Goal: Task Accomplishment & Management: Manage account settings

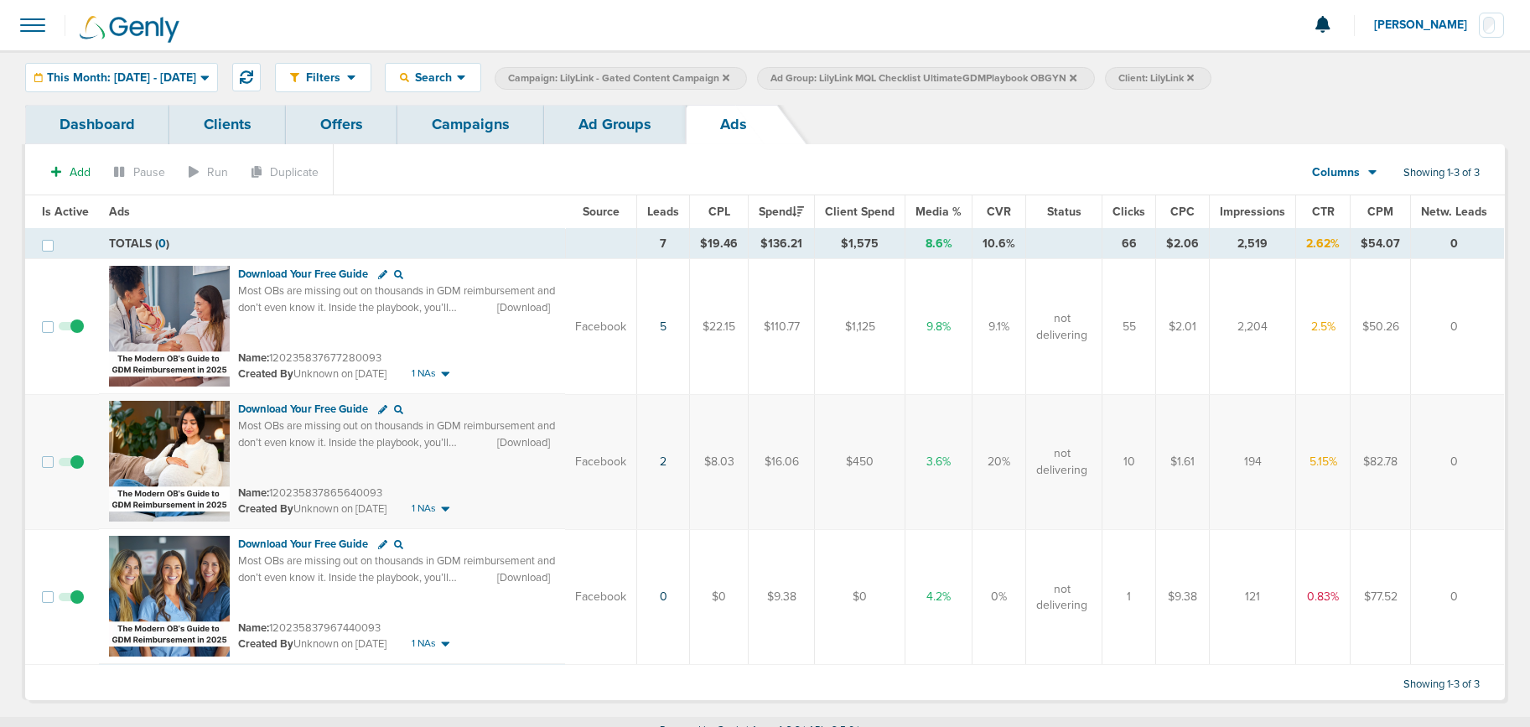
scroll to position [16, 0]
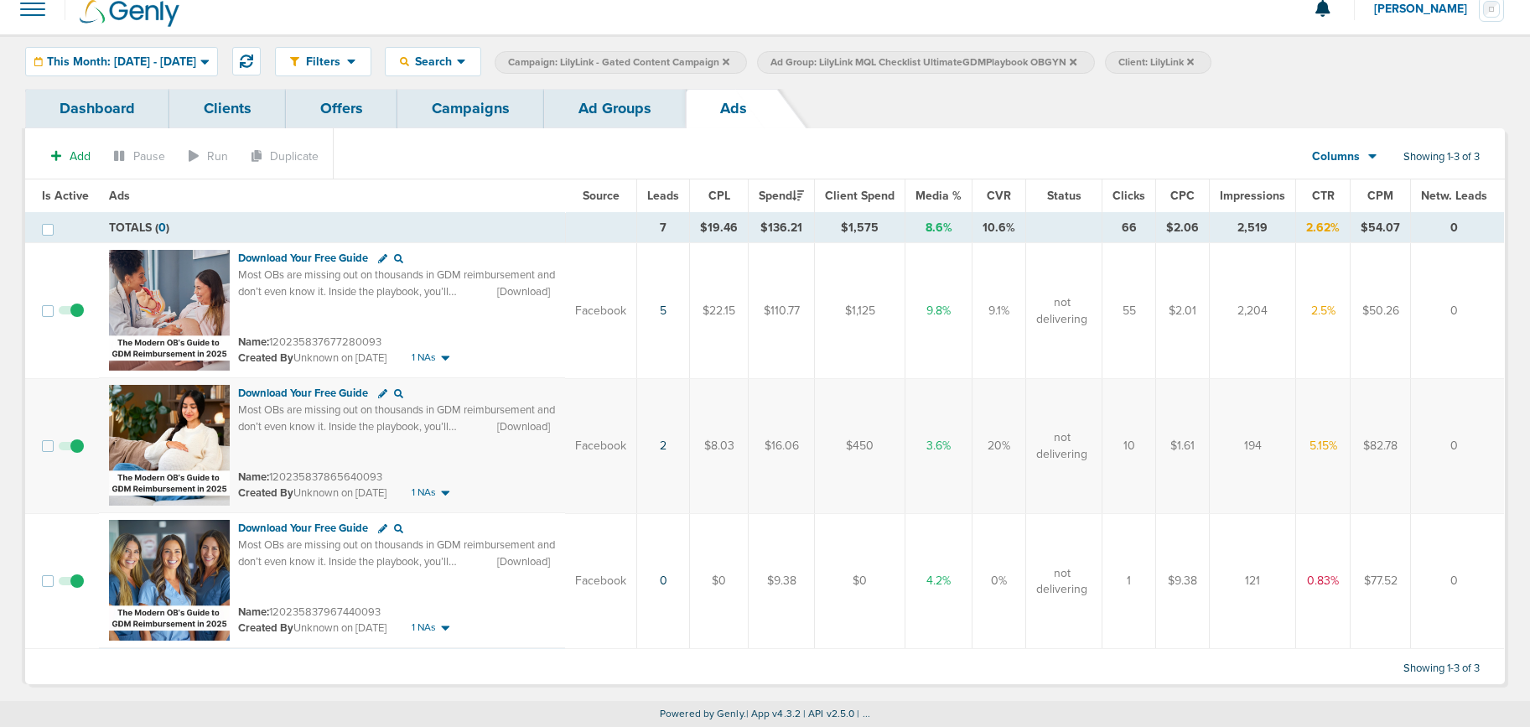
click at [477, 112] on link "Campaigns" at bounding box center [470, 108] width 147 height 39
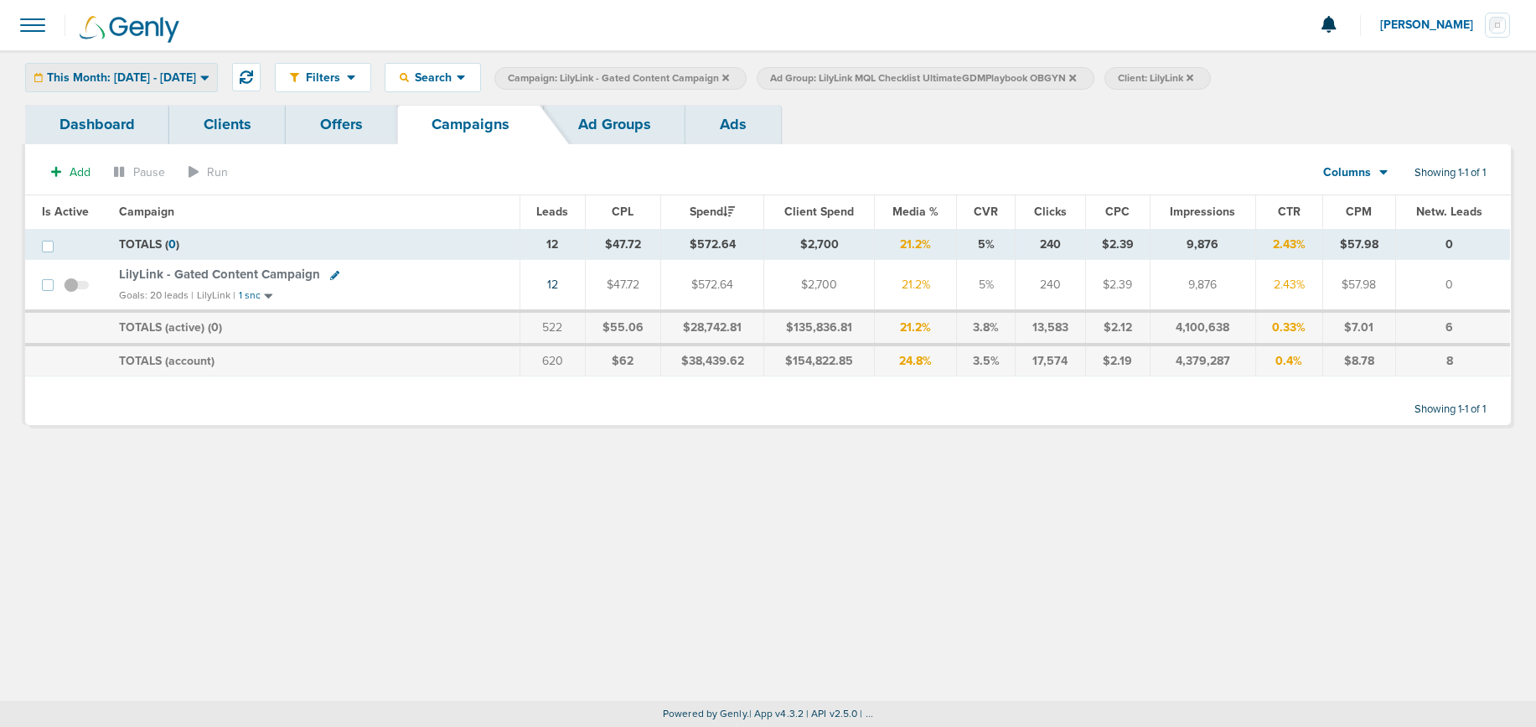
click at [95, 83] on span "This Month: [DATE] - [DATE]" at bounding box center [121, 78] width 149 height 12
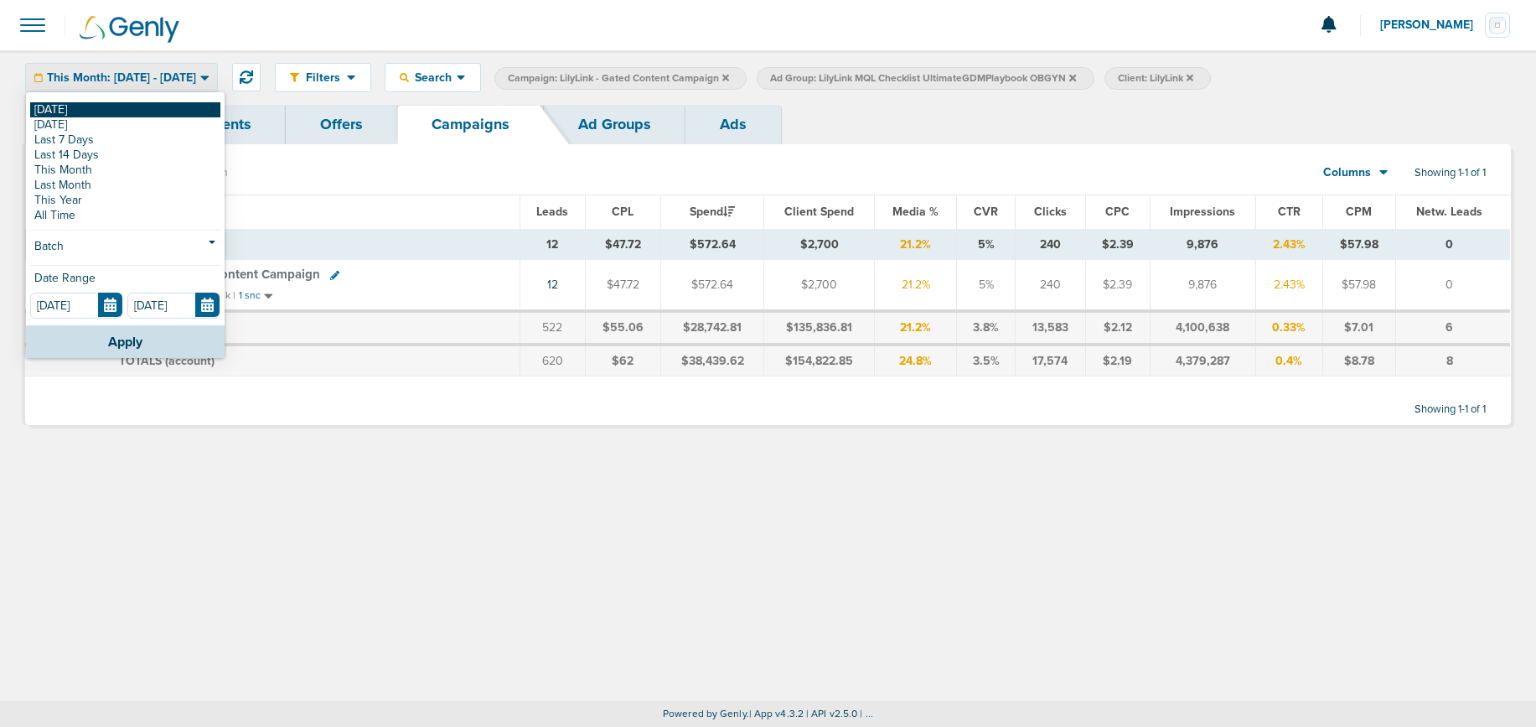
click at [110, 109] on link "[DATE]" at bounding box center [125, 109] width 190 height 15
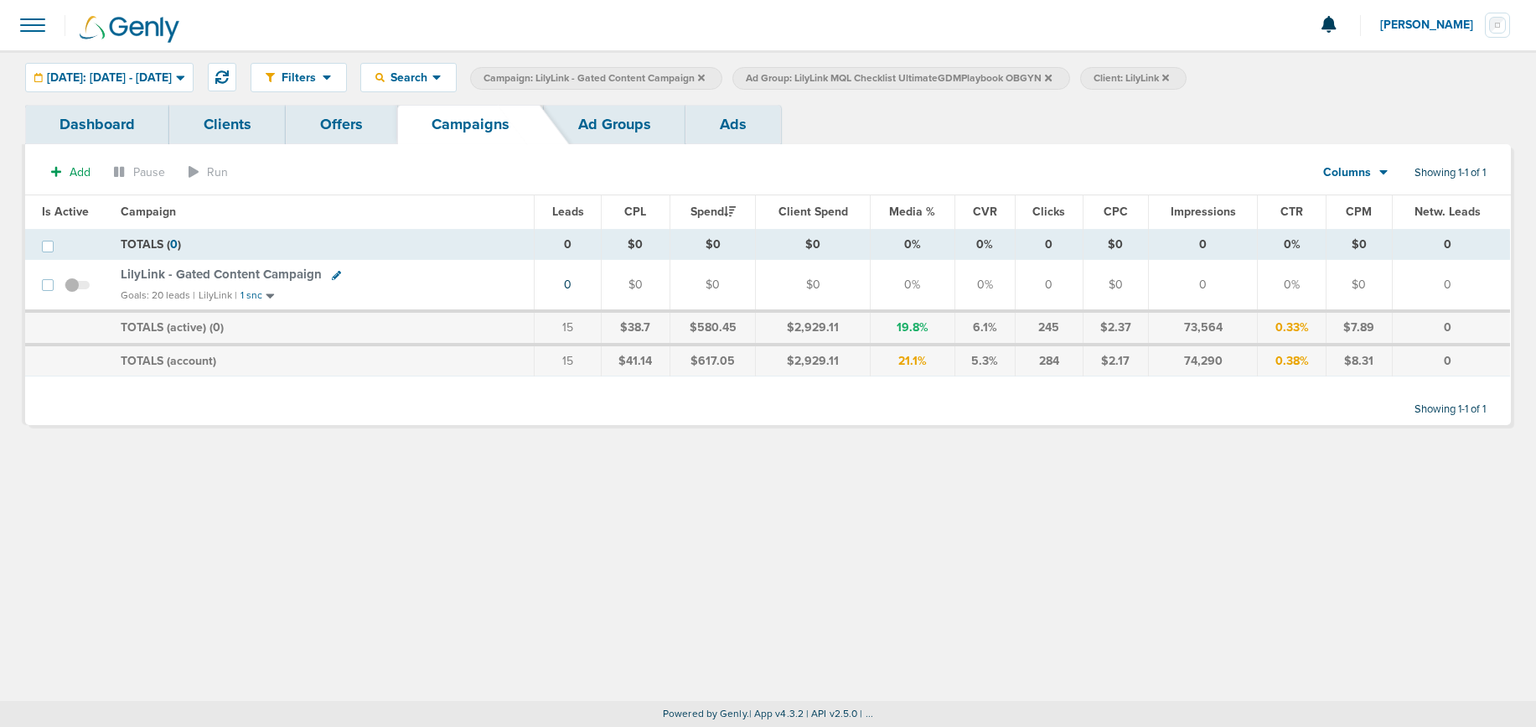
click at [705, 73] on icon at bounding box center [701, 78] width 7 height 10
click at [790, 79] on icon at bounding box center [786, 77] width 7 height 7
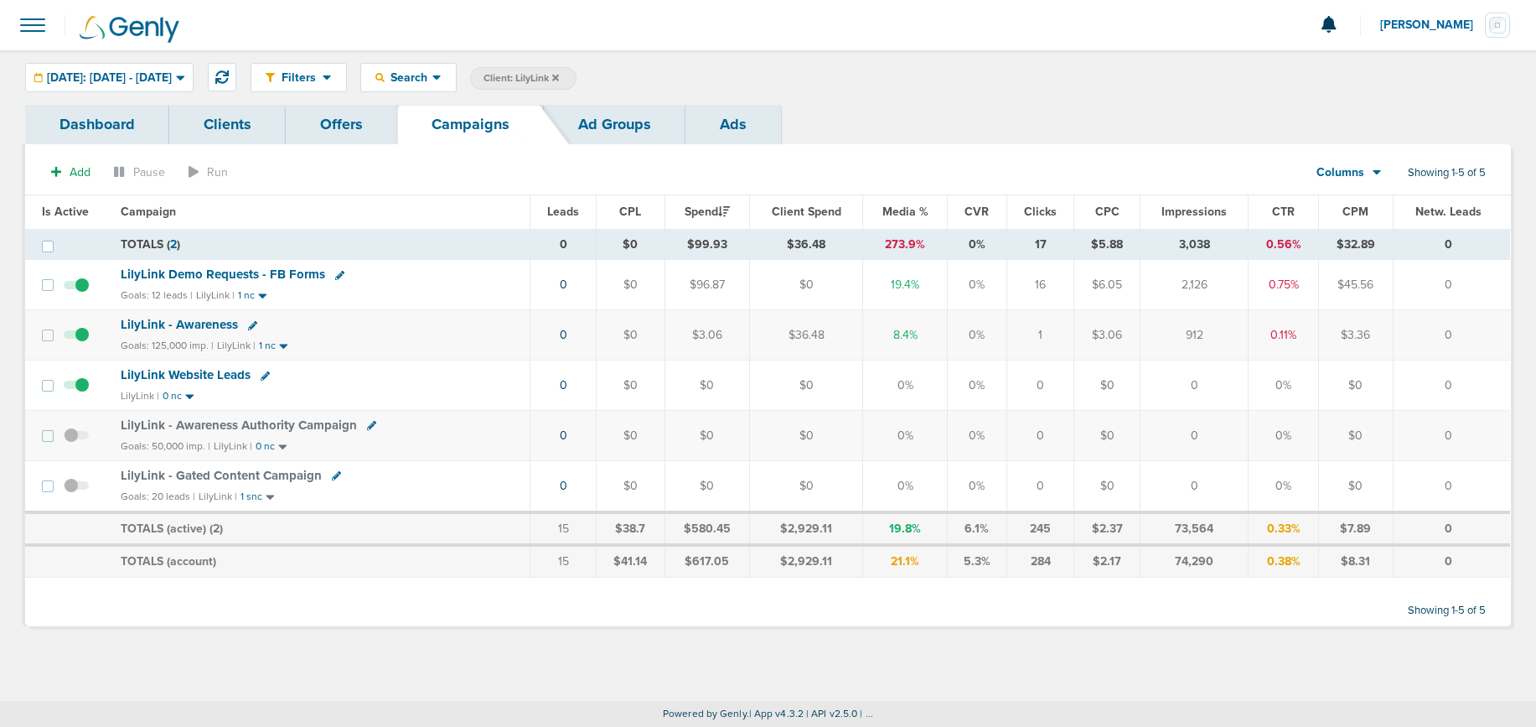
click at [559, 75] on icon at bounding box center [555, 77] width 7 height 7
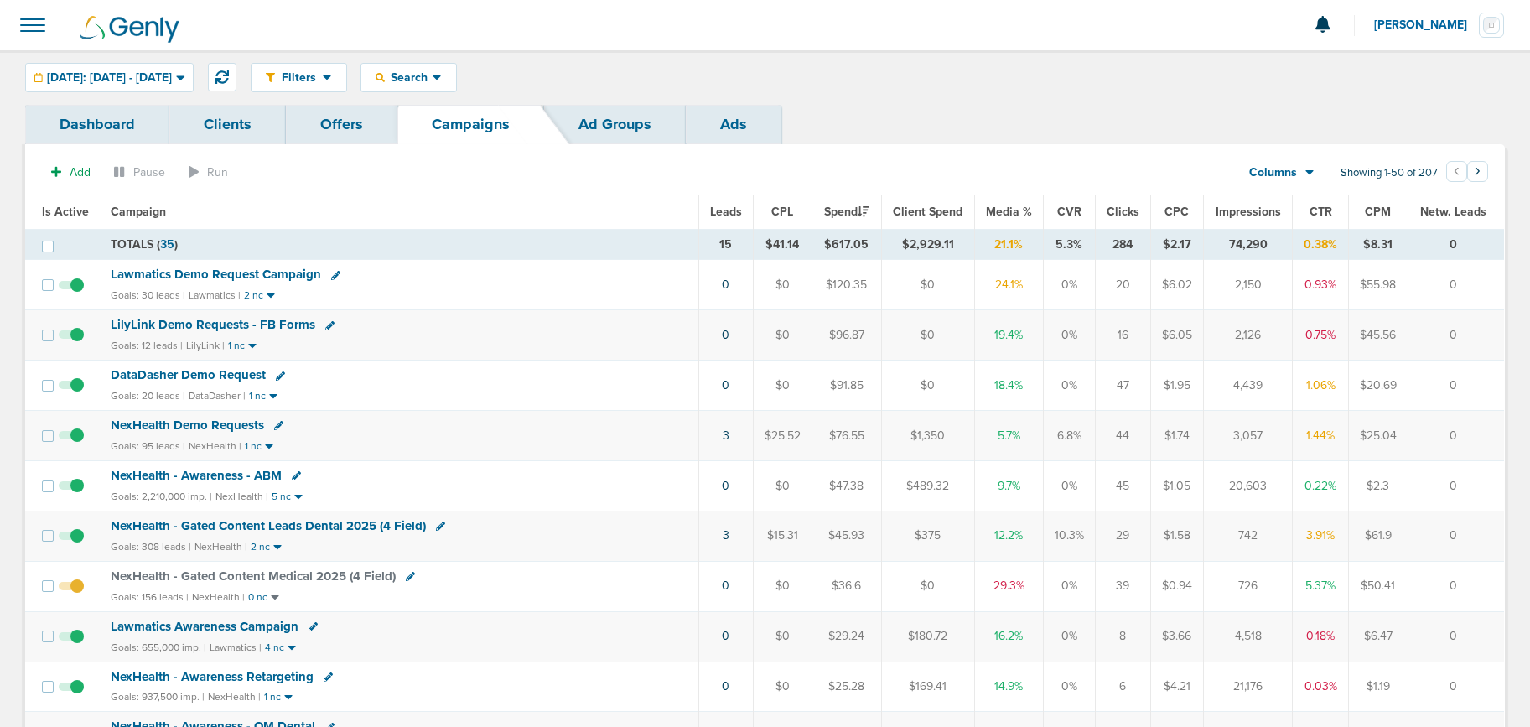
scroll to position [3, 0]
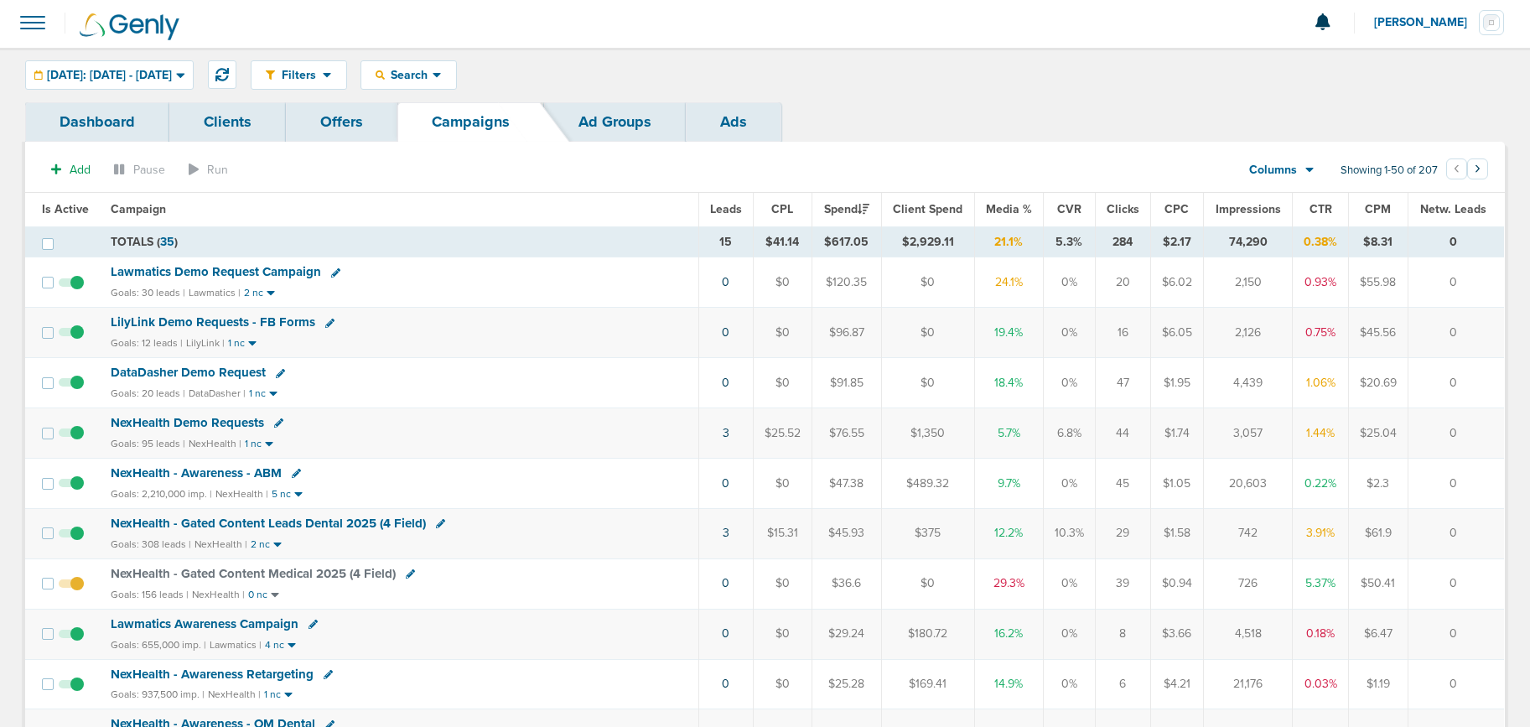
click at [277, 525] on span "NexHealth - Gated Content Leads Dental 2025 (4 Field)" at bounding box center [268, 522] width 315 height 15
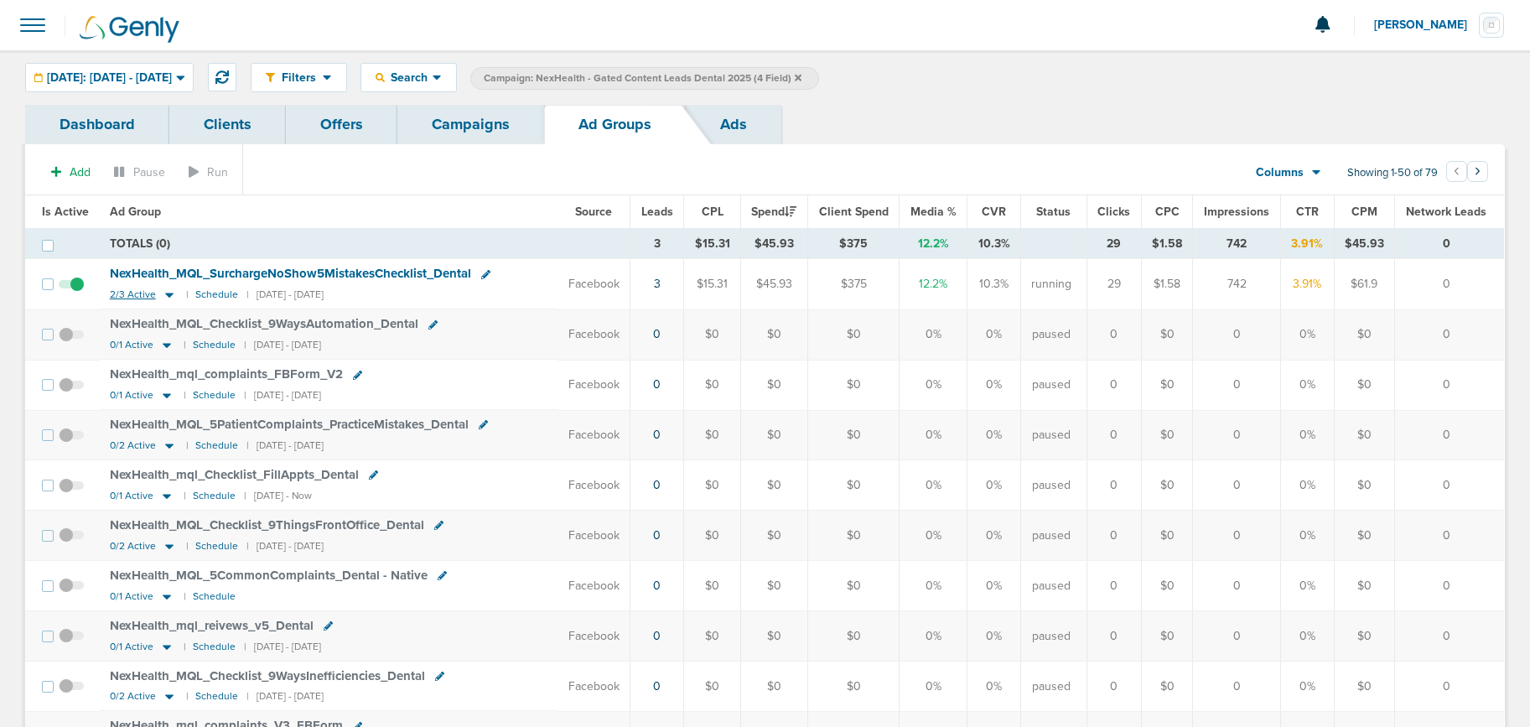
click at [161, 298] on icon at bounding box center [169, 294] width 17 height 14
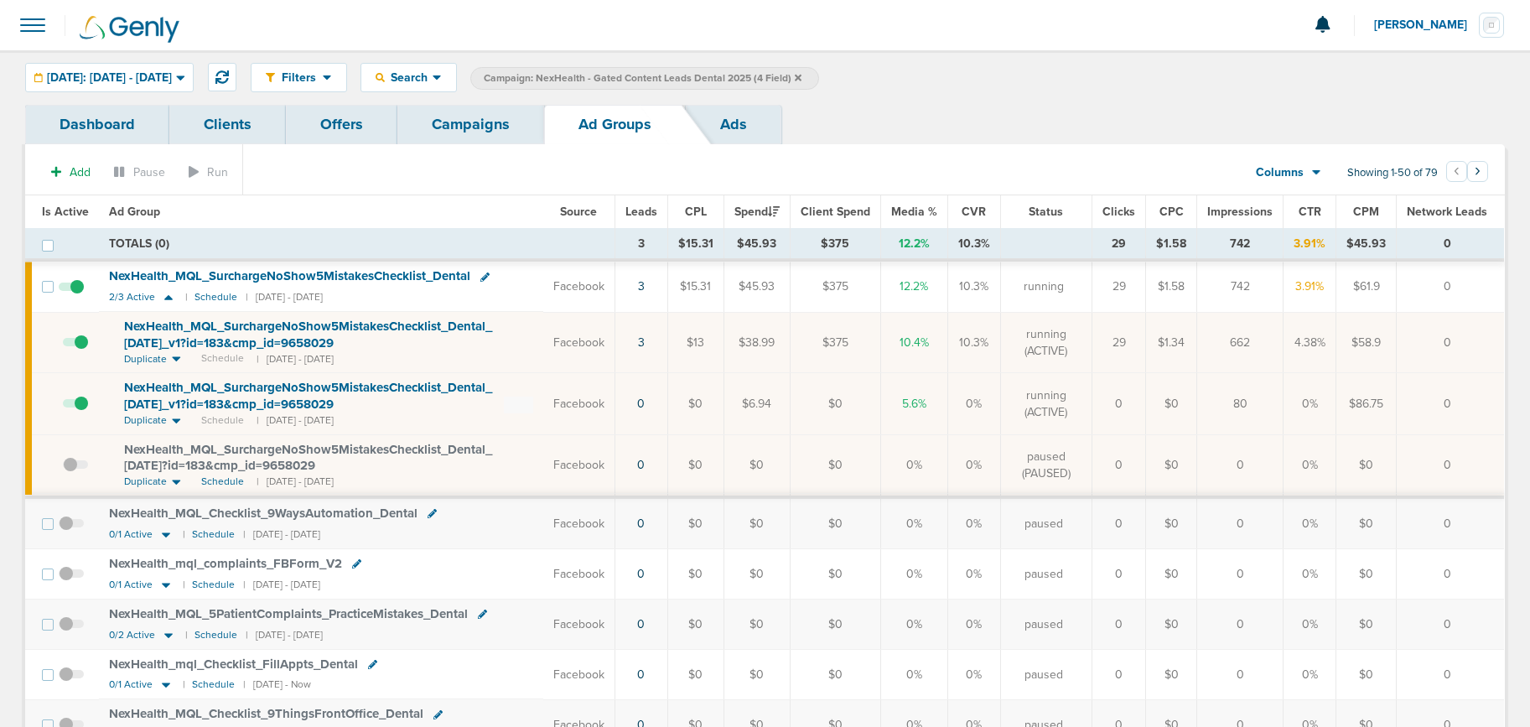
click at [199, 336] on span "NexHealth_ MQL_ SurchargeNoShow5MistakesChecklist_ Dental_ [DATE]_ v1?id=183&cm…" at bounding box center [308, 334] width 368 height 32
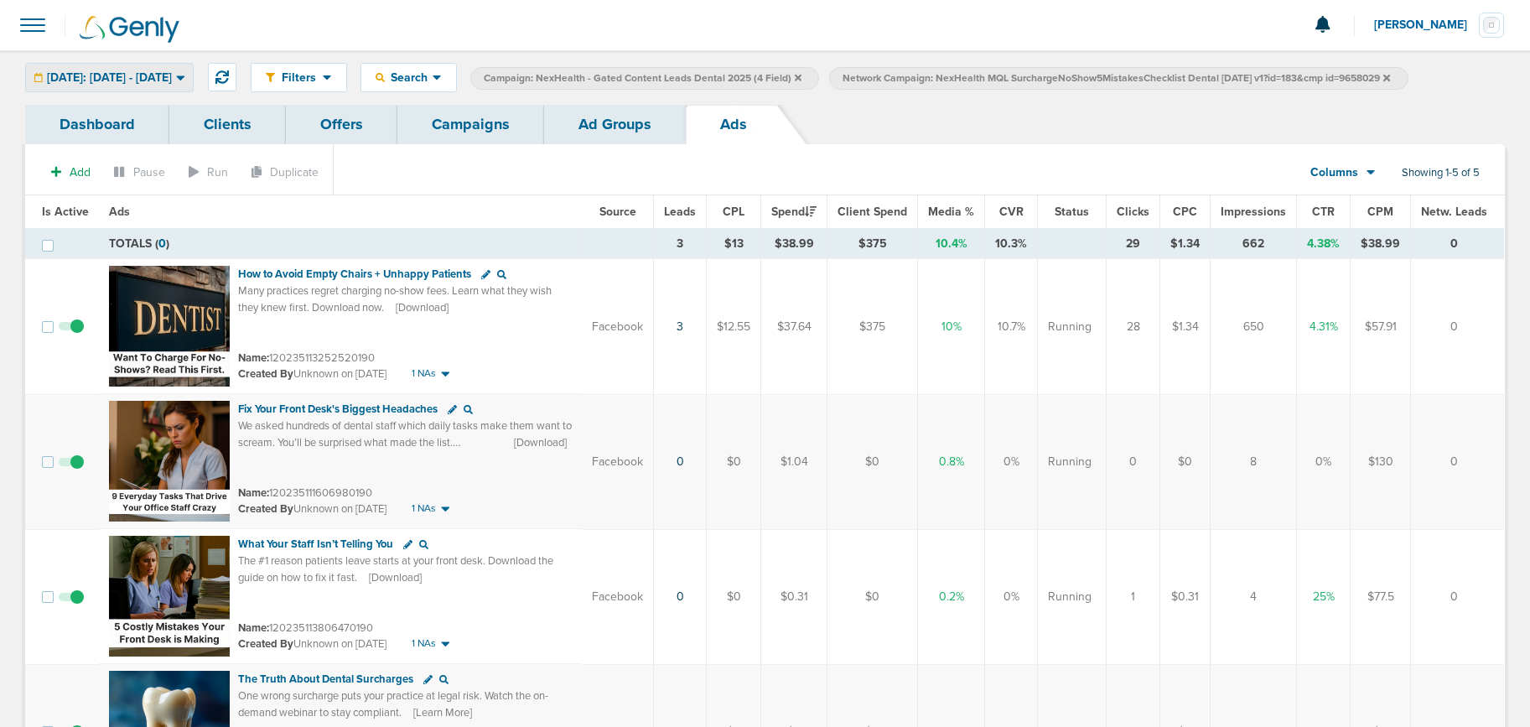
click at [103, 72] on span "[DATE]: [DATE] - [DATE]" at bounding box center [109, 78] width 125 height 12
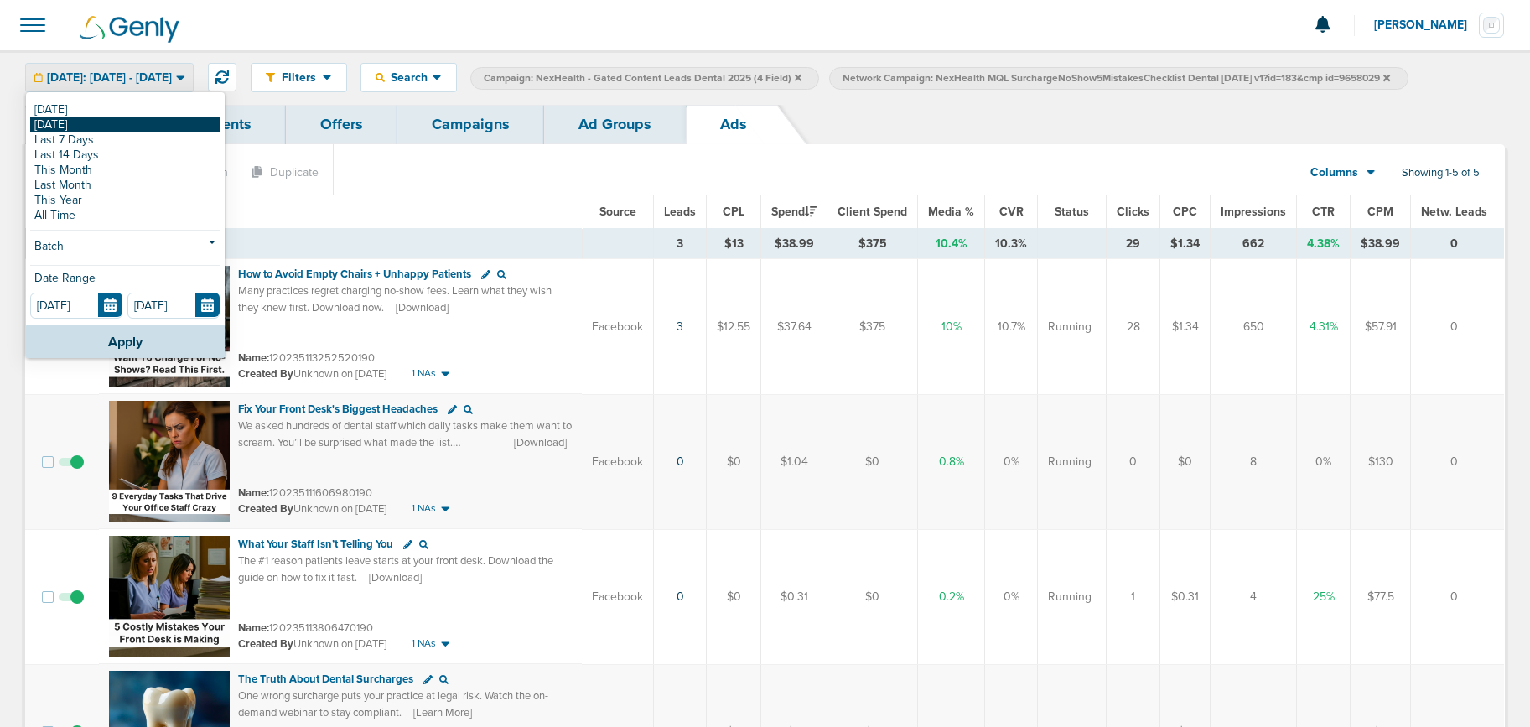
click at [85, 125] on link "[DATE]" at bounding box center [125, 124] width 190 height 15
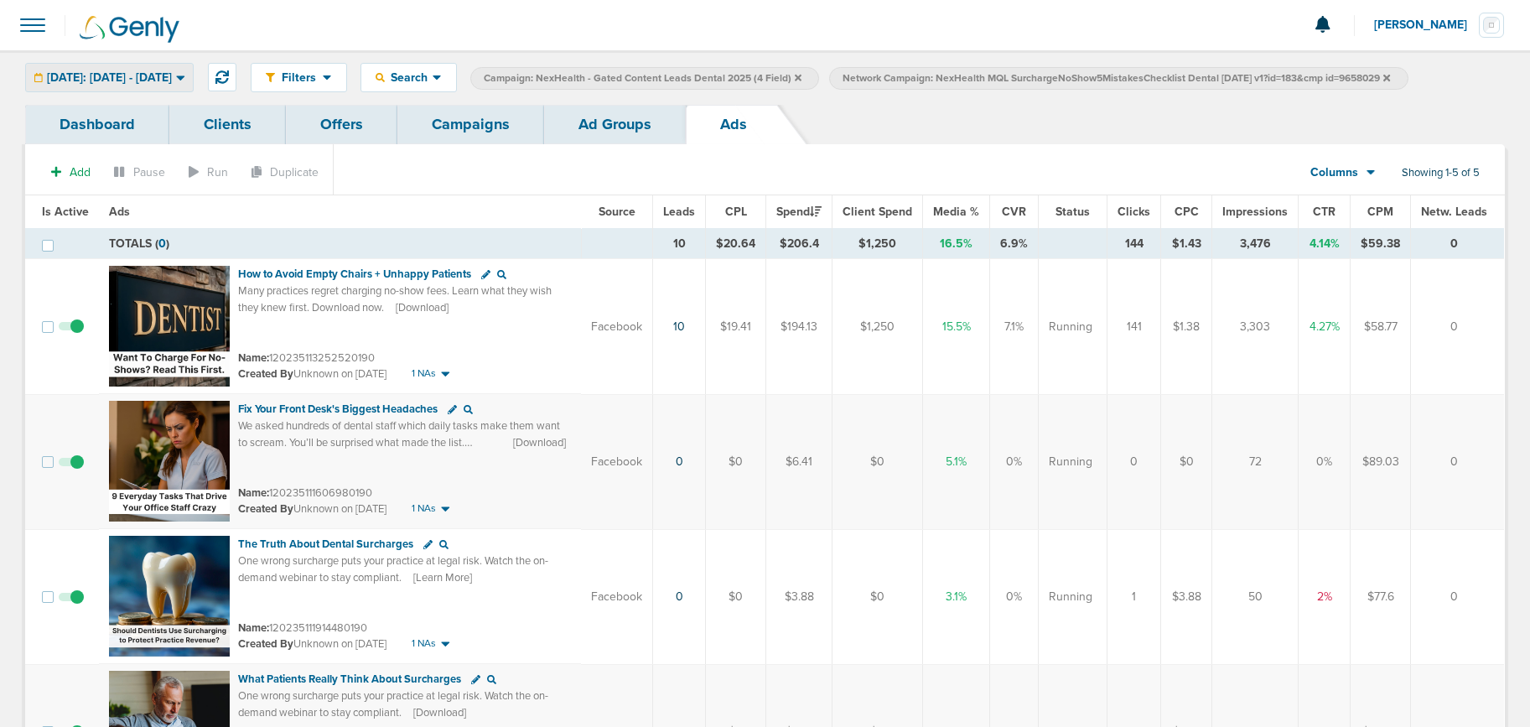
drag, startPoint x: 128, startPoint y: 70, endPoint x: 124, endPoint y: 77, distance: 8.6
click at [127, 72] on span "[DATE]: [DATE] - [DATE]" at bounding box center [109, 78] width 125 height 12
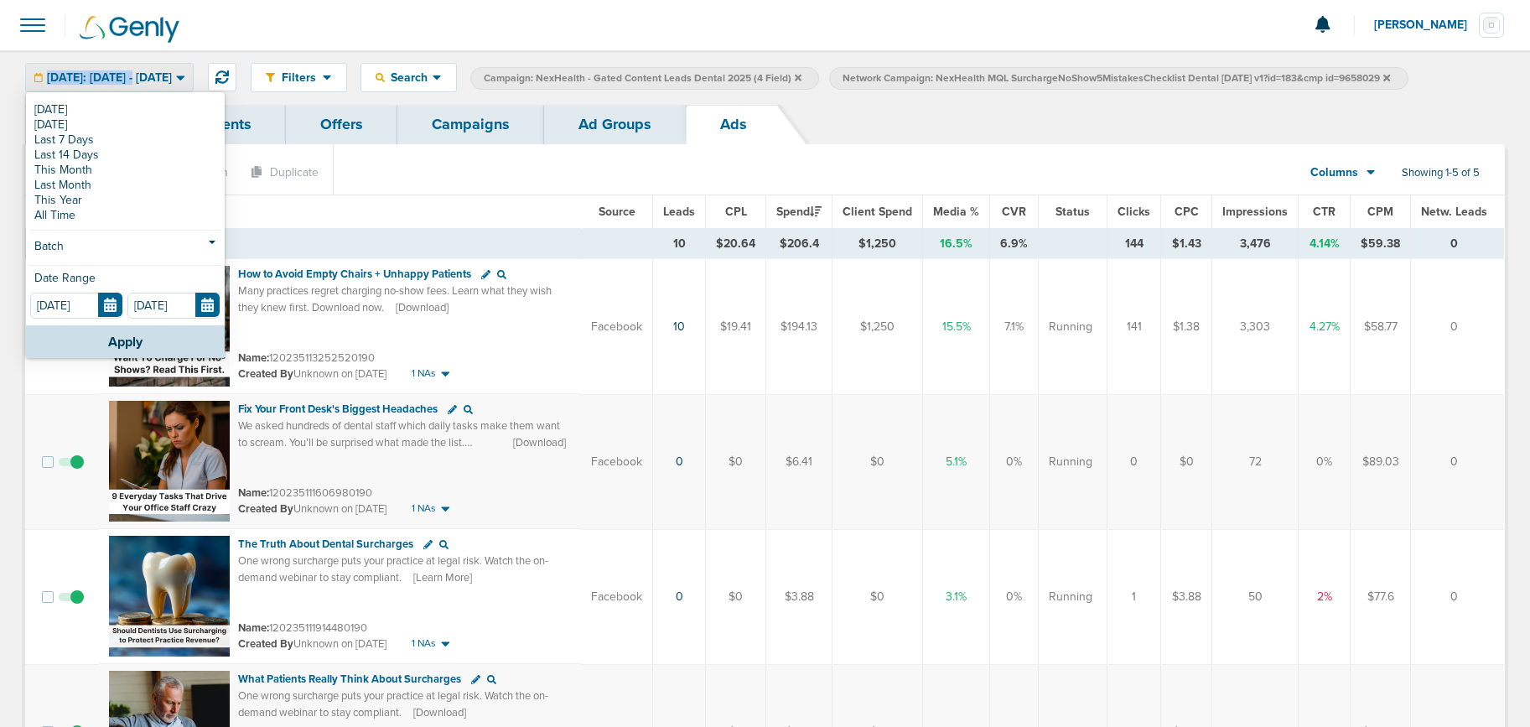
click at [107, 96] on div "[DATE] [DATE] Last 7 Days Last 14 Days This Month Last Month This Year All Time…" at bounding box center [125, 209] width 199 height 231
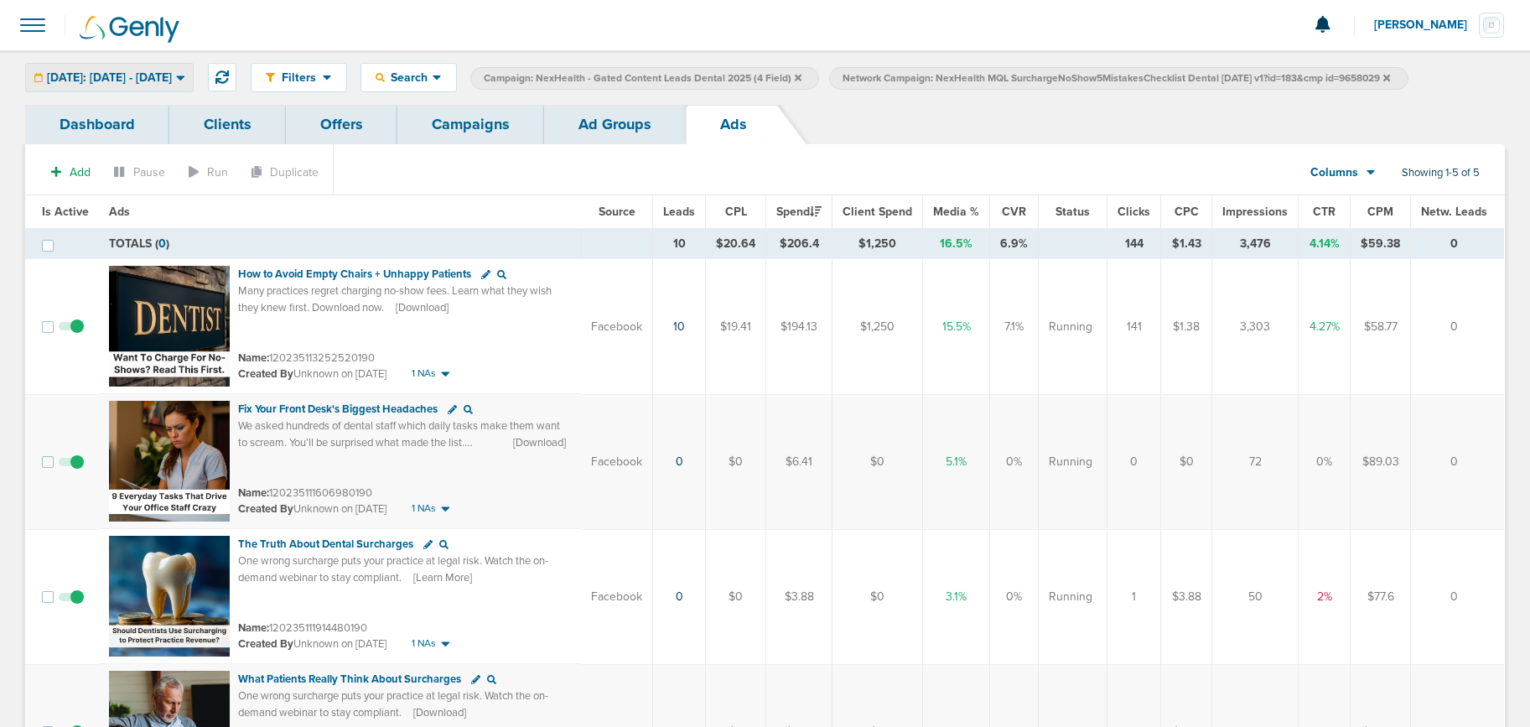
click at [109, 66] on div "[DATE]: [DATE] - [DATE]" at bounding box center [109, 78] width 167 height 28
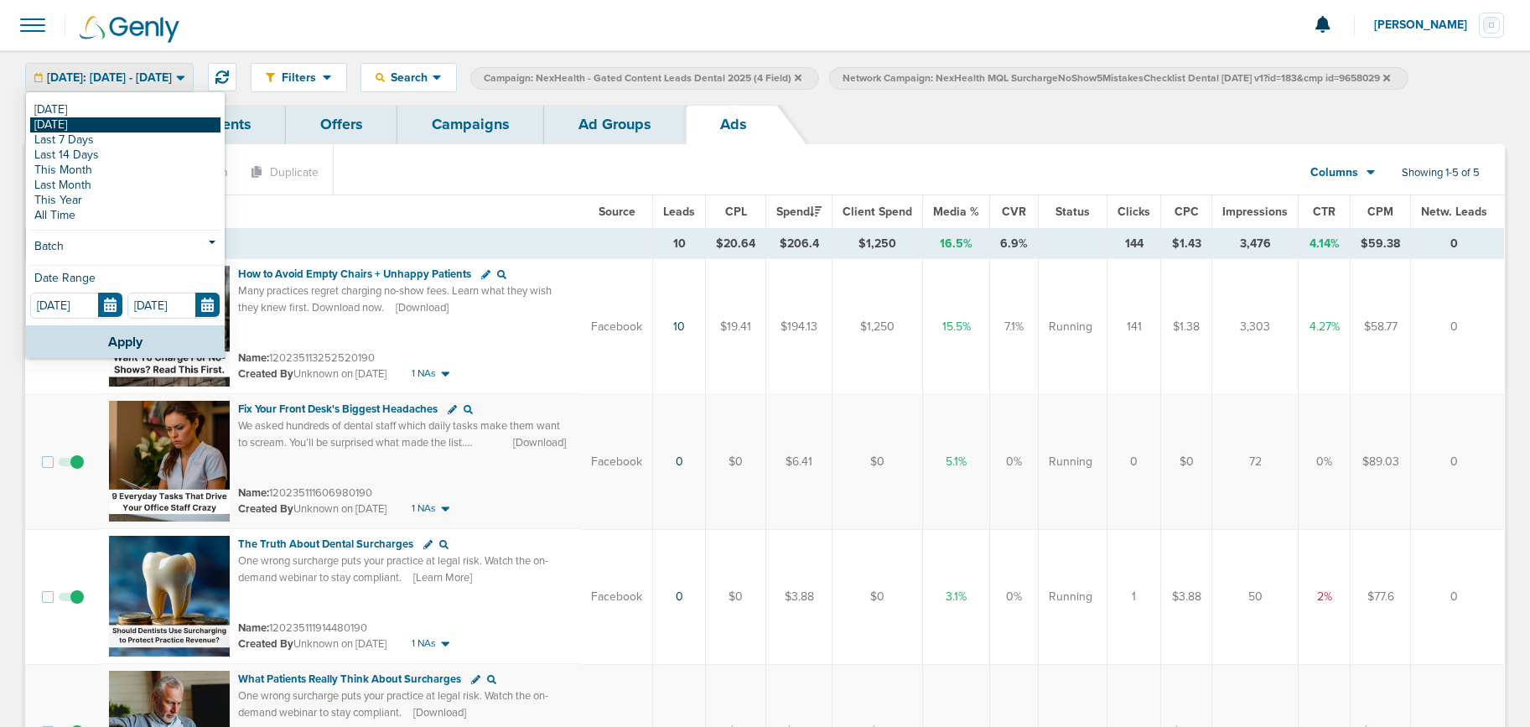
click at [95, 123] on link "[DATE]" at bounding box center [125, 124] width 190 height 15
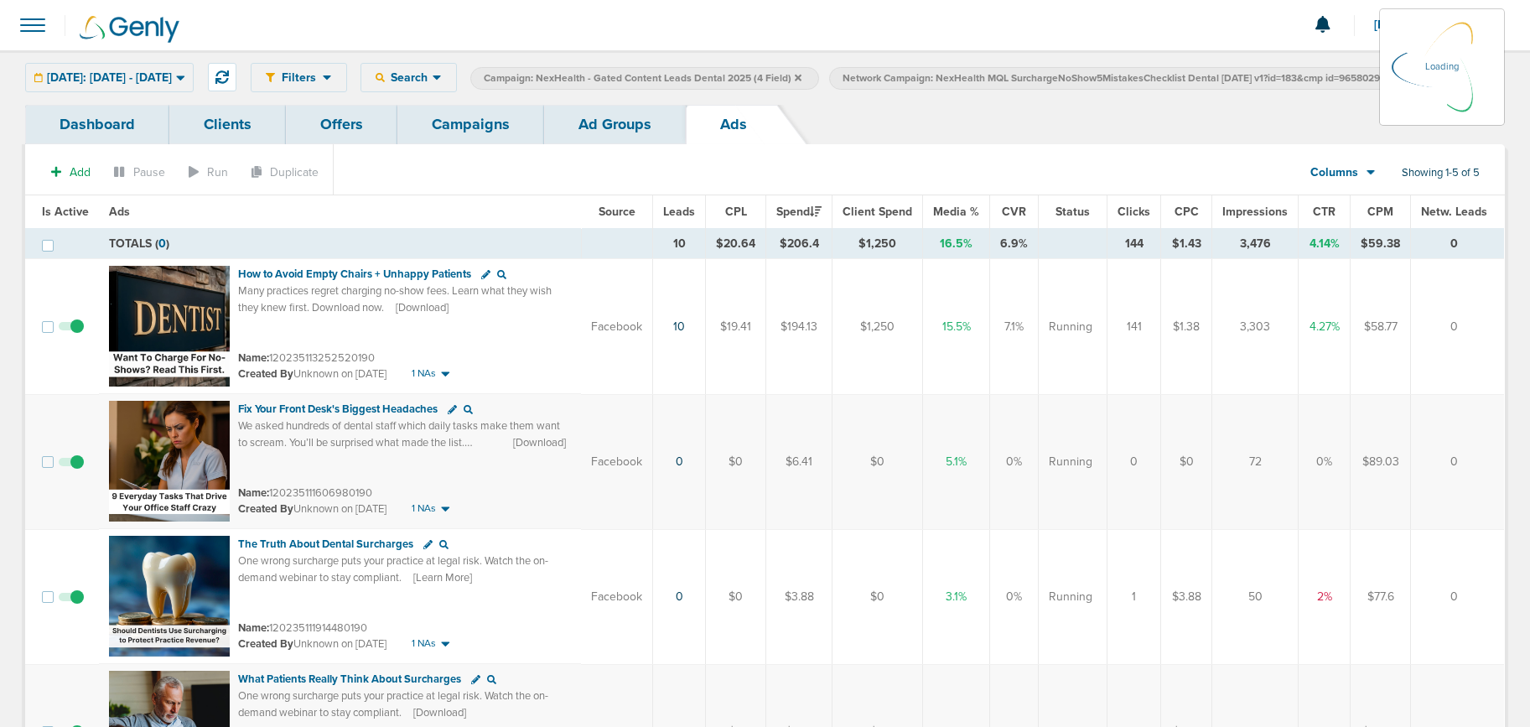
click at [101, 76] on div "[DATE]: [DATE] - [DATE] [DATE] [DATE] Last 7 Days Last 14 Days This Month Last …" at bounding box center [109, 77] width 168 height 29
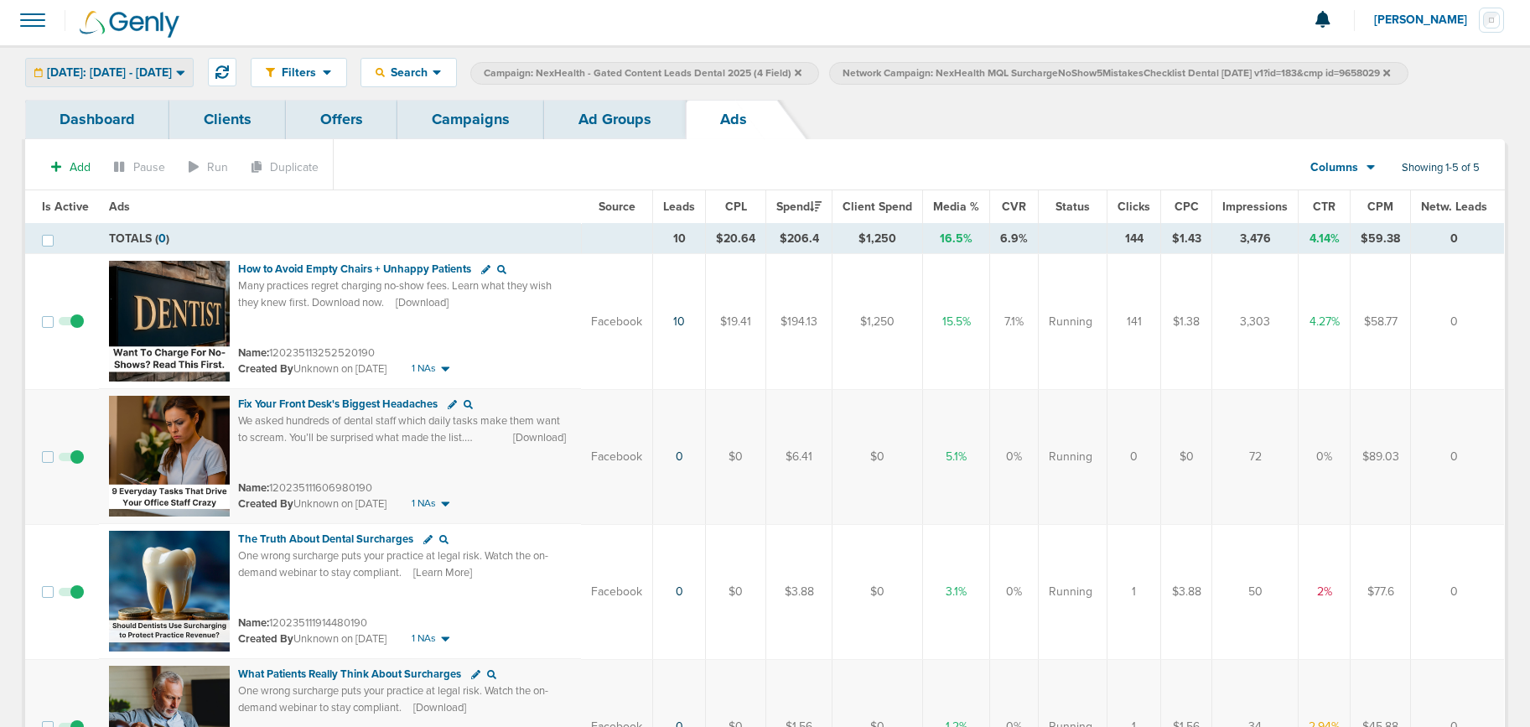
click at [92, 67] on span "[DATE]: [DATE] - [DATE]" at bounding box center [109, 73] width 125 height 12
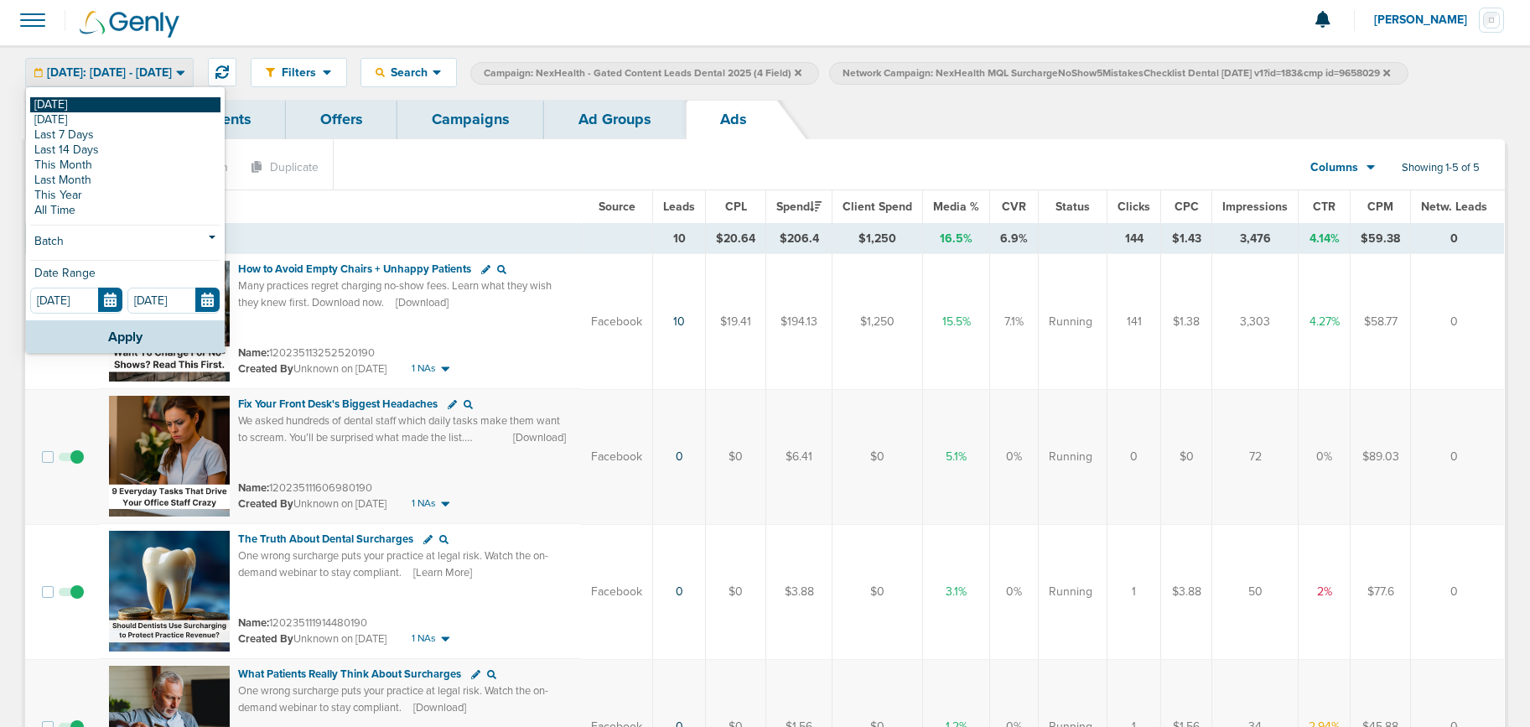
click at [85, 104] on link "[DATE]" at bounding box center [125, 104] width 190 height 15
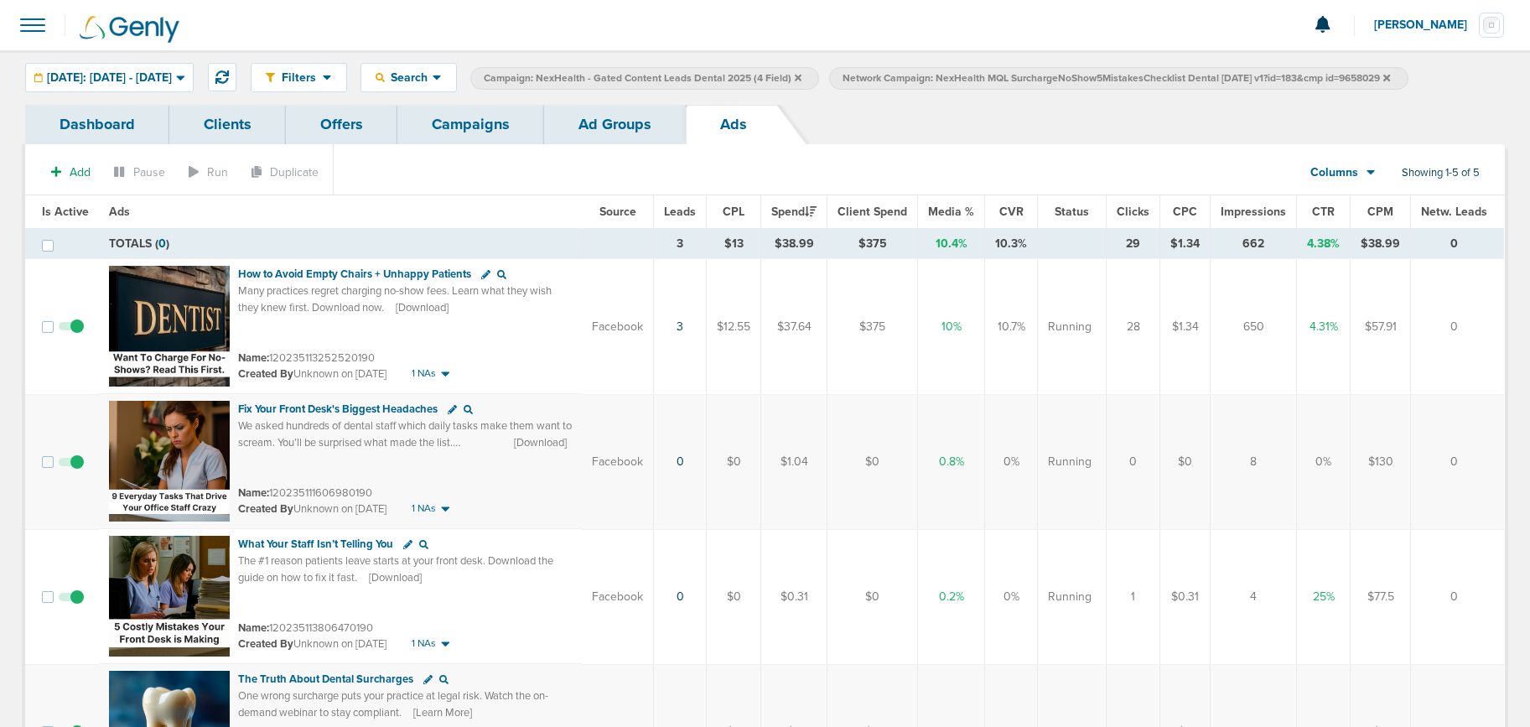
click at [470, 118] on link "Campaigns" at bounding box center [470, 124] width 147 height 39
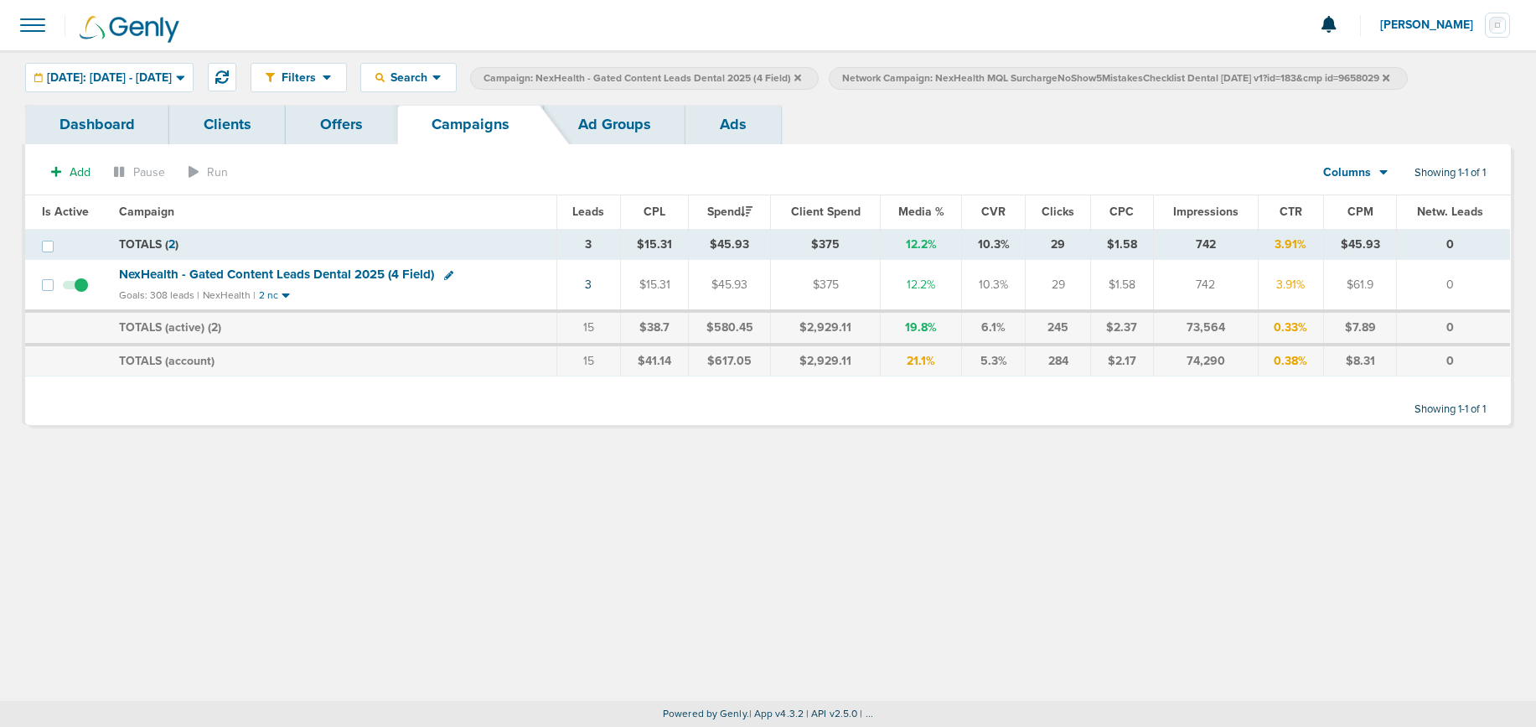
click at [1407, 79] on label "Network Campaign: NexHealth MQL SurchargeNoShow5MistakesChecklist Dental [DATE]…" at bounding box center [1118, 78] width 578 height 23
click at [1407, 76] on label "Network Campaign: NexHealth MQL SurchargeNoShow5MistakesChecklist Dental [DATE]…" at bounding box center [1118, 78] width 578 height 23
click at [1390, 80] on icon at bounding box center [1386, 78] width 7 height 10
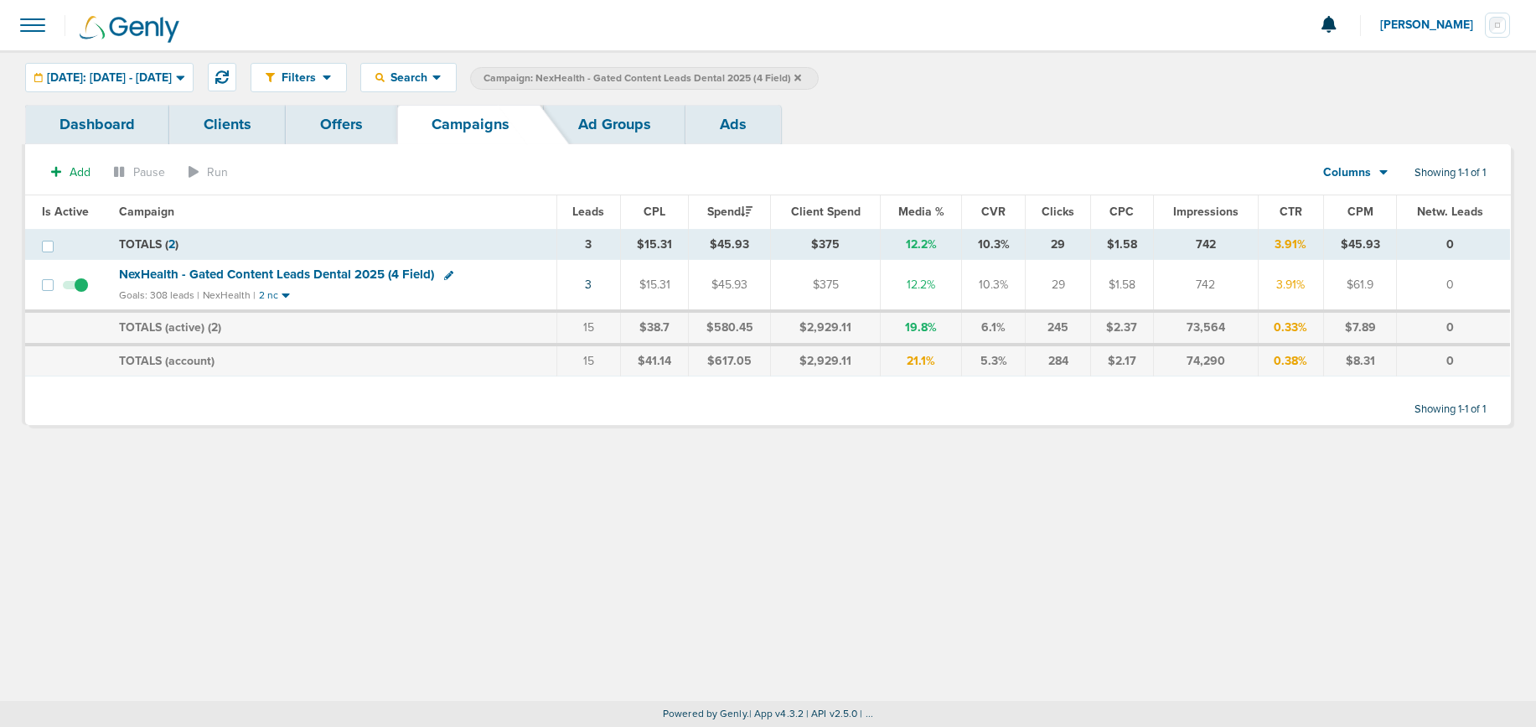
click at [819, 78] on label "Campaign: NexHealth - Gated Content Leads Dental 2025 (4 Field)" at bounding box center [644, 78] width 349 height 23
click at [801, 76] on icon at bounding box center [798, 77] width 7 height 7
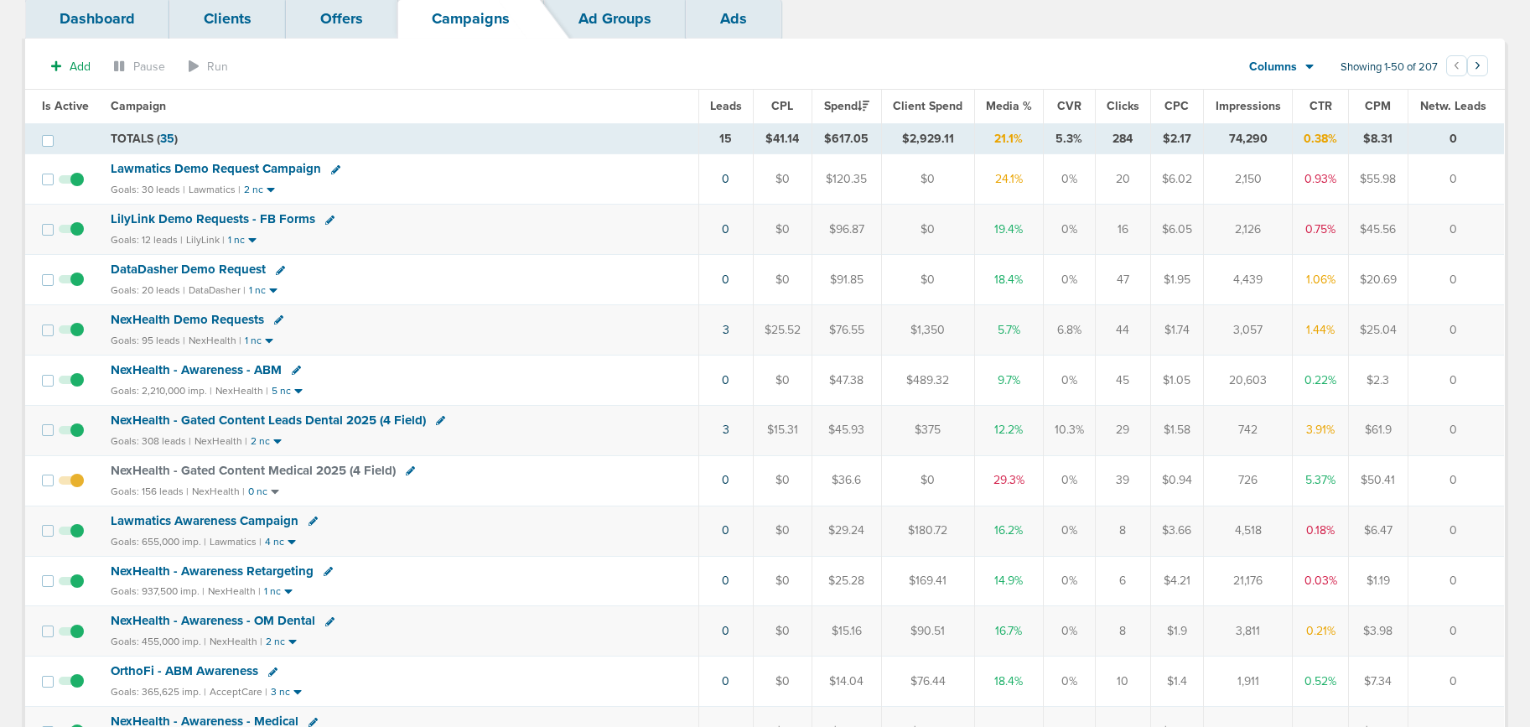
scroll to position [77, 0]
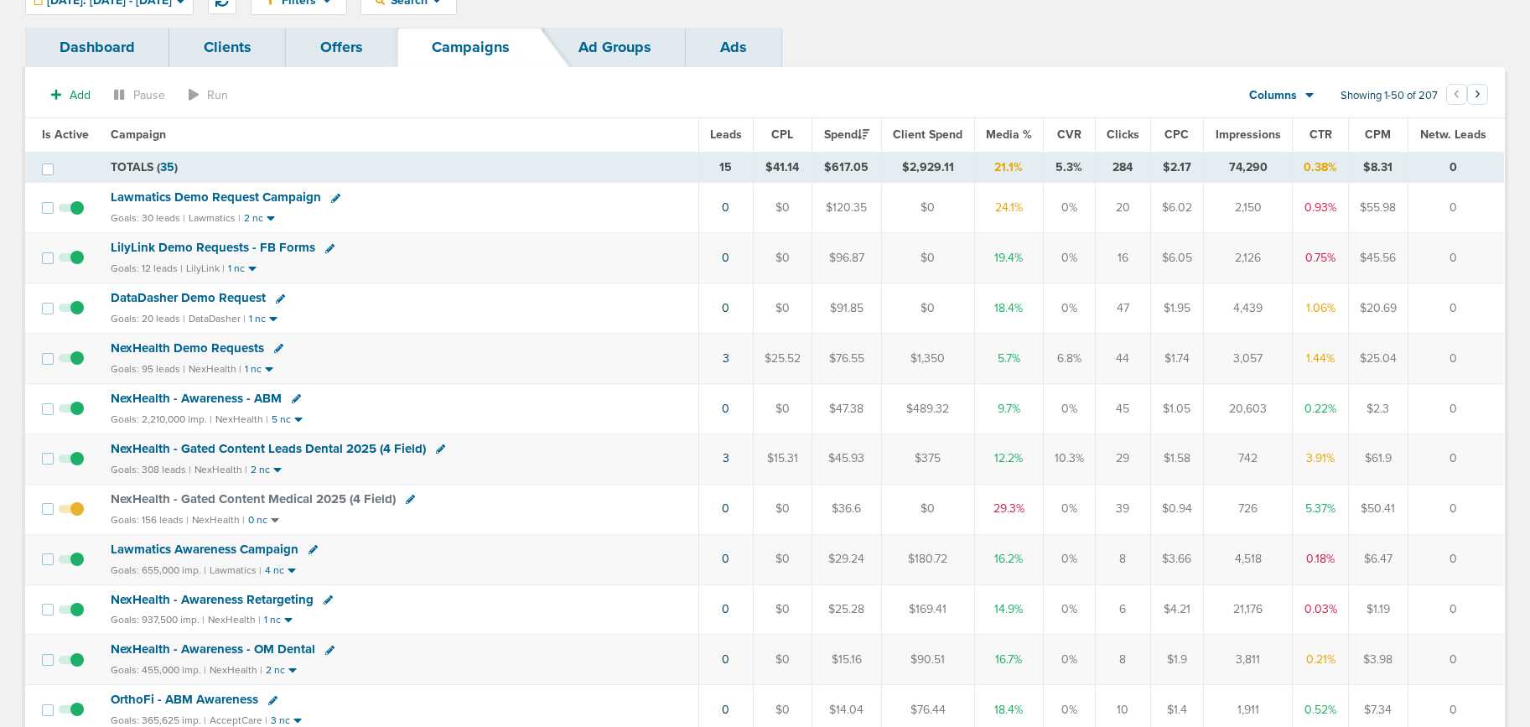
click at [217, 346] on span "NexHealth Demo Requests" at bounding box center [187, 347] width 153 height 15
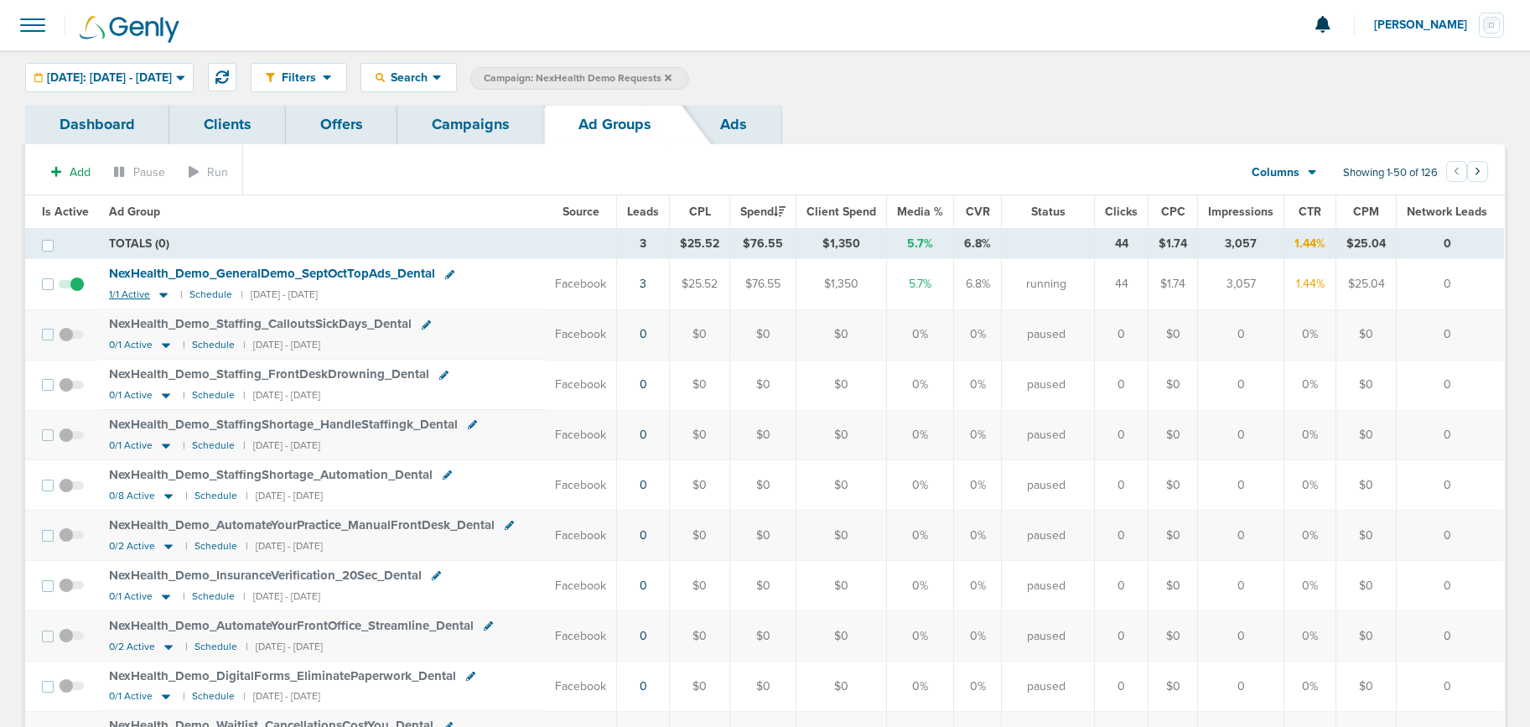
click at [155, 292] on icon at bounding box center [163, 294] width 17 height 14
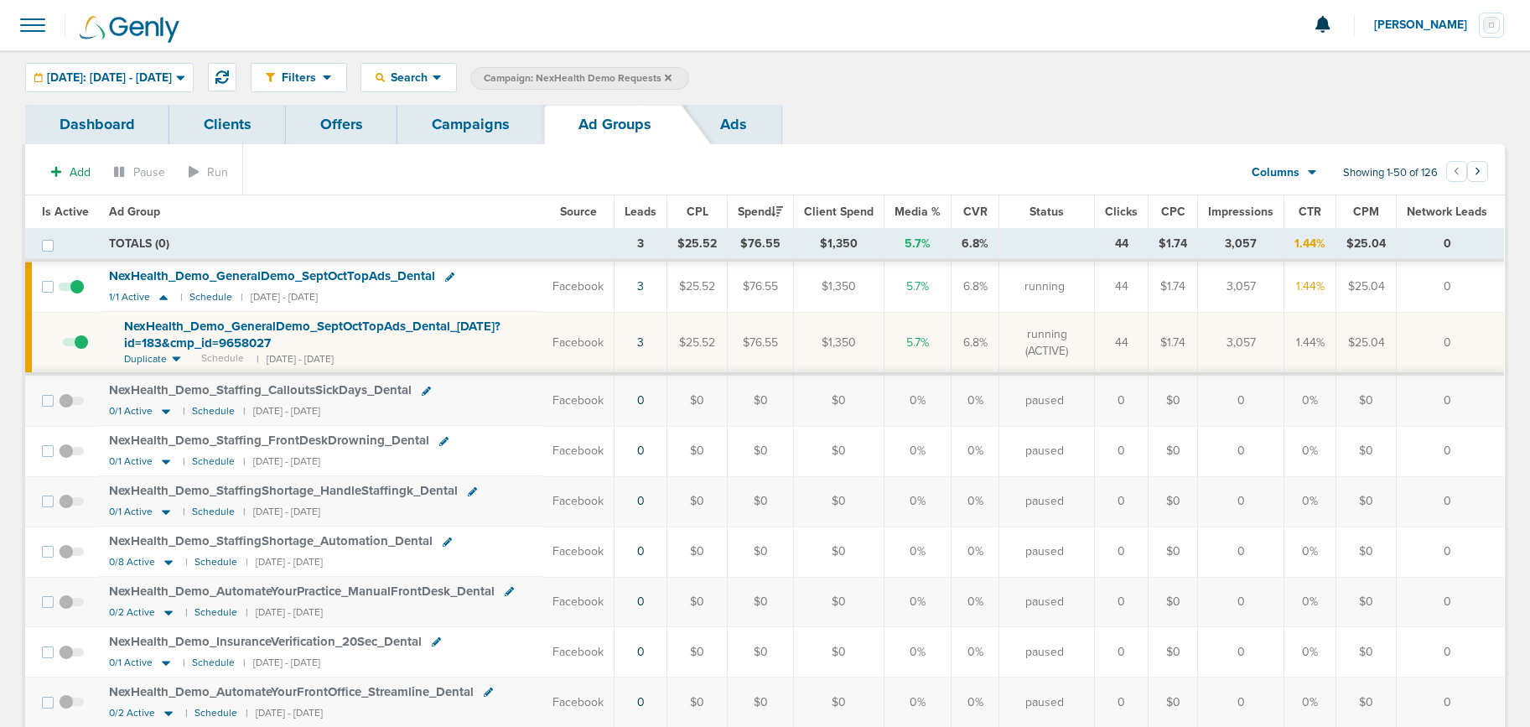
click at [158, 329] on span "NexHealth_ Demo_ GeneralDemo_ SeptOctTopAds_ Dental_ [DATE]?id=183&cmp_ id=9658…" at bounding box center [312, 334] width 376 height 32
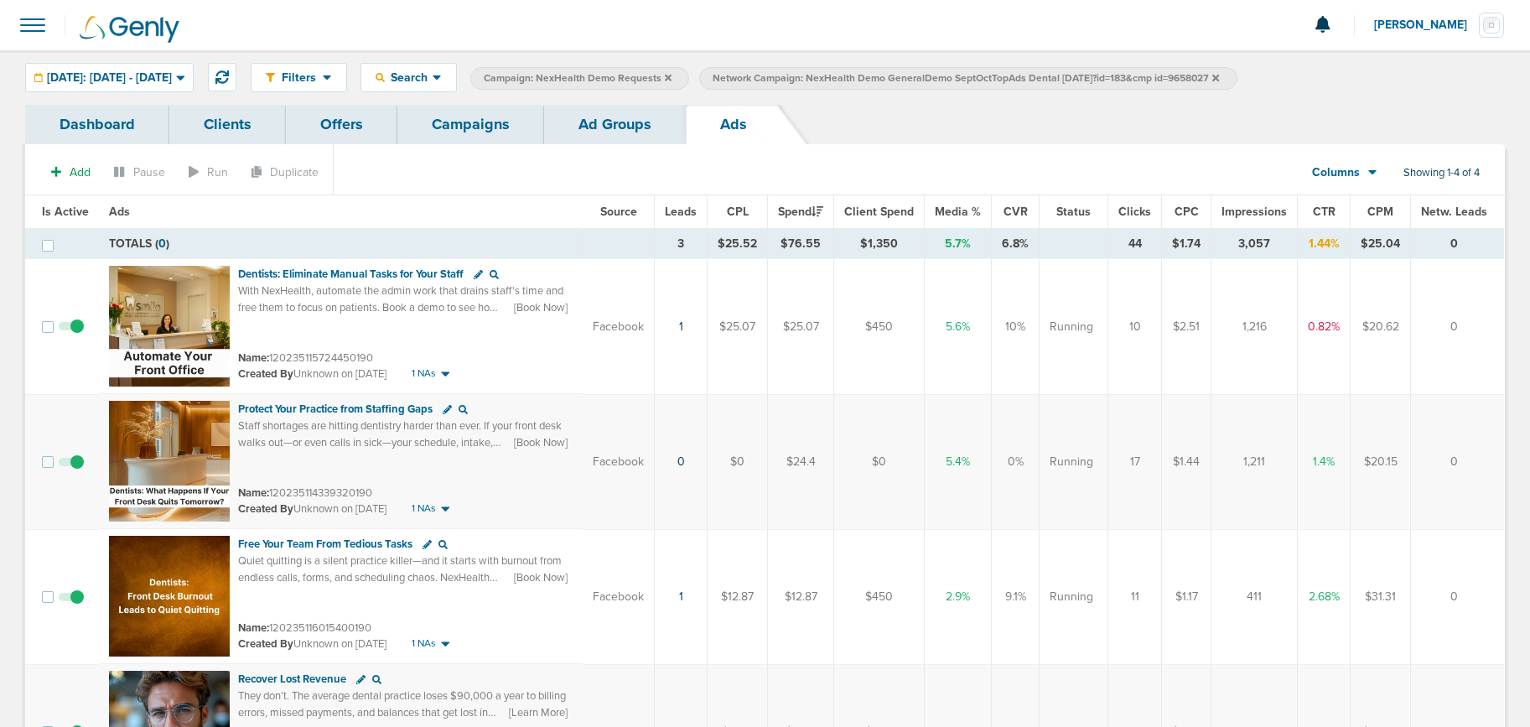
click at [491, 124] on link "Campaigns" at bounding box center [470, 124] width 147 height 39
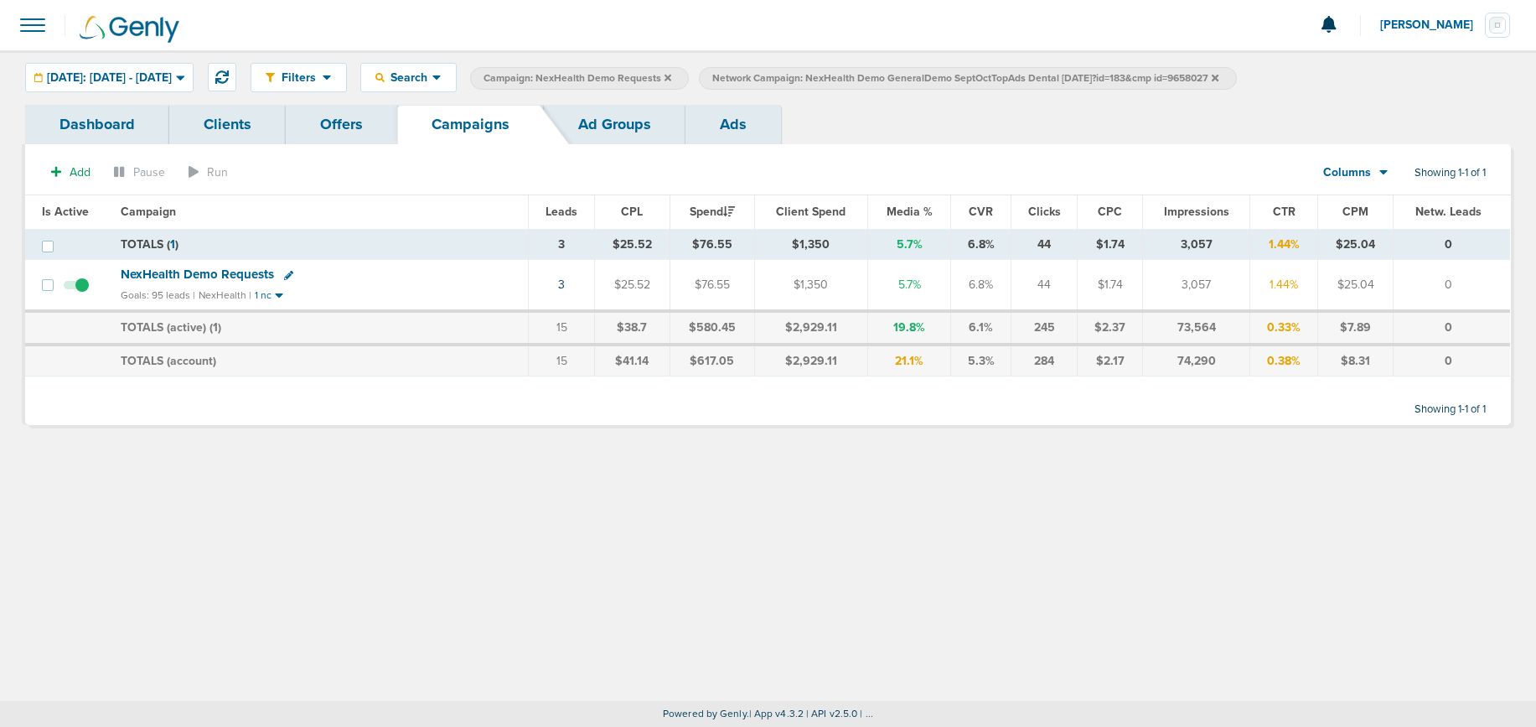
click at [1219, 75] on icon at bounding box center [1215, 77] width 7 height 7
click at [689, 74] on label "Campaign: NexHealth Demo Requests" at bounding box center [579, 78] width 219 height 23
click at [671, 76] on icon at bounding box center [668, 77] width 7 height 7
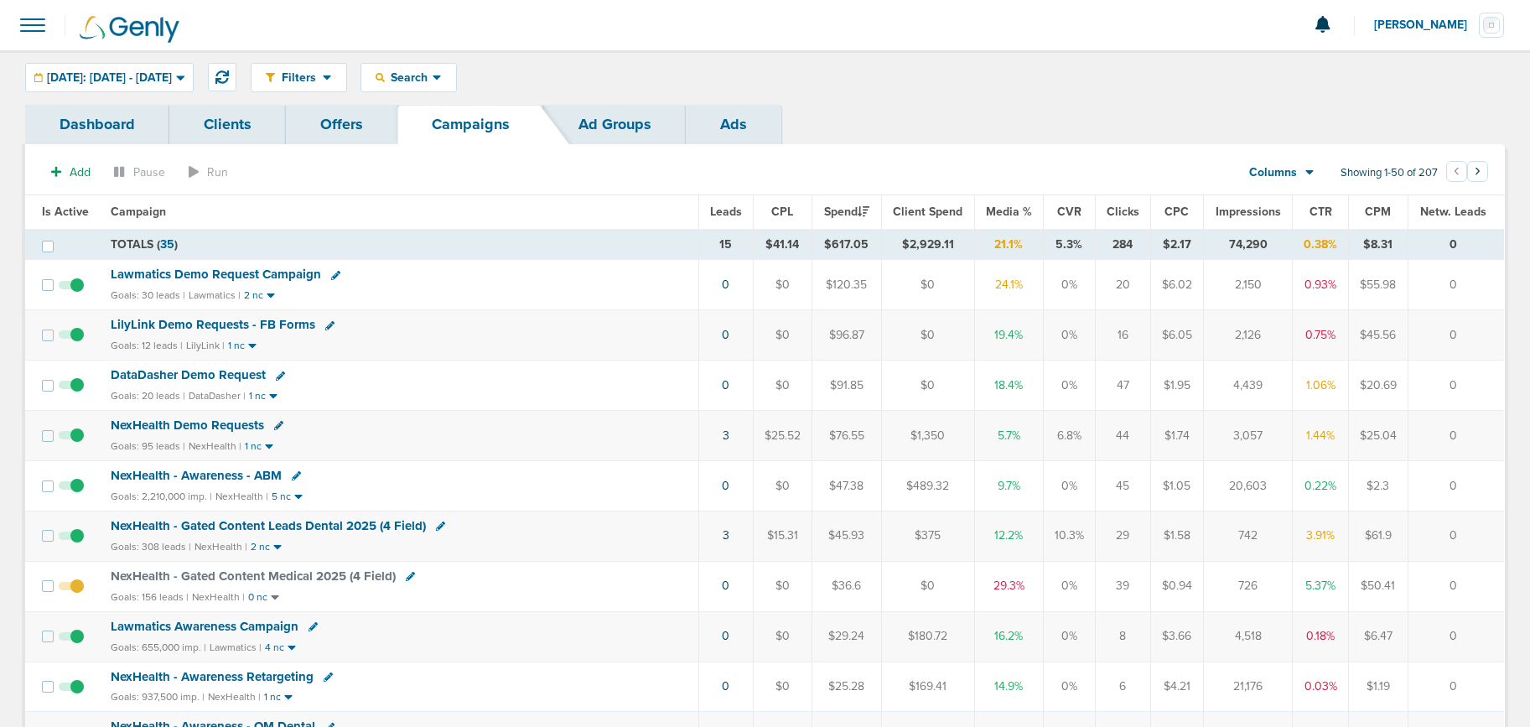
click at [406, 580] on icon at bounding box center [410, 576] width 9 height 9
select select
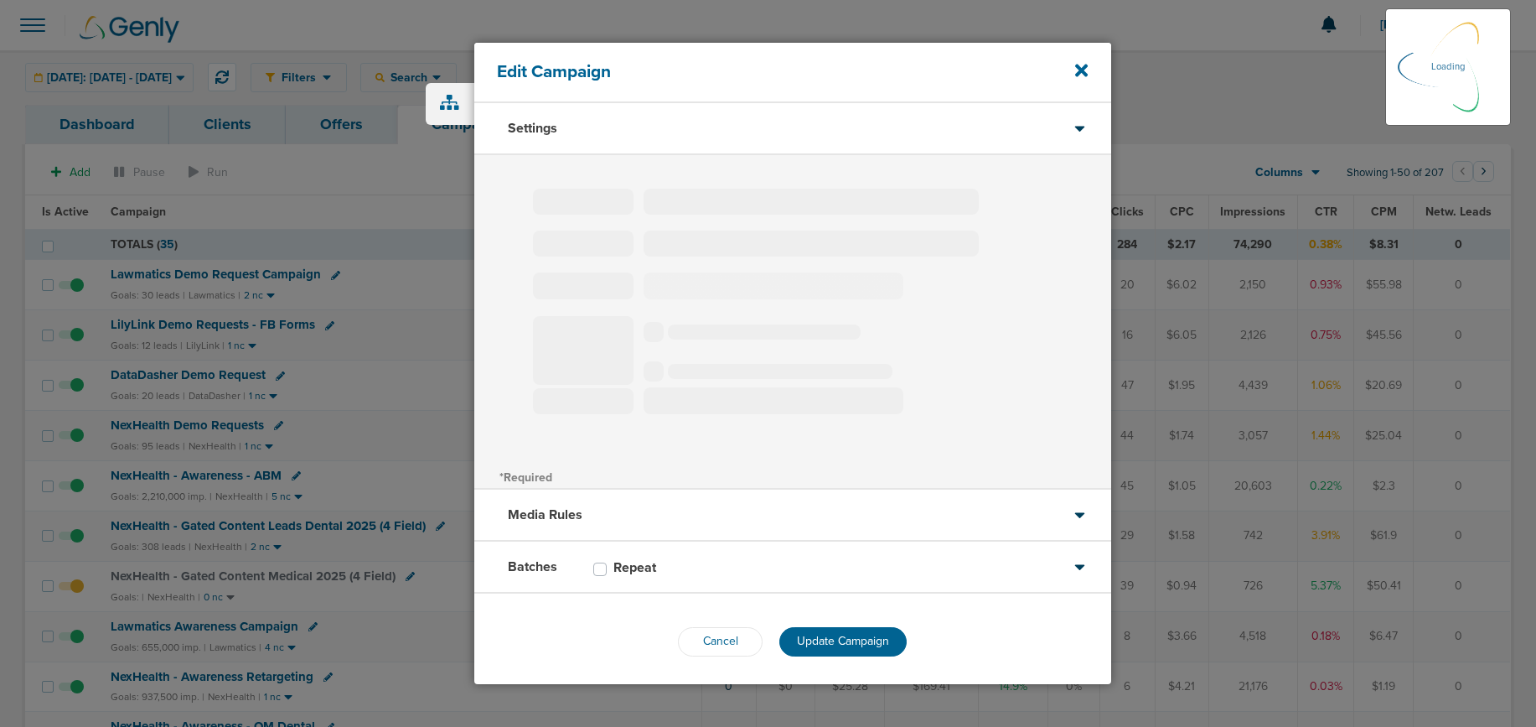
type input "NexHealth - Gated Content Medical 2025 (4 Field)"
select select "Leads"
radio input "true"
select select "readWrite"
checkbox input "true"
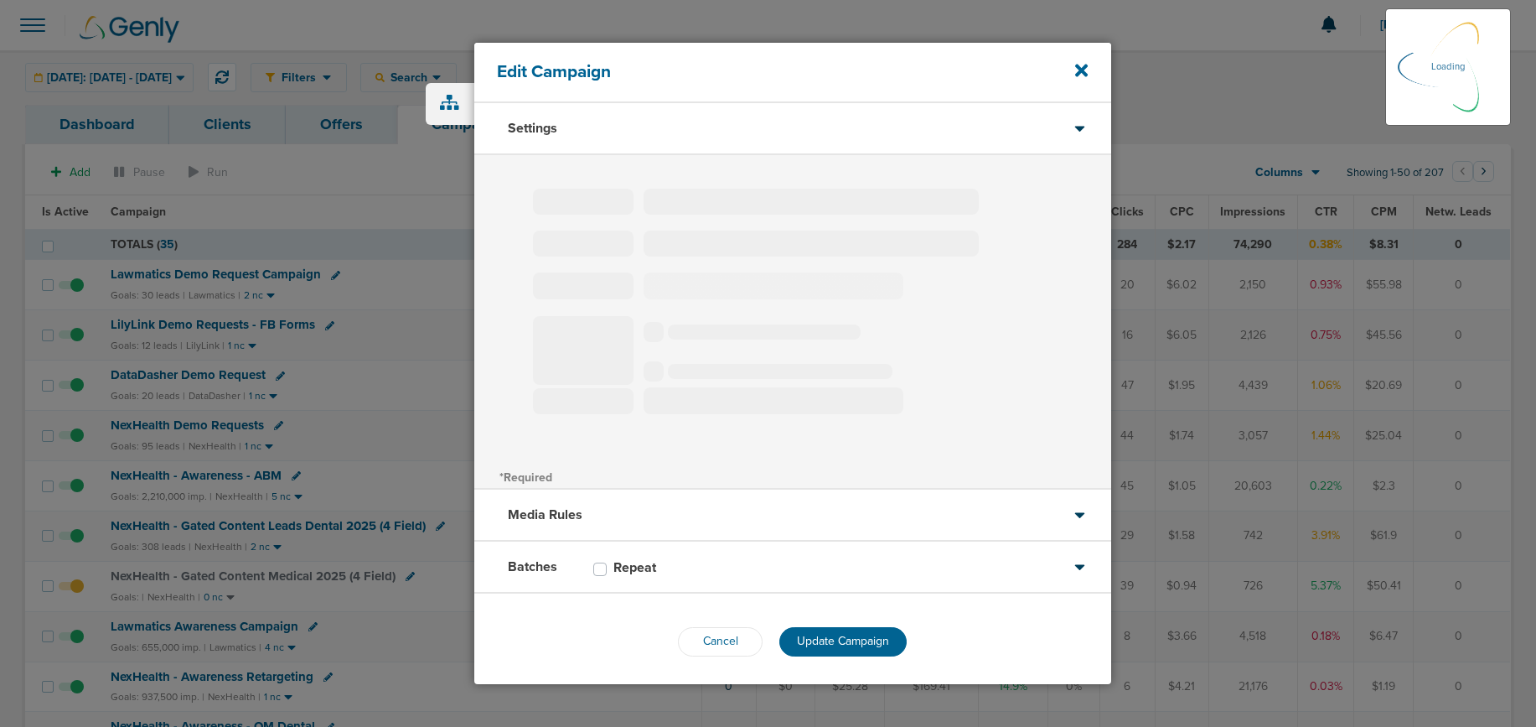
select select "1"
select select "2"
select select "3"
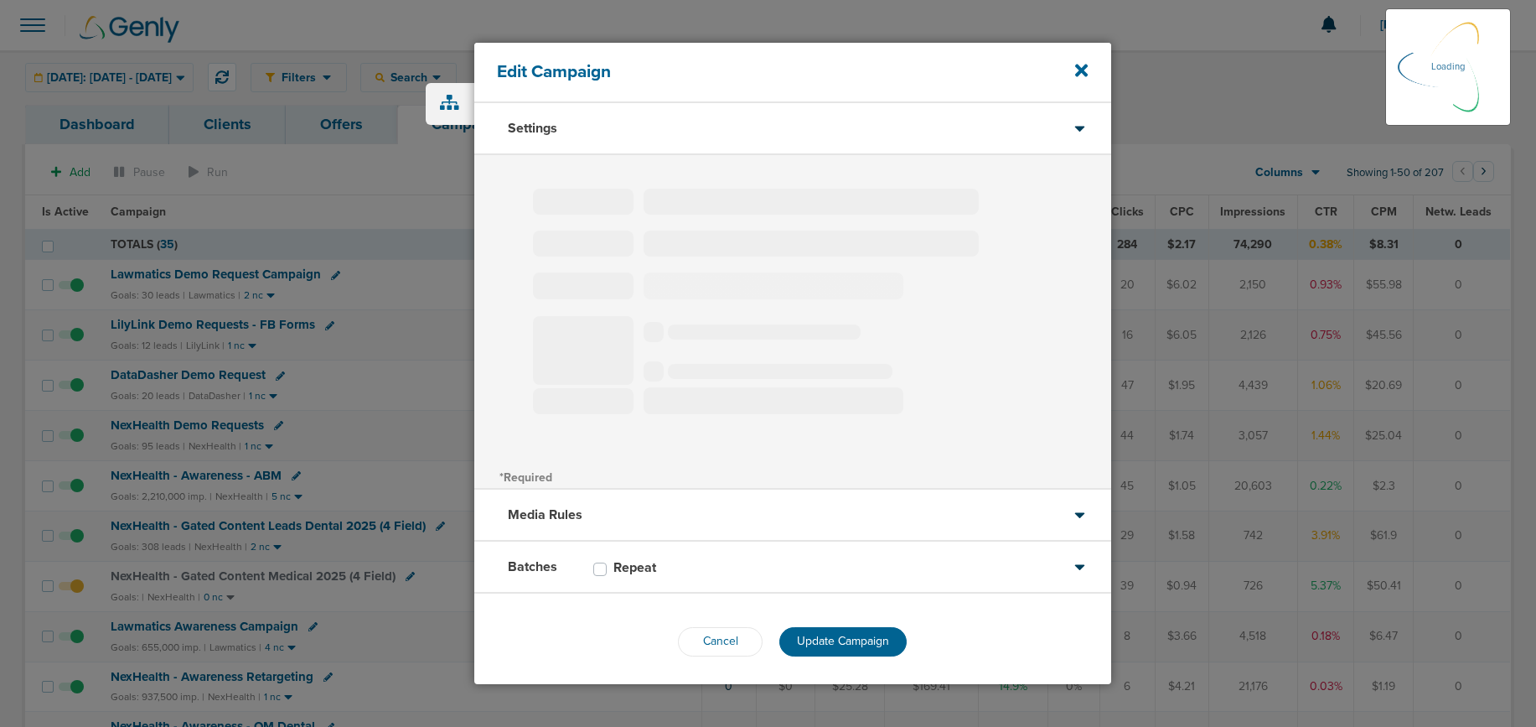
select select "4"
select select "6"
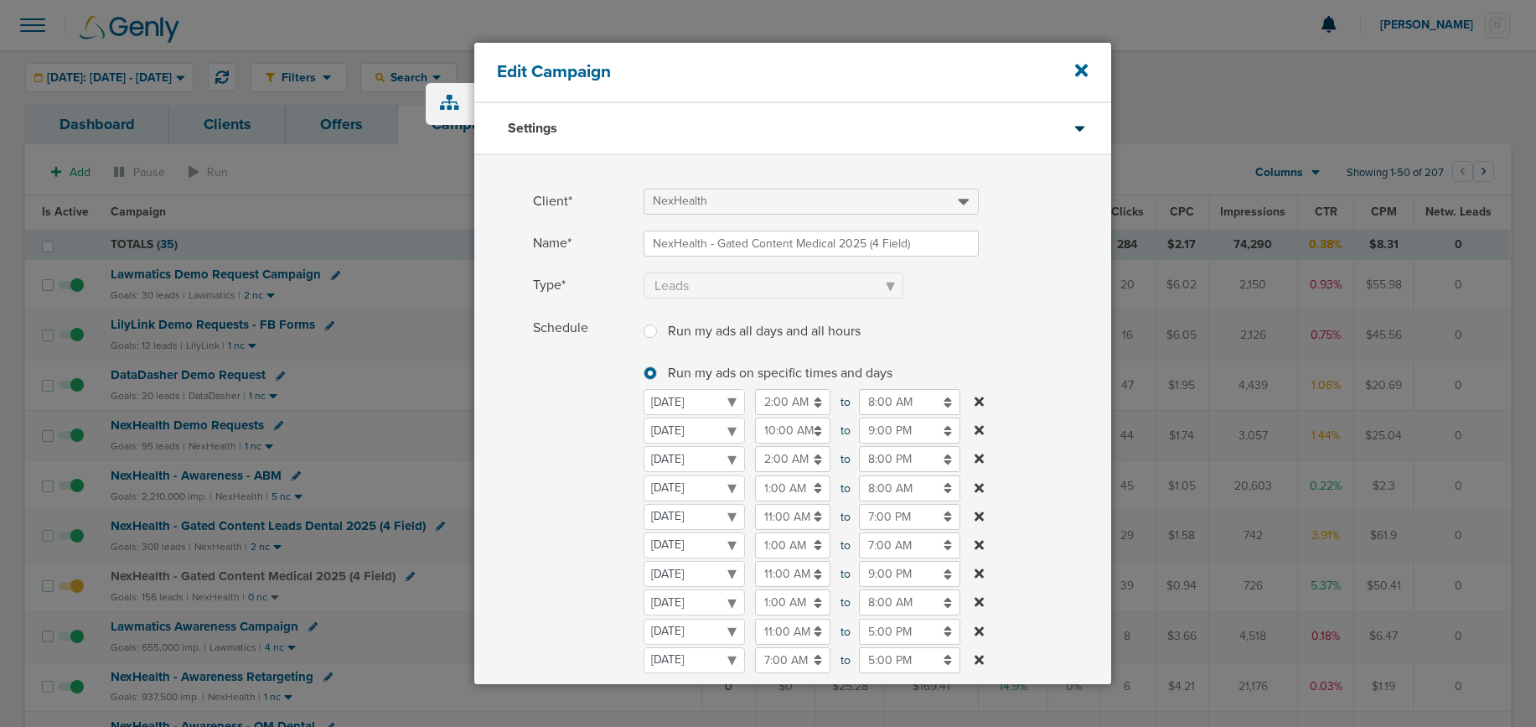
click at [920, 484] on input "8:00 AM" at bounding box center [909, 488] width 101 height 26
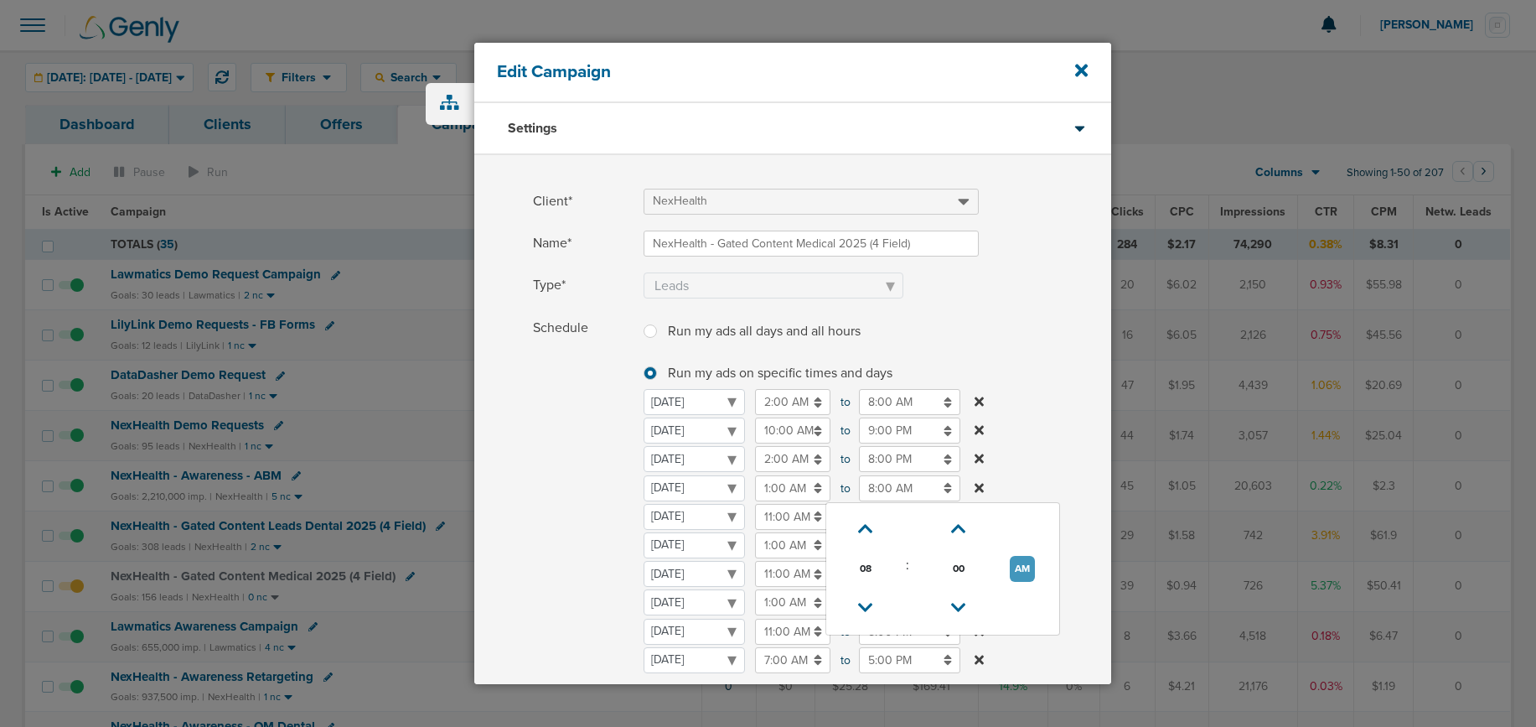
click at [1022, 567] on button "AM" at bounding box center [1022, 569] width 25 height 26
type input "8:00 PM"
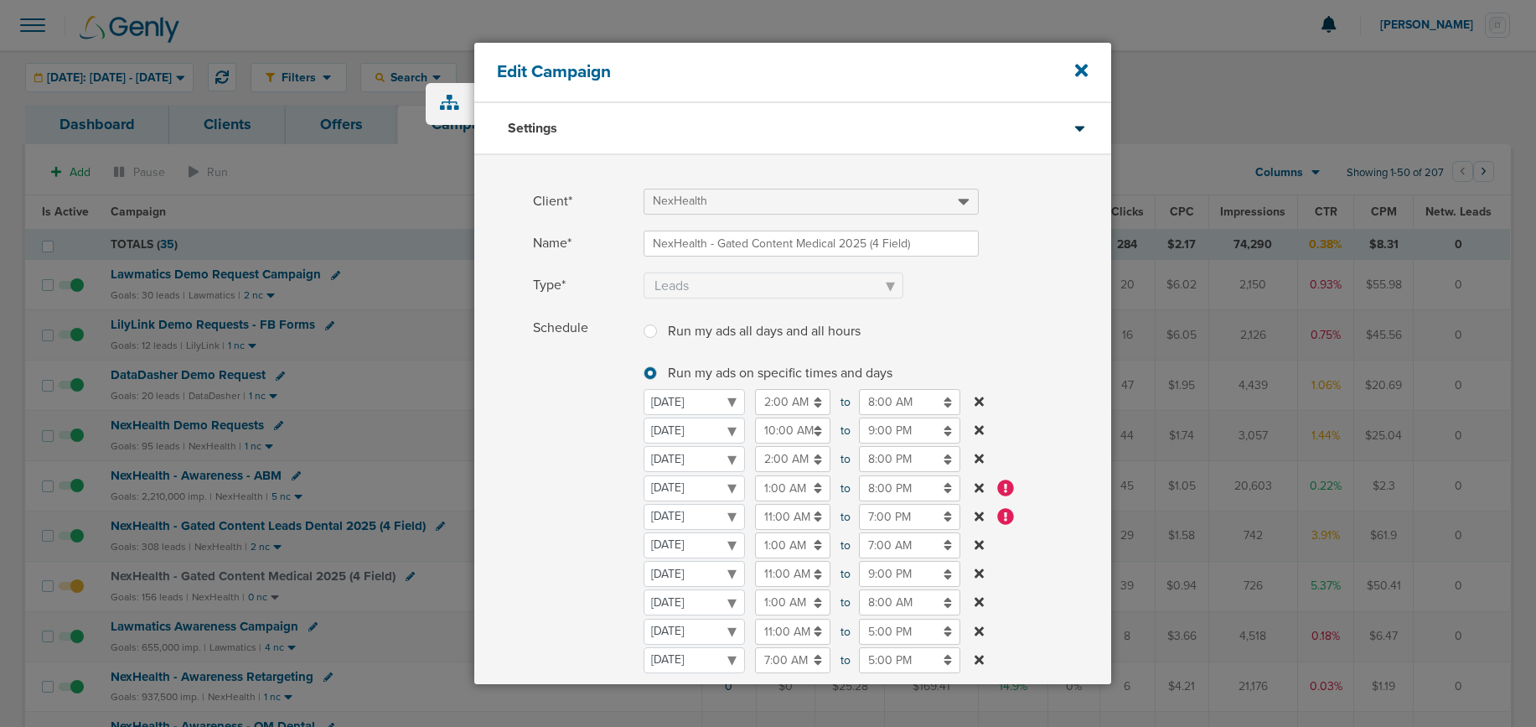
click at [485, 529] on div "Schedule Run my ads all days and all hours Run my ads all days and all hours Ru…" at bounding box center [792, 519] width 637 height 408
click at [981, 515] on icon at bounding box center [979, 516] width 9 height 13
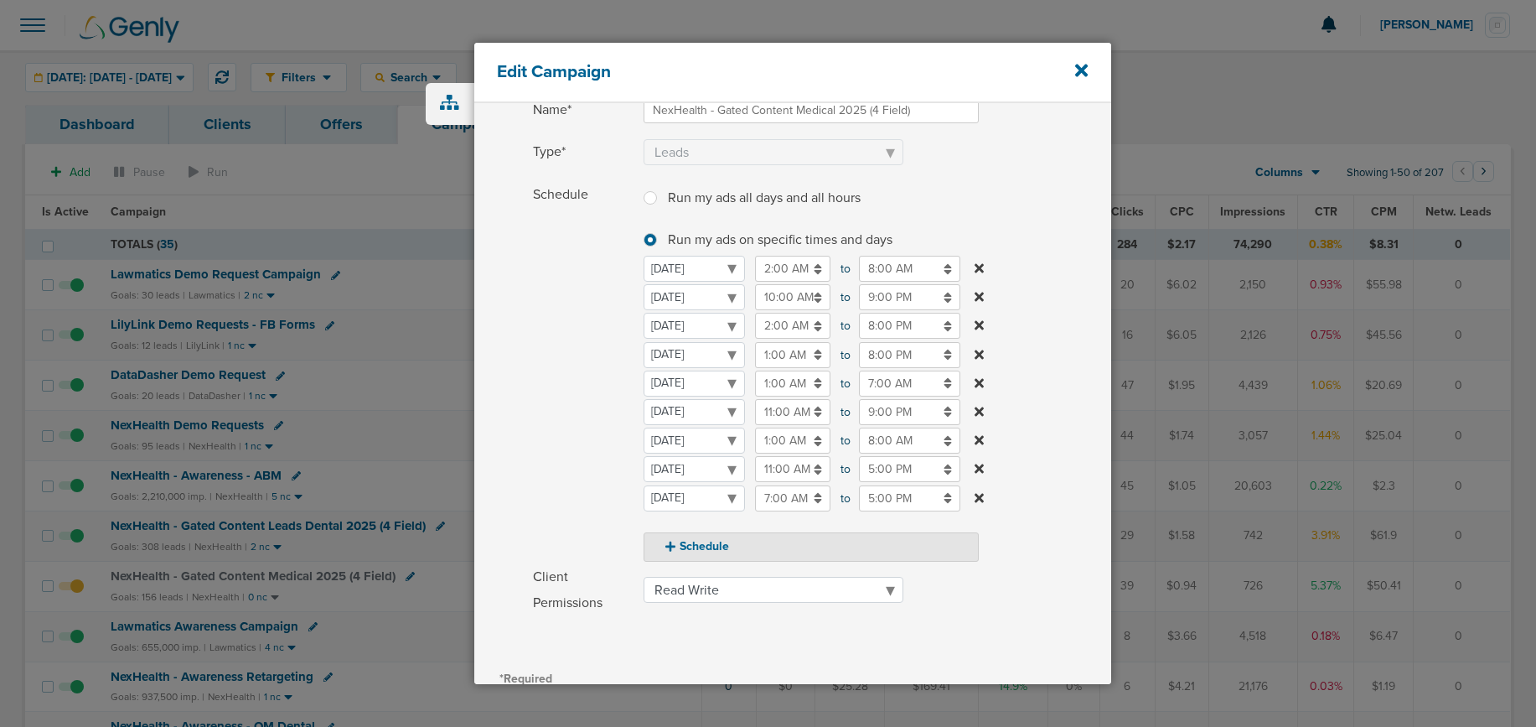
scroll to position [339, 0]
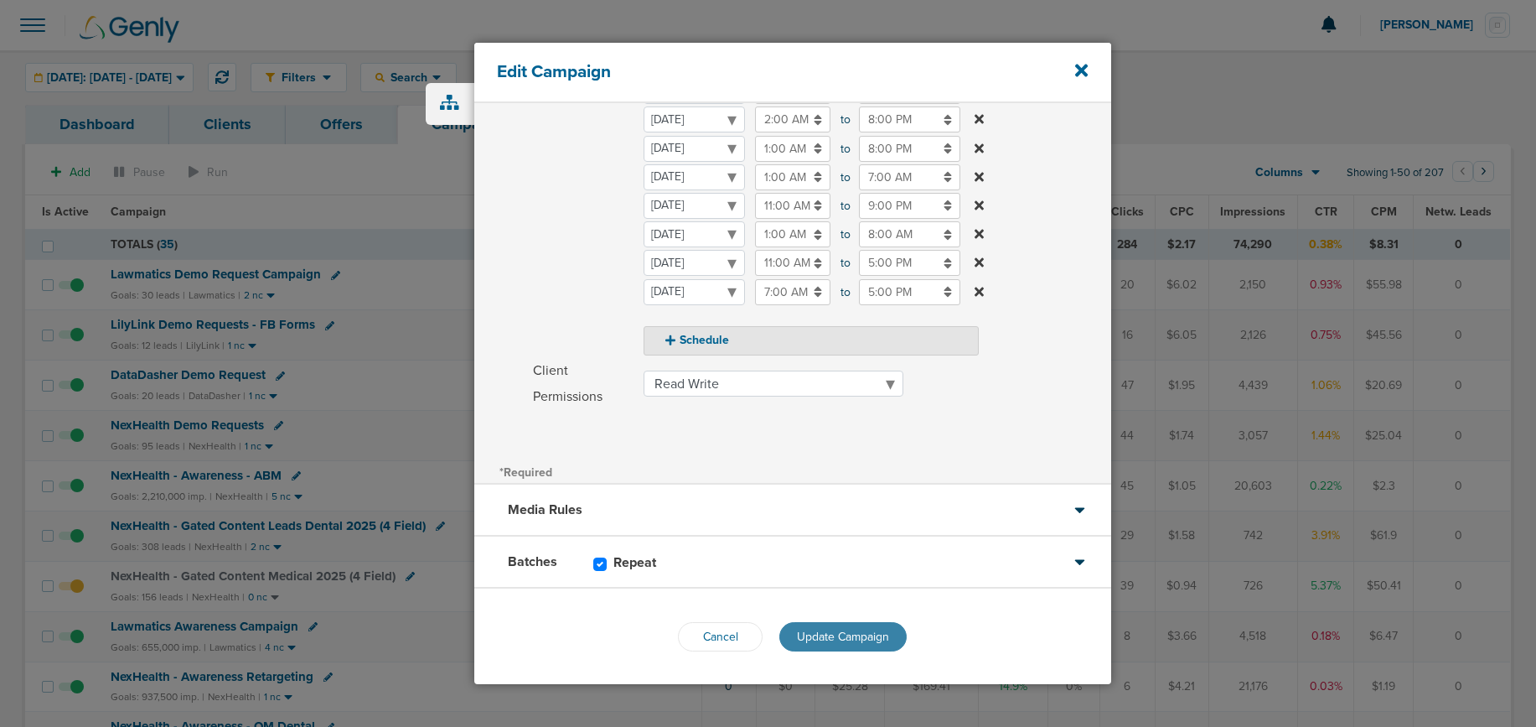
click at [828, 634] on span "Update Campaign" at bounding box center [843, 636] width 92 height 14
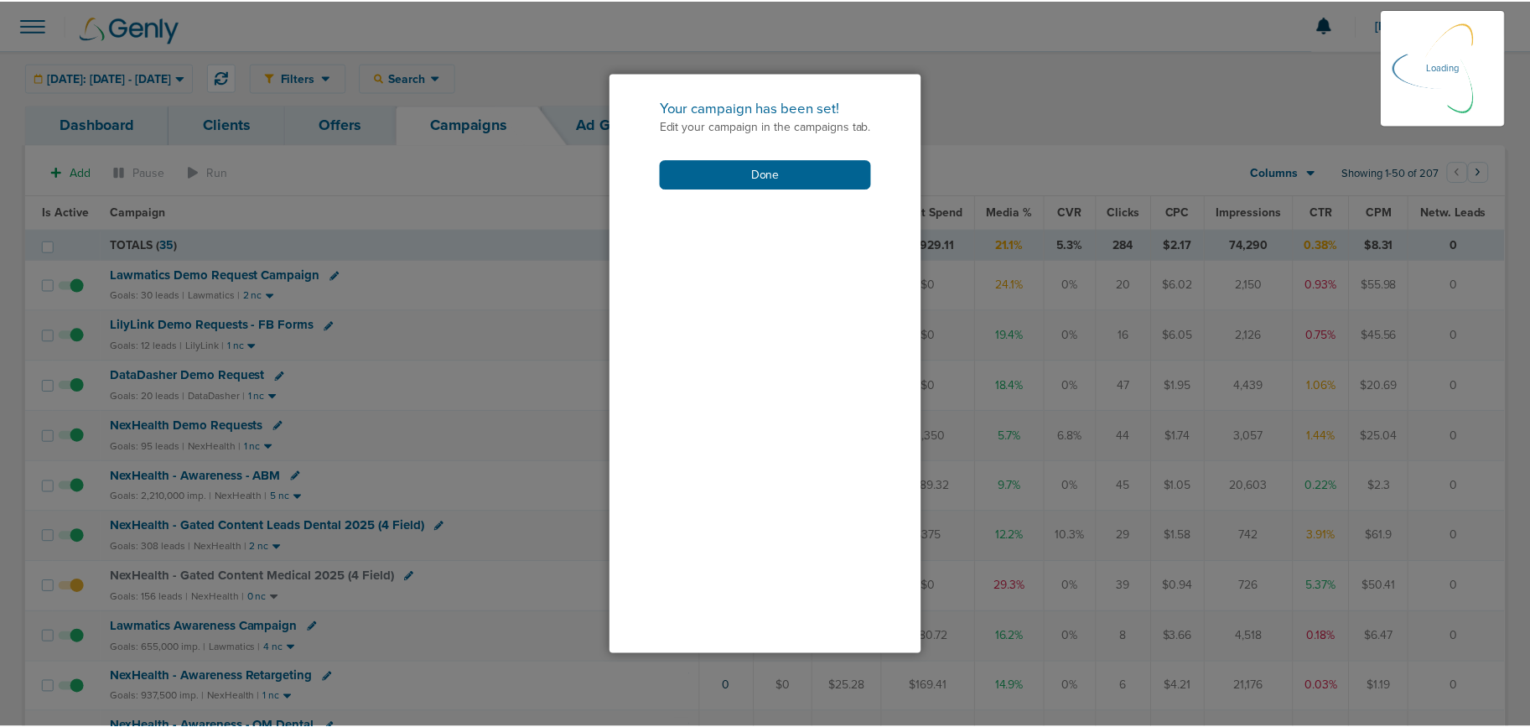
scroll to position [287, 0]
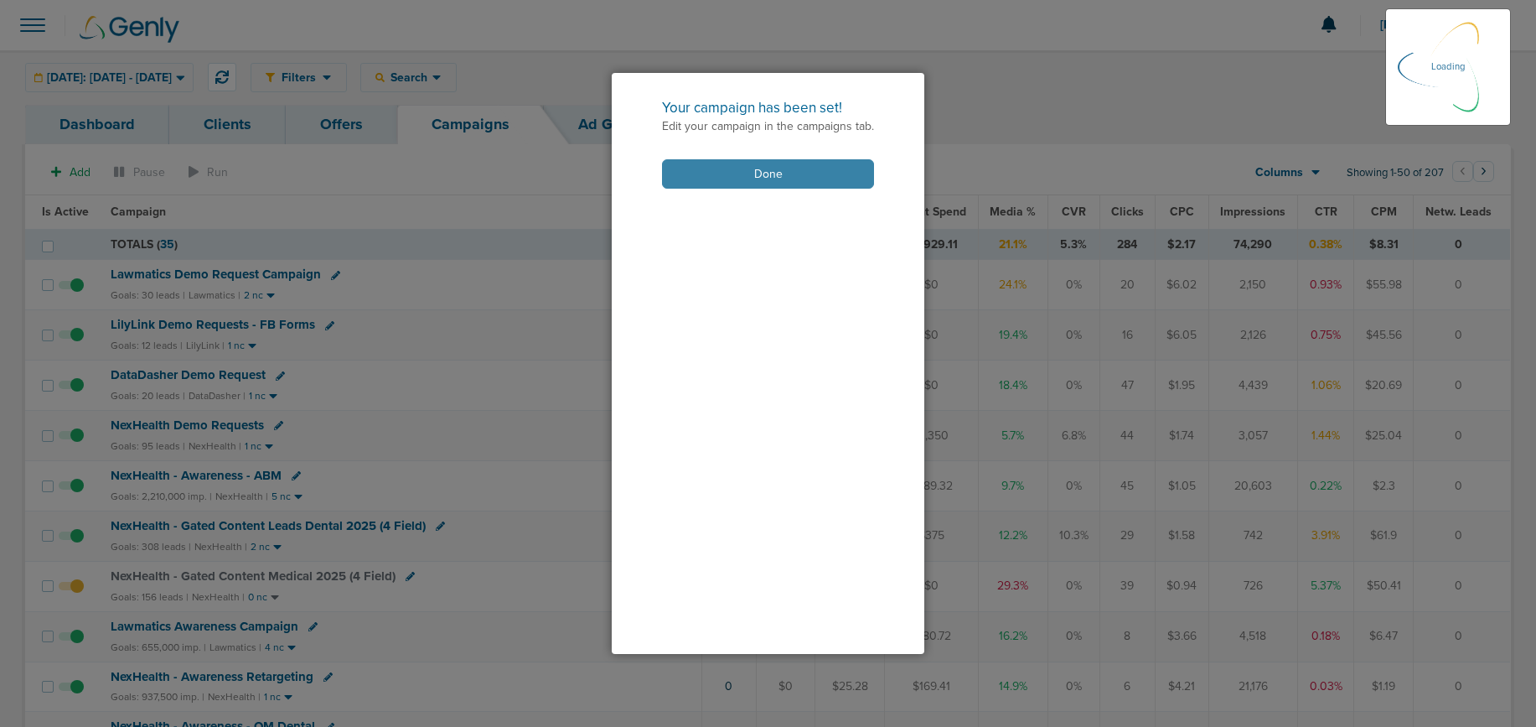
click at [738, 181] on button "Done" at bounding box center [768, 173] width 212 height 29
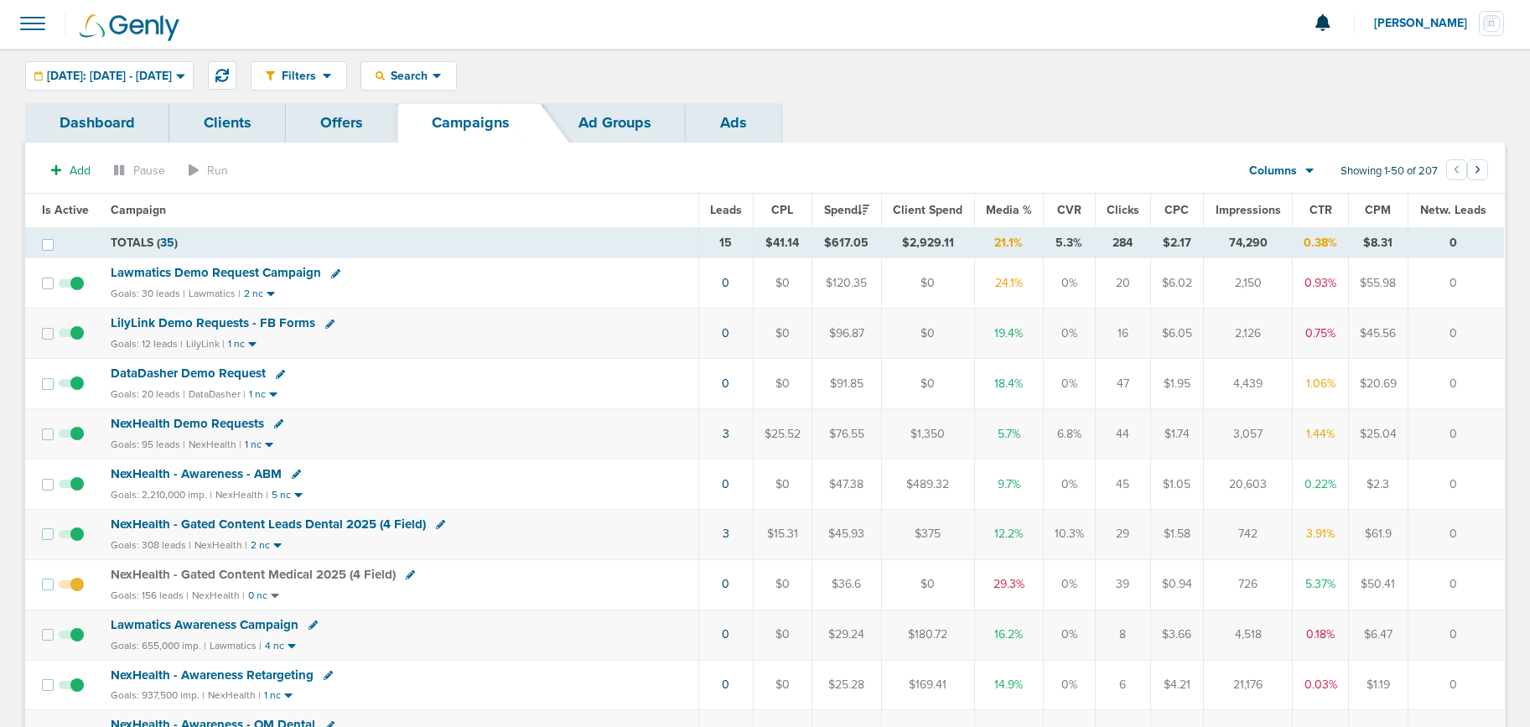
scroll to position [0, 0]
click at [230, 572] on span "NexHealth - Gated Content Medical 2025 (4 Field)" at bounding box center [253, 575] width 285 height 15
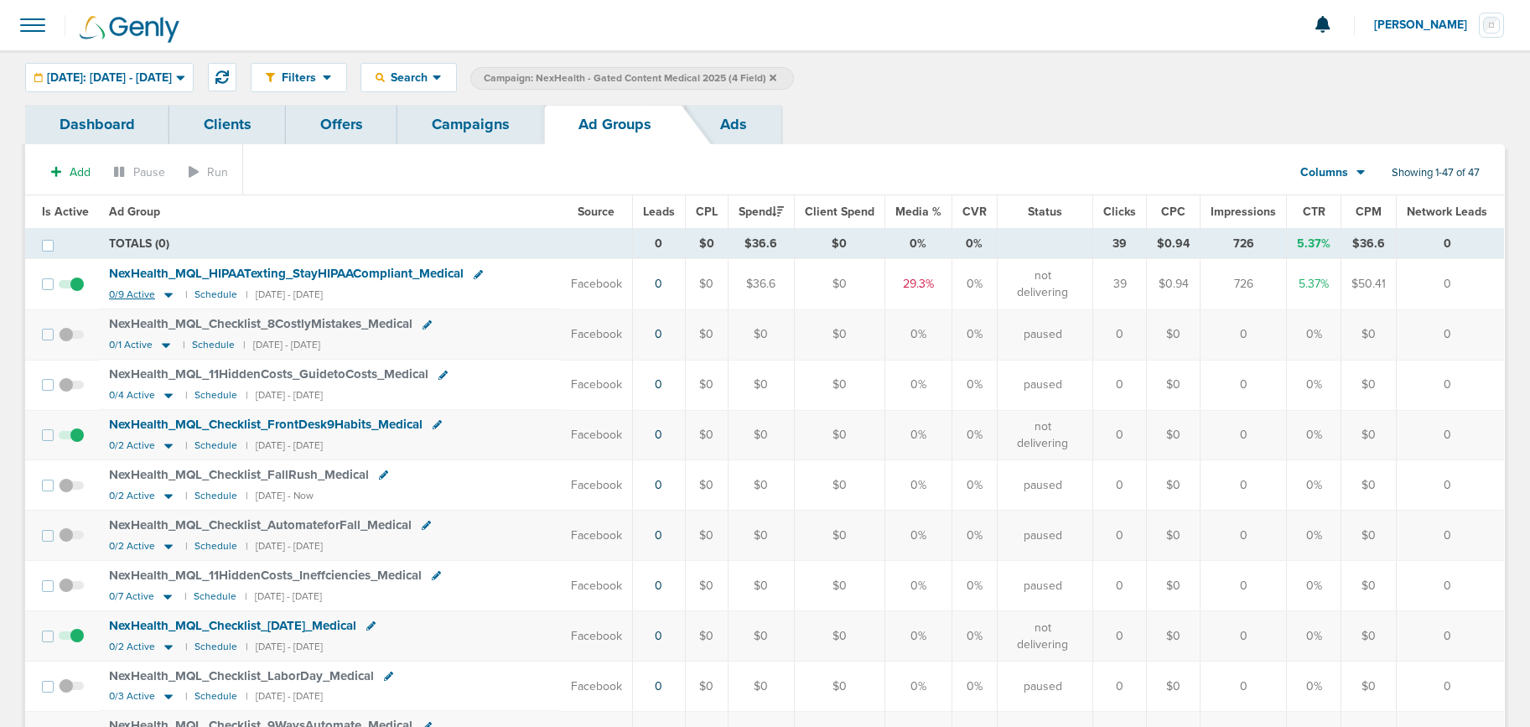
click at [168, 298] on icon at bounding box center [168, 294] width 17 height 14
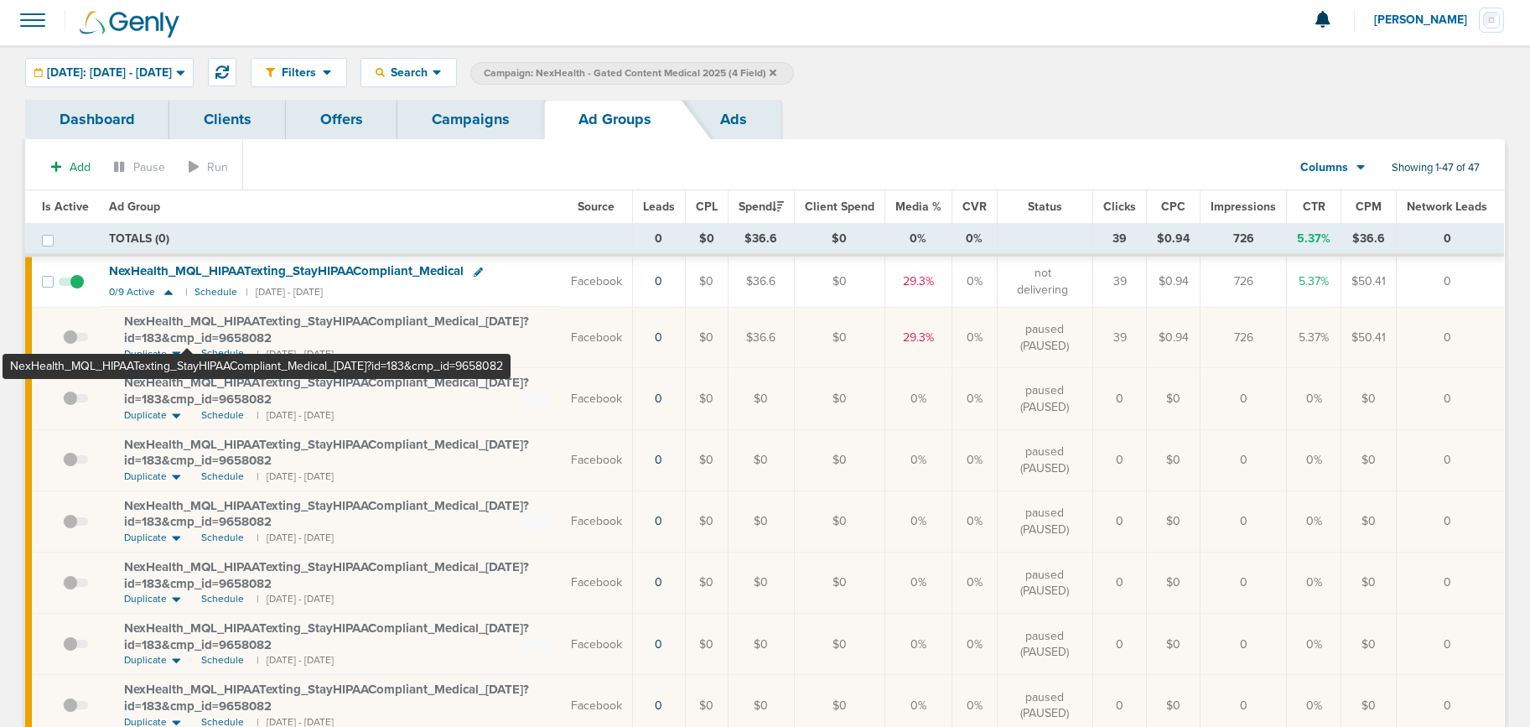
scroll to position [6, 0]
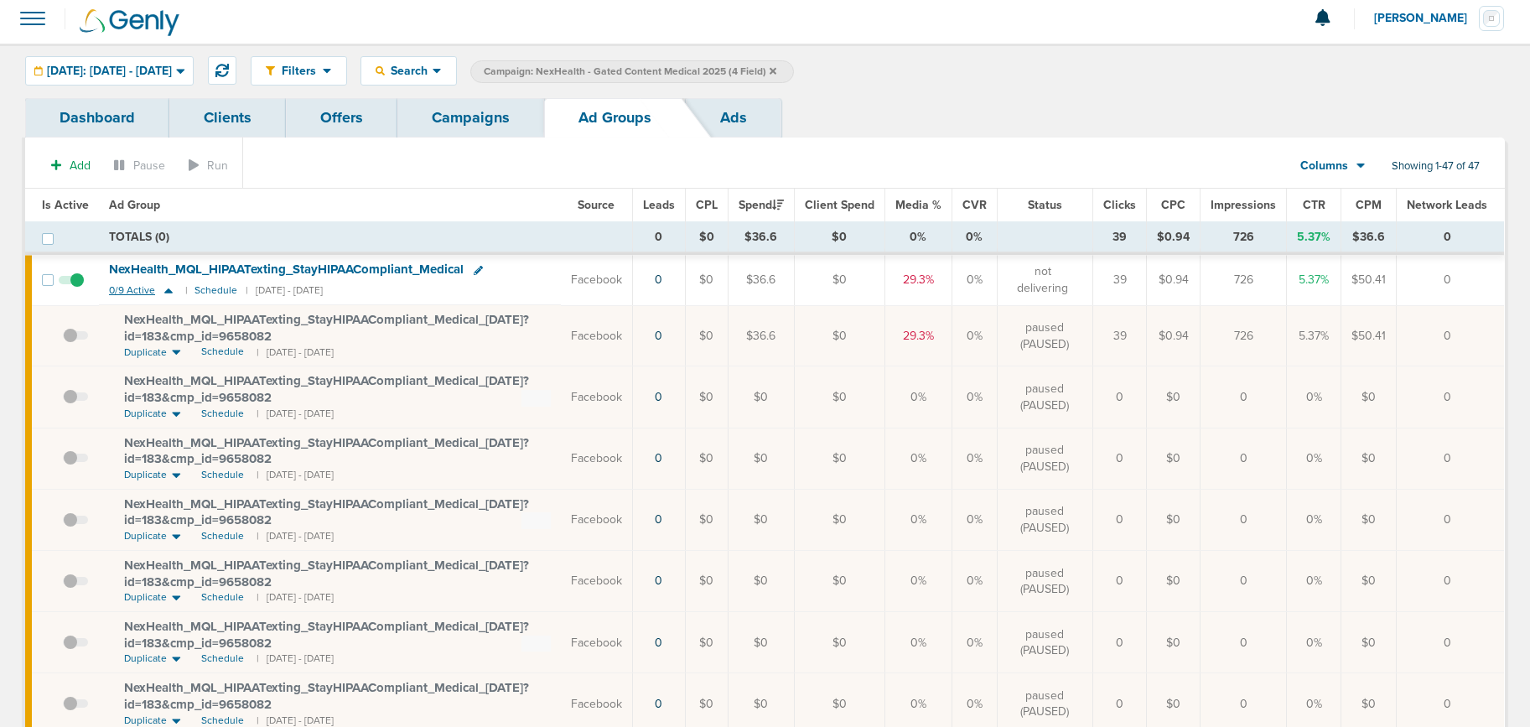
click at [162, 292] on icon at bounding box center [168, 290] width 17 height 14
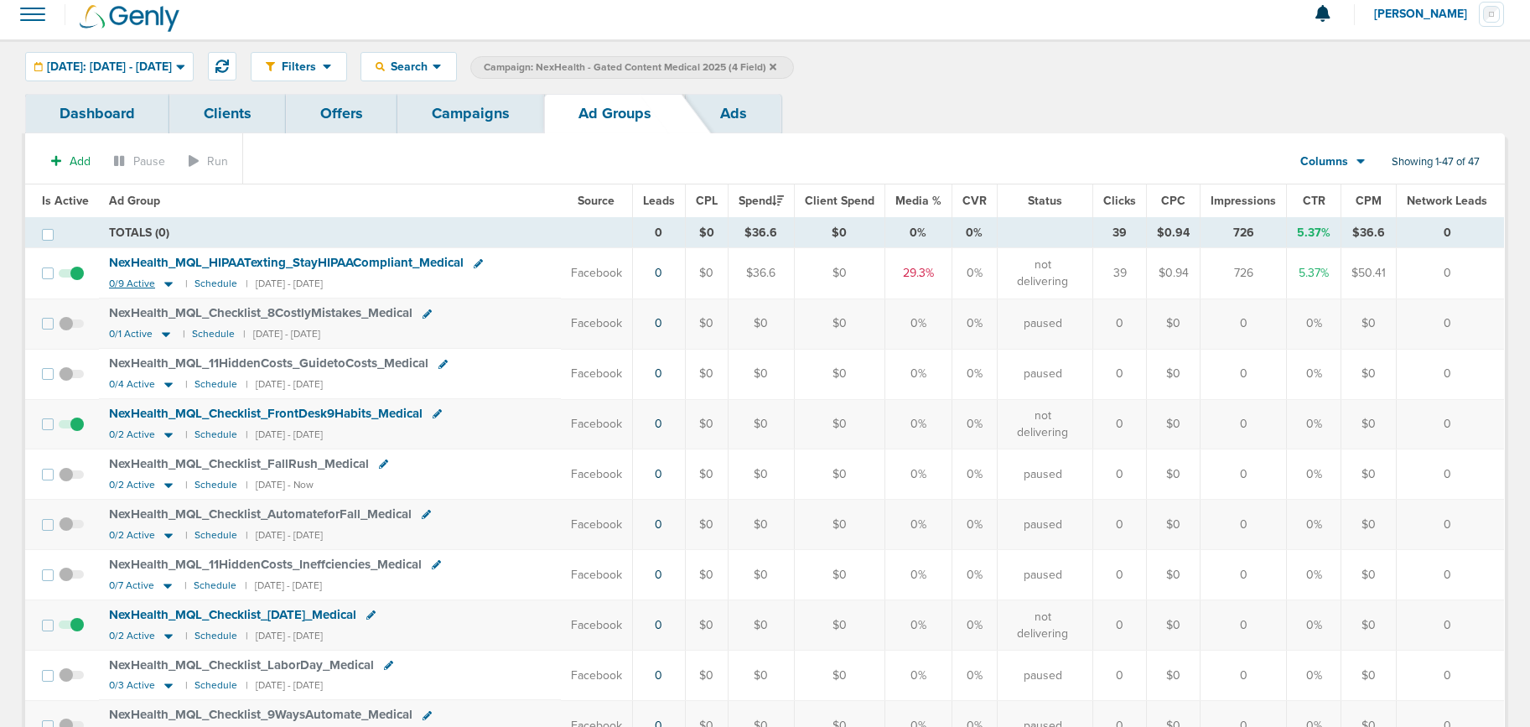
scroll to position [12, 0]
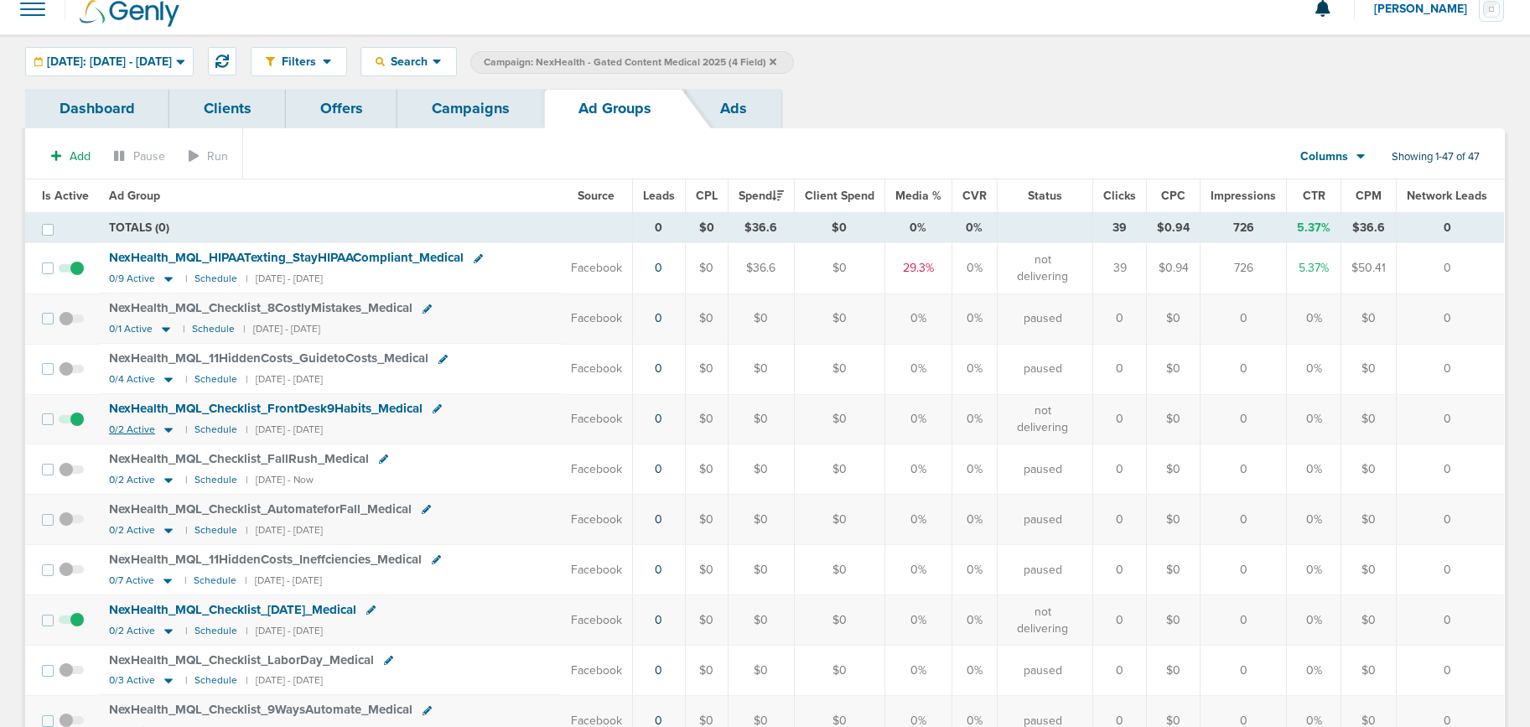
click at [164, 425] on icon at bounding box center [168, 429] width 17 height 14
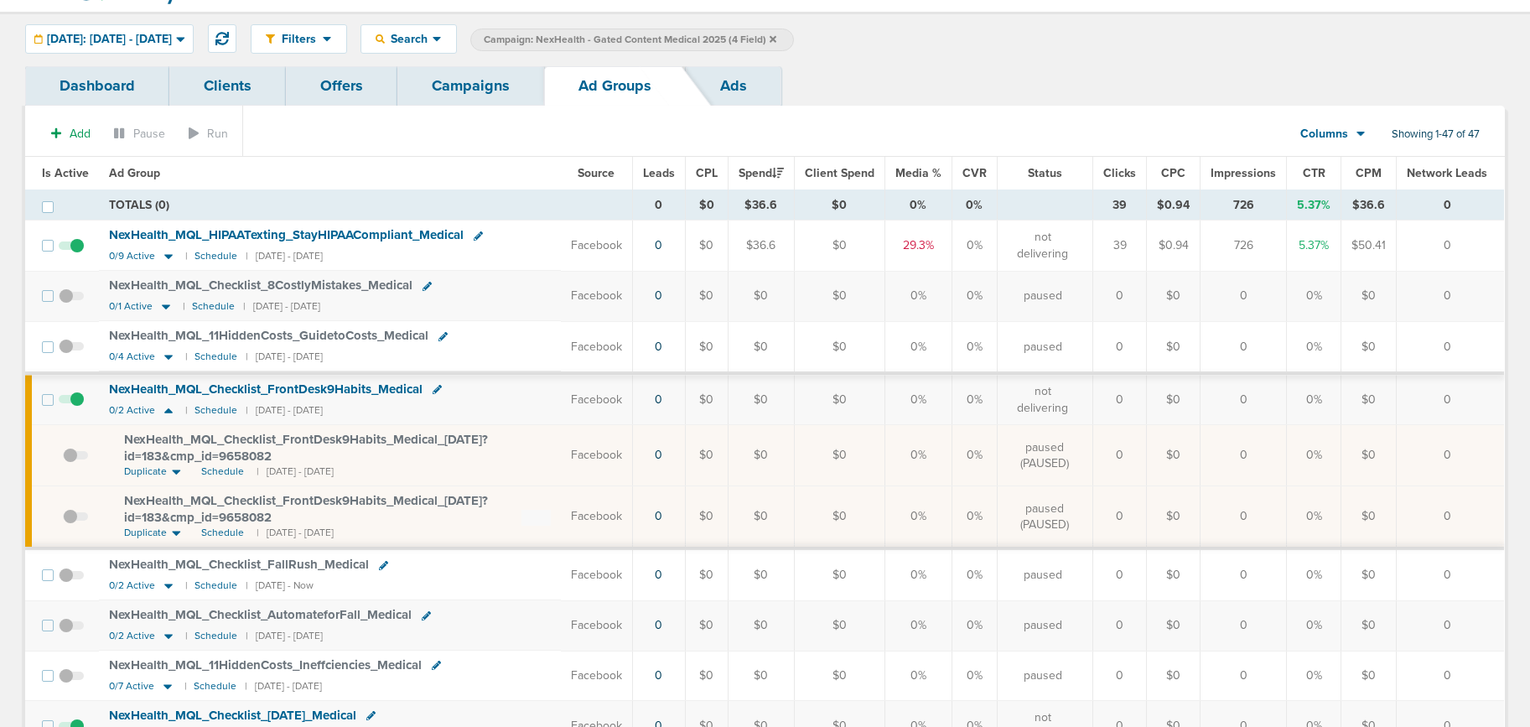
scroll to position [0, 0]
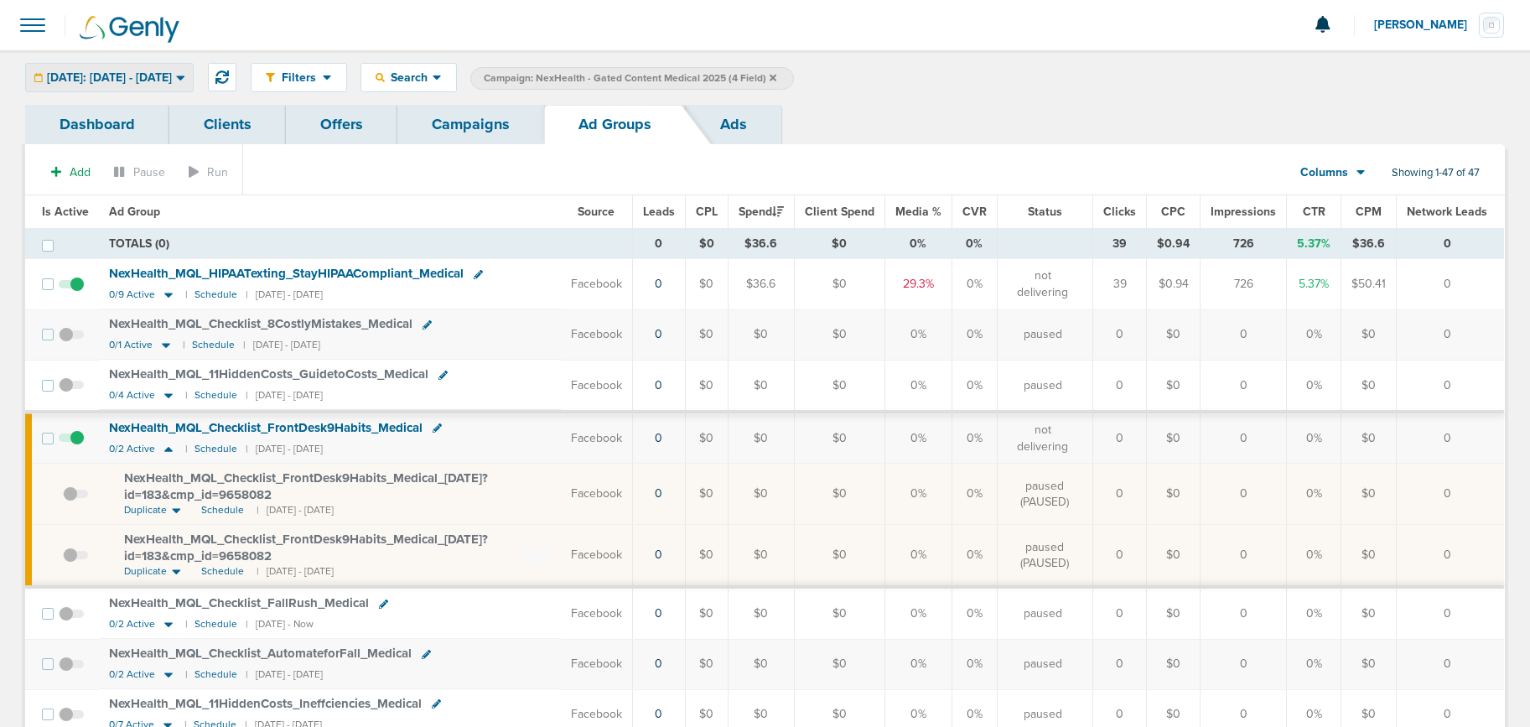
click at [140, 69] on div "[DATE]: [DATE] - [DATE]" at bounding box center [109, 78] width 167 height 28
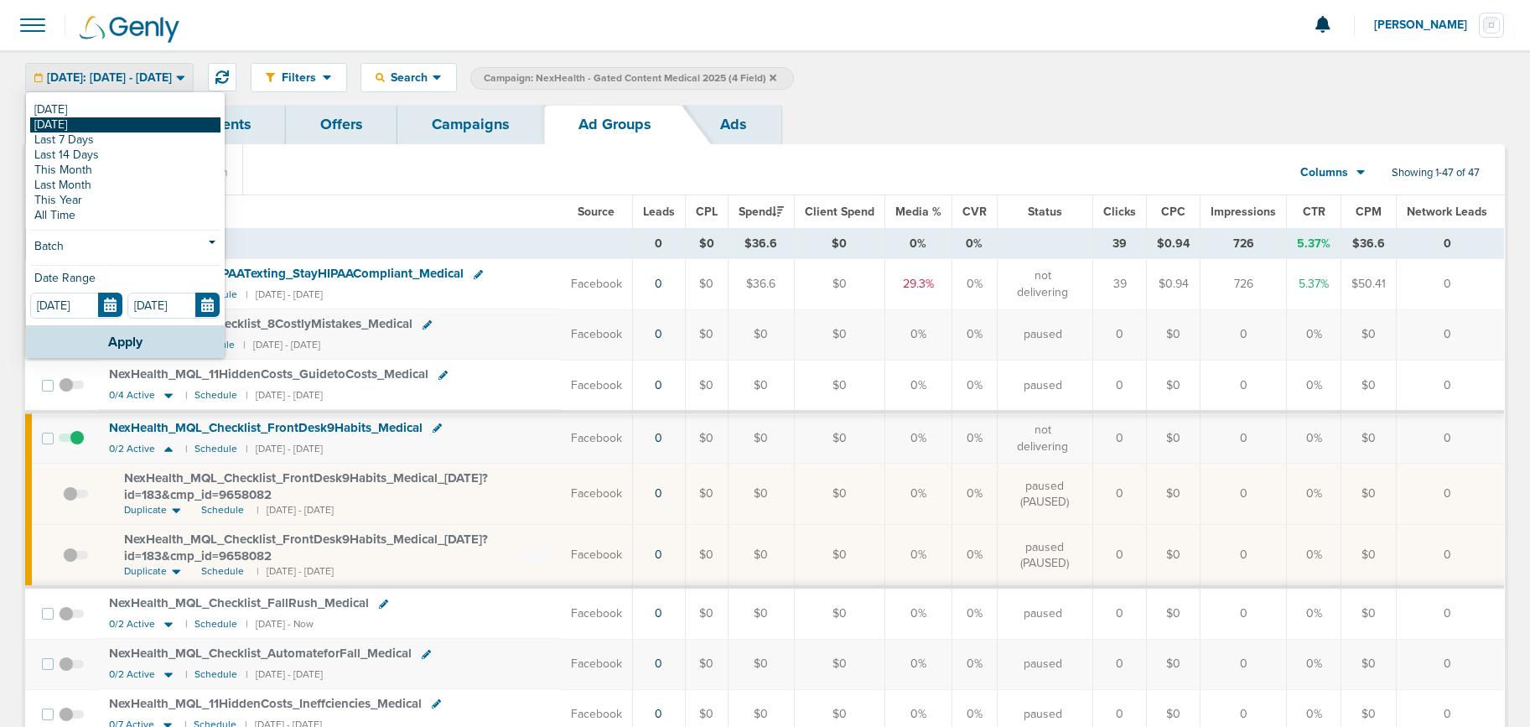
click at [111, 127] on link "[DATE]" at bounding box center [125, 124] width 190 height 15
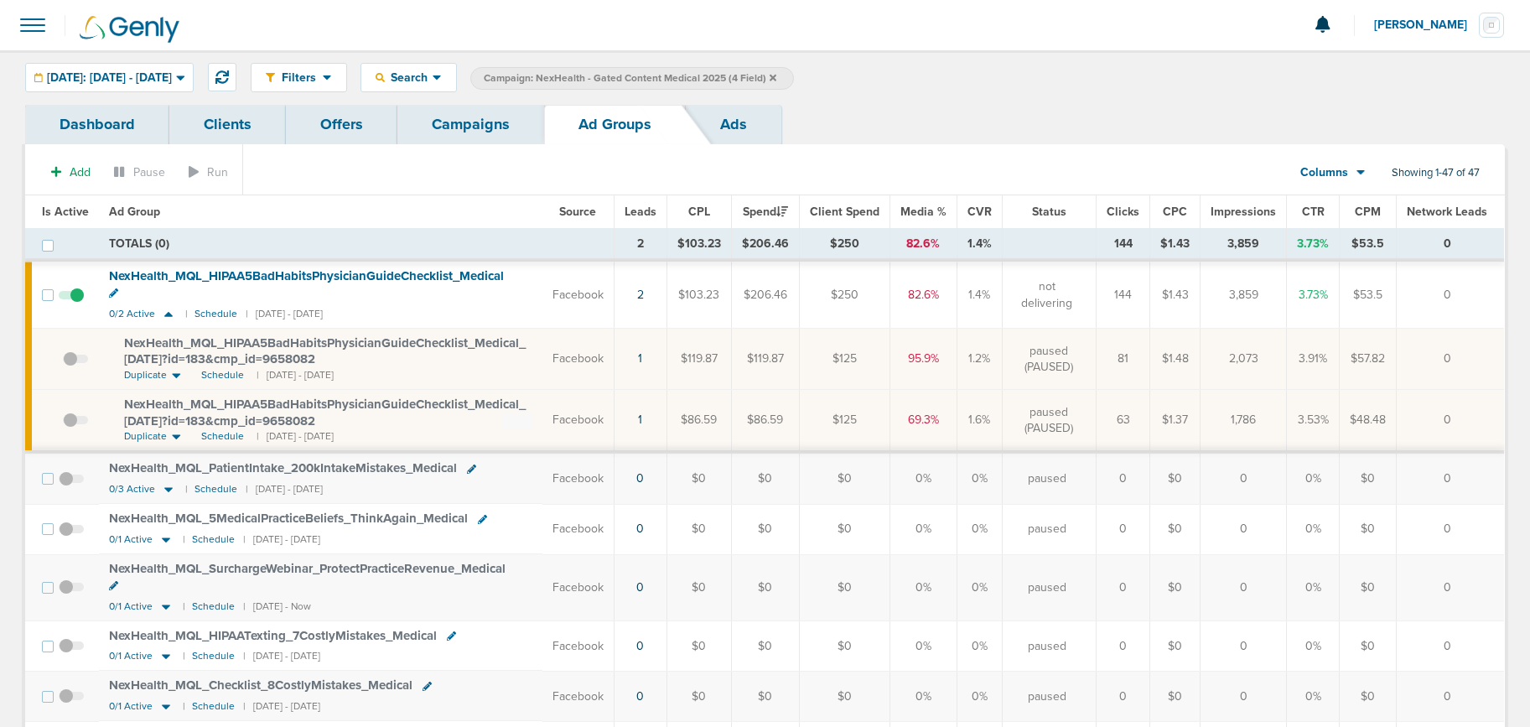
click at [499, 137] on link "Campaigns" at bounding box center [470, 124] width 147 height 39
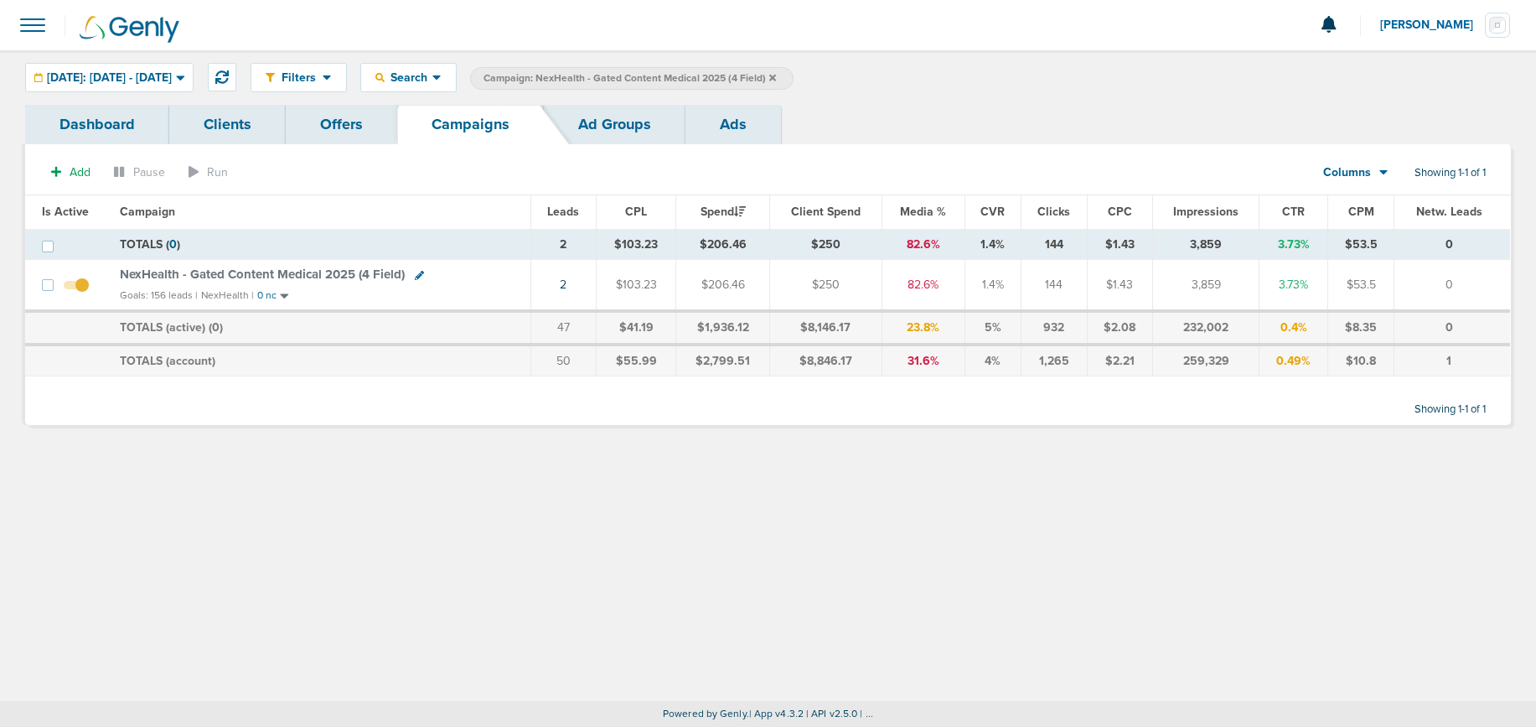
click at [776, 79] on icon at bounding box center [772, 77] width 7 height 7
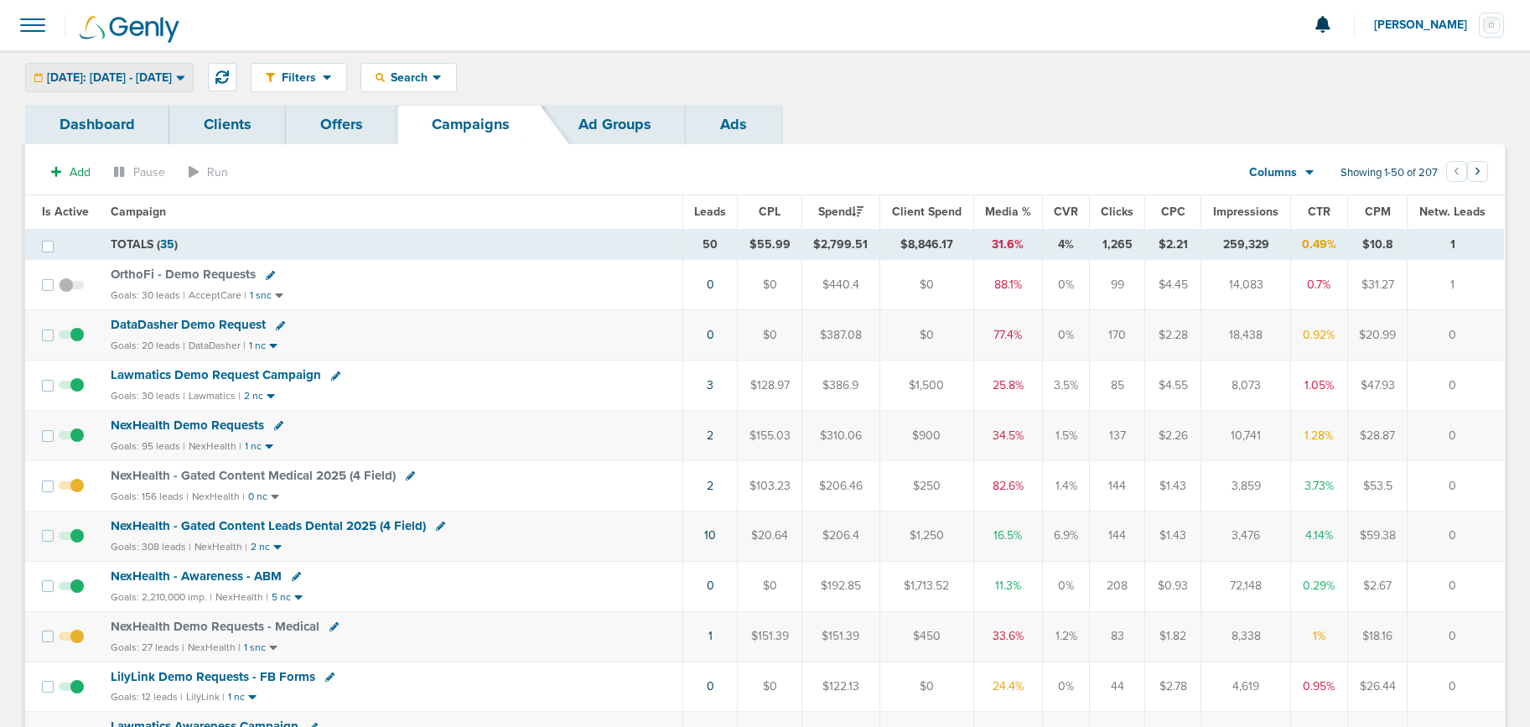
click at [113, 86] on div "[DATE]: [DATE] - [DATE]" at bounding box center [109, 78] width 167 height 28
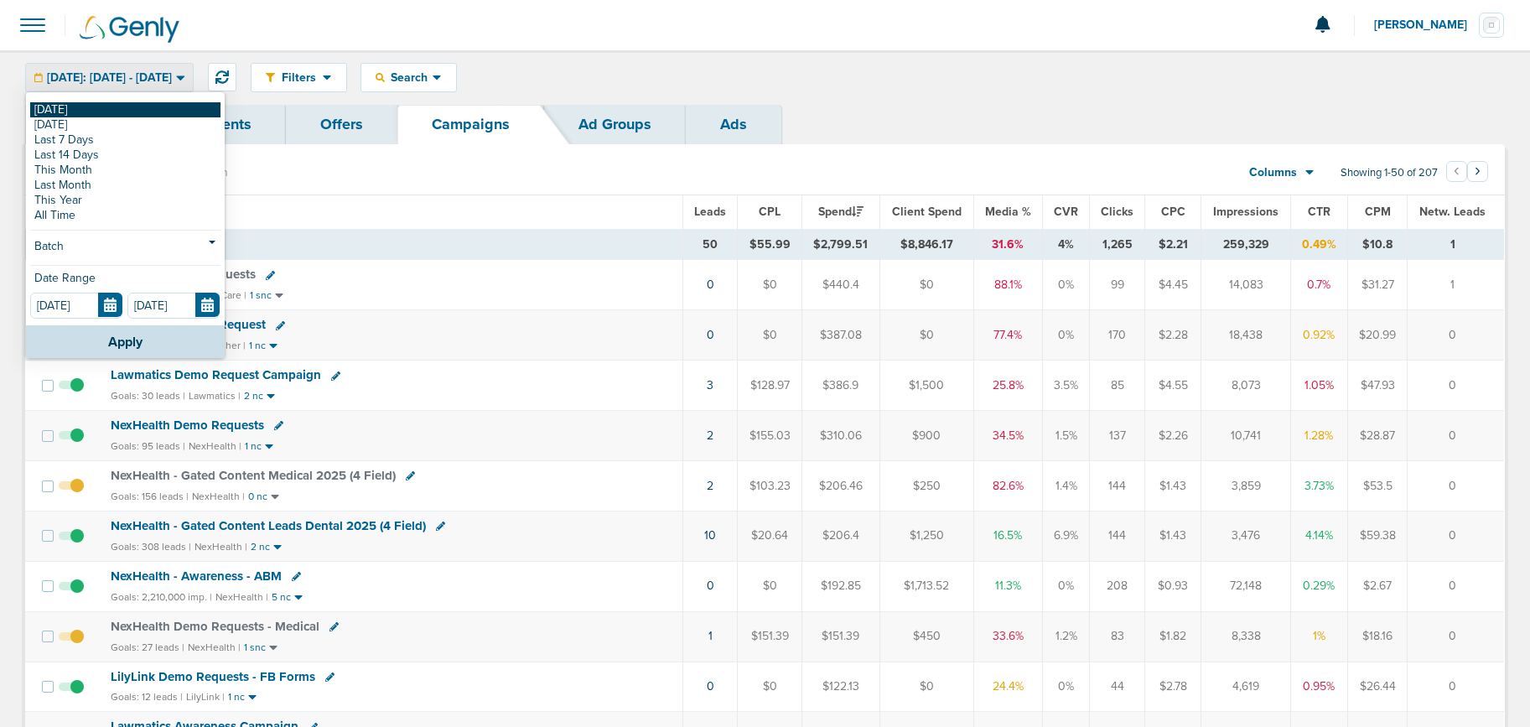
click at [98, 109] on link "[DATE]" at bounding box center [125, 109] width 190 height 15
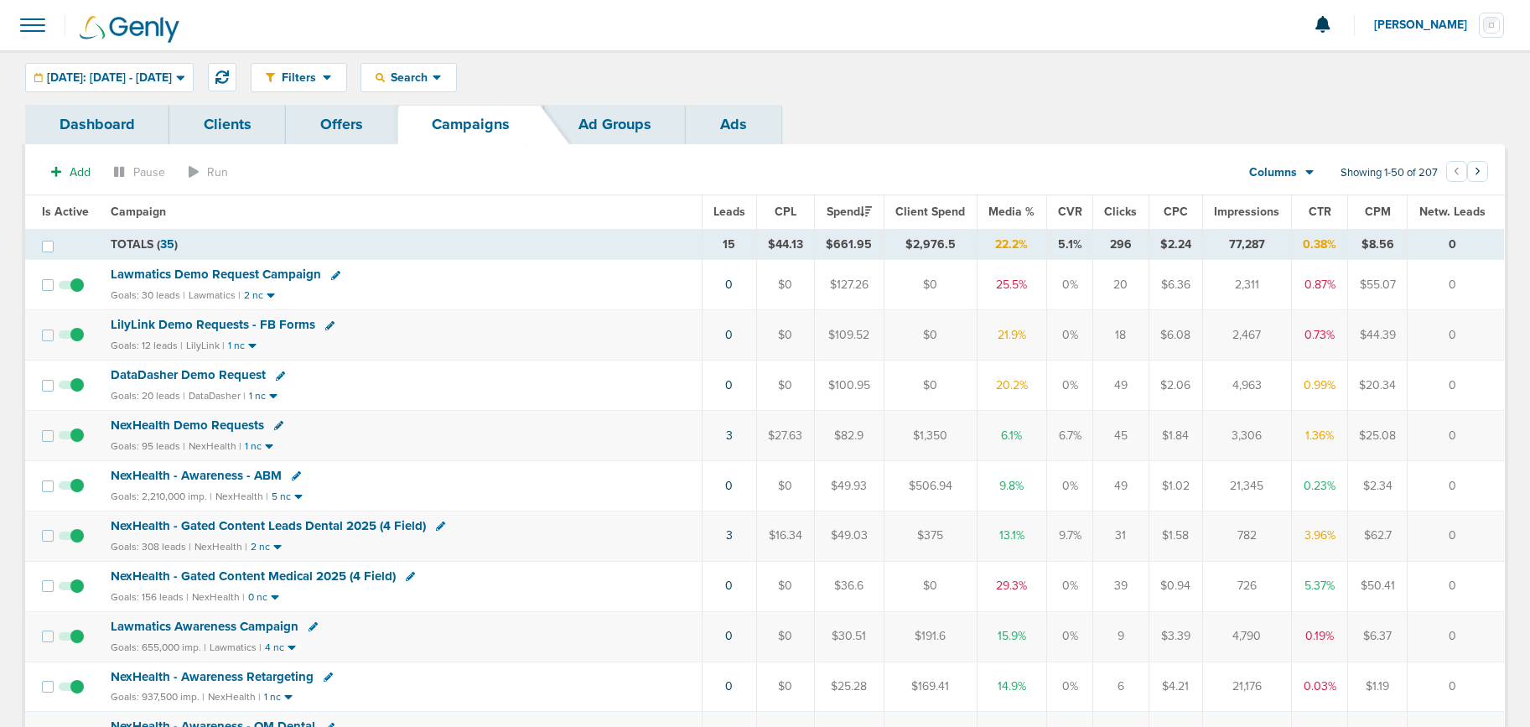
click at [246, 370] on span "DataDasher Demo Request" at bounding box center [188, 374] width 155 height 15
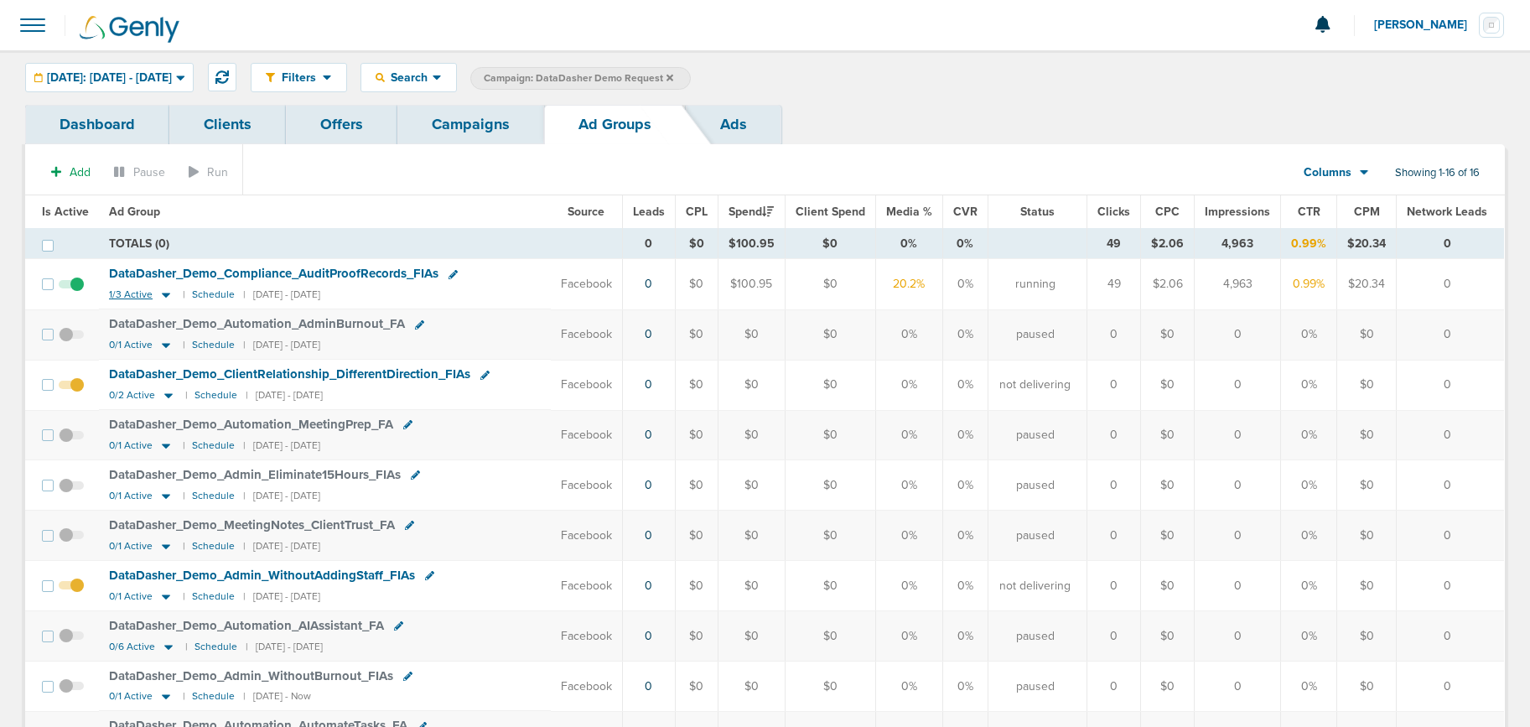
click at [158, 293] on icon at bounding box center [166, 294] width 17 height 14
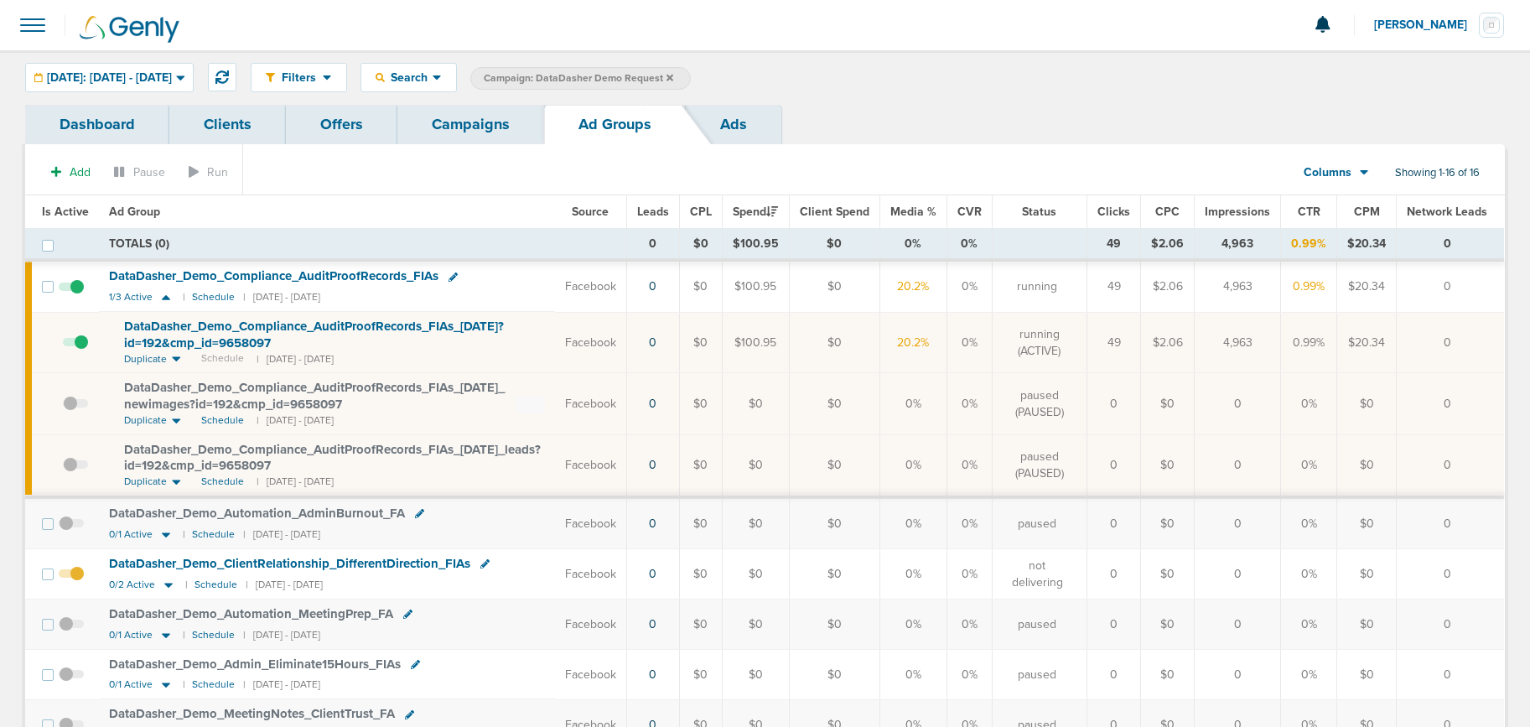
click at [82, 350] on span at bounding box center [75, 350] width 25 height 0
click at [63, 346] on input "checkbox" at bounding box center [63, 346] width 0 height 0
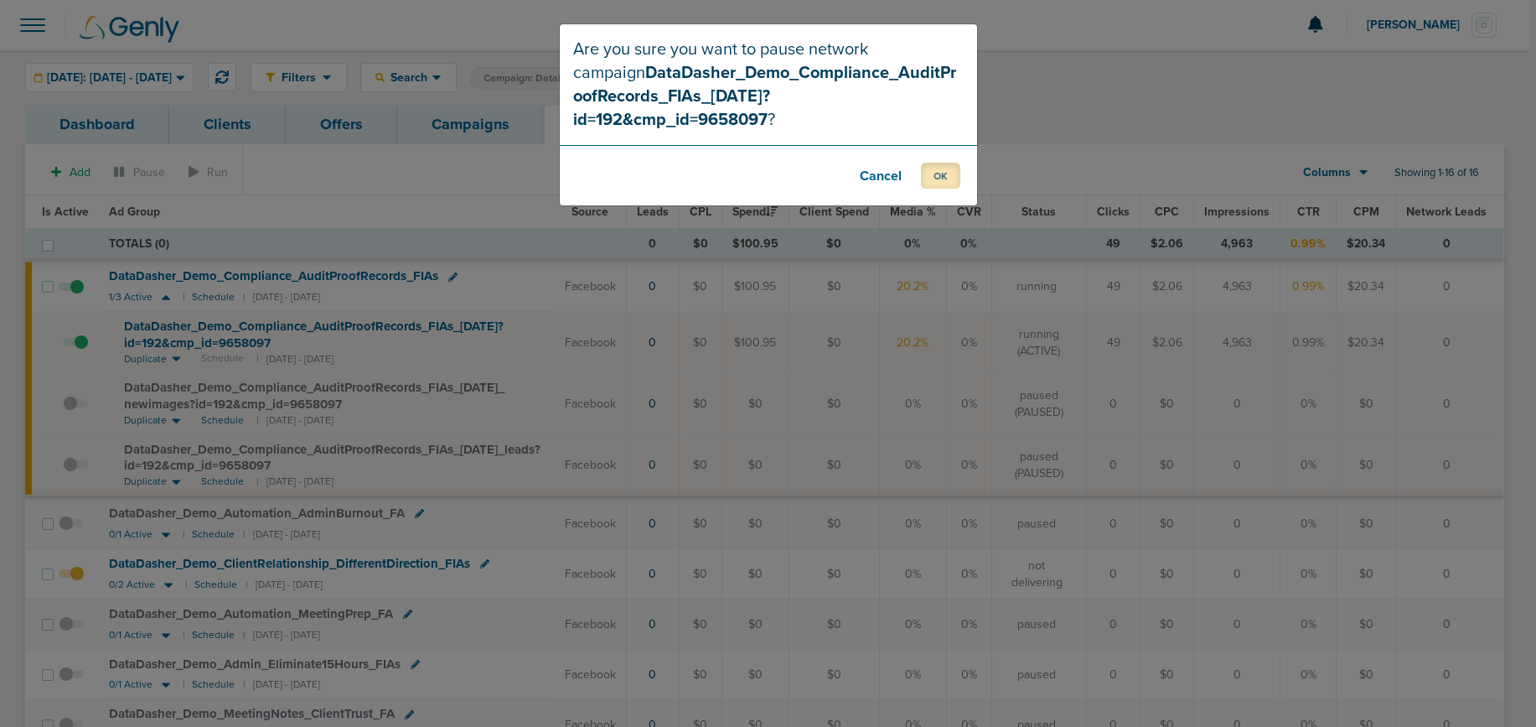
click at [924, 163] on button "OK" at bounding box center [940, 176] width 39 height 26
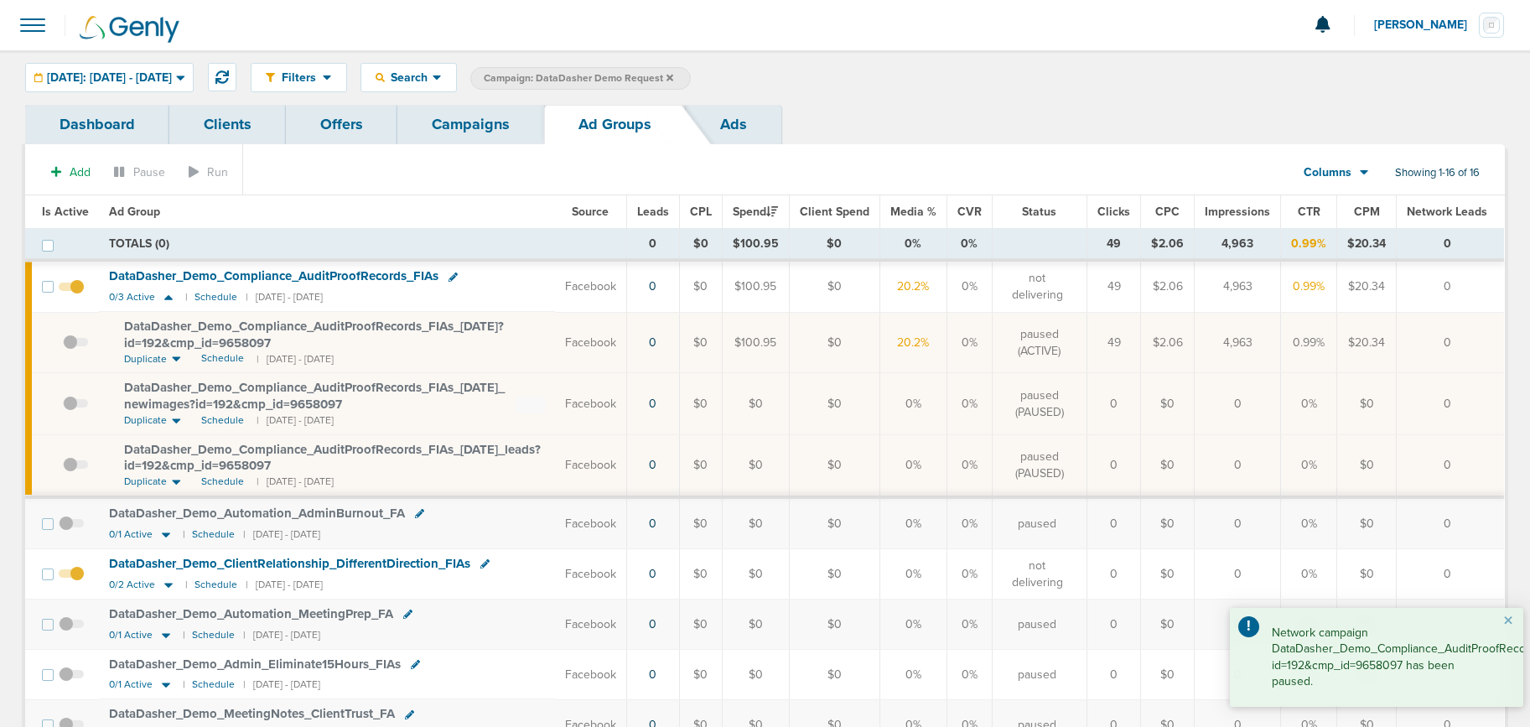
click at [443, 119] on link "Campaigns" at bounding box center [470, 124] width 147 height 39
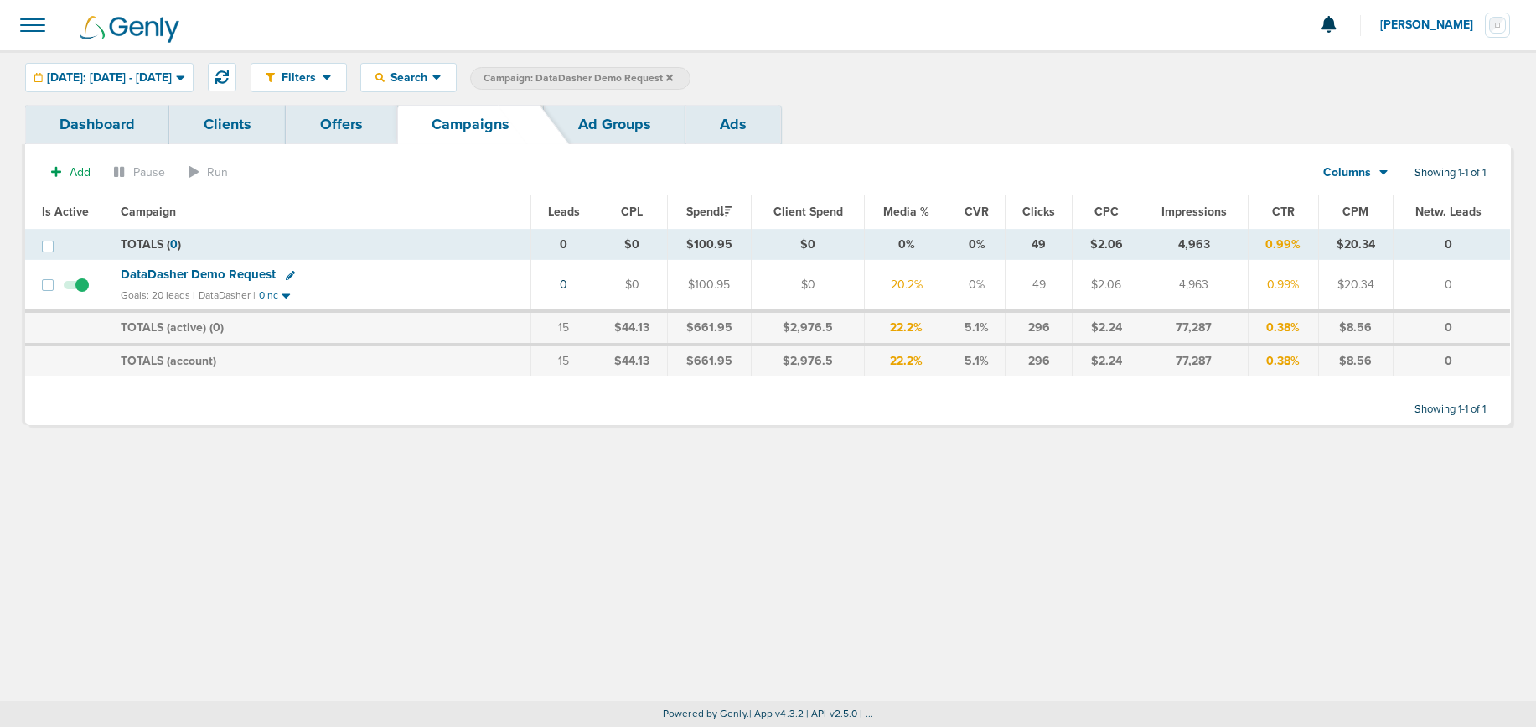
click at [691, 76] on label "Campaign: DataDasher Demo Request" at bounding box center [580, 78] width 220 height 23
click at [673, 75] on icon at bounding box center [669, 77] width 7 height 7
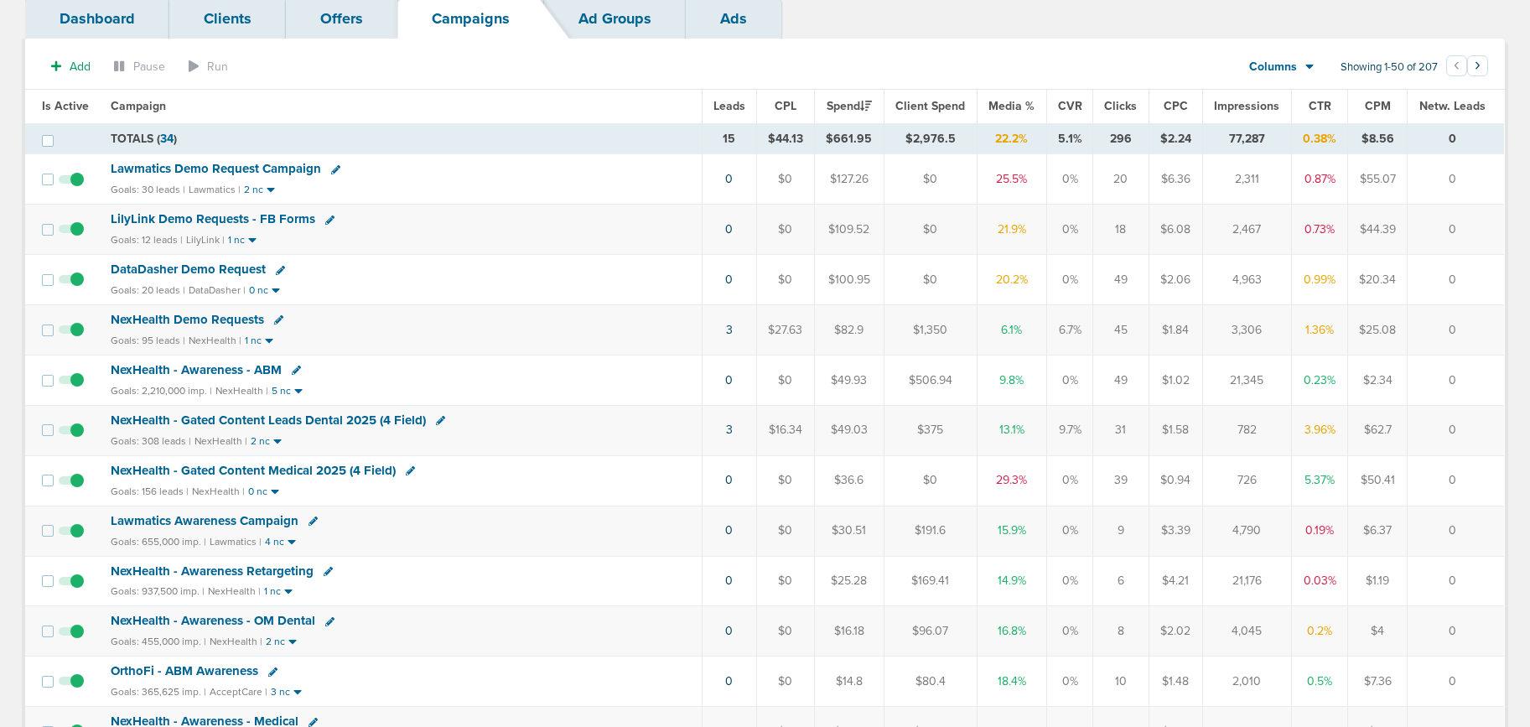
scroll to position [102, 0]
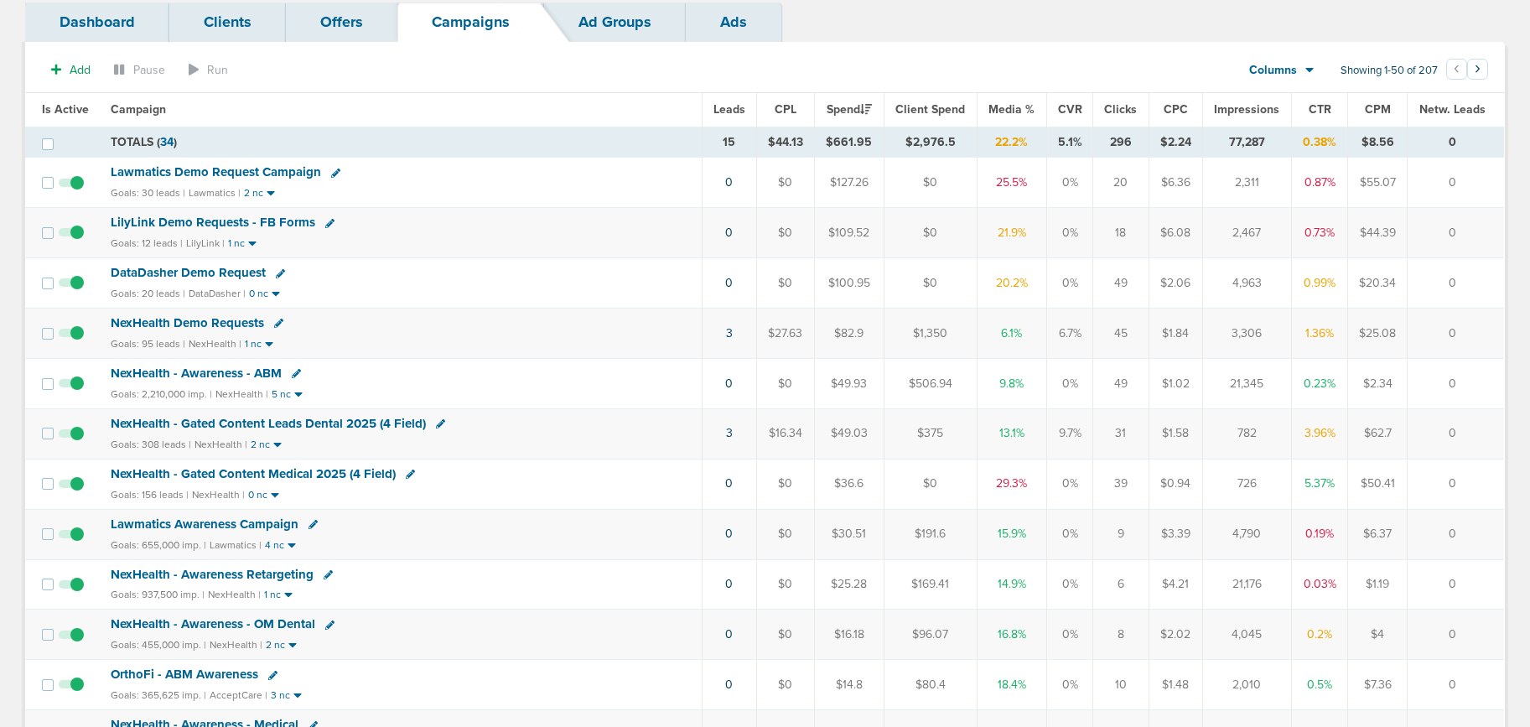
click at [230, 469] on span "NexHealth - Gated Content Medical 2025 (4 Field)" at bounding box center [253, 473] width 285 height 15
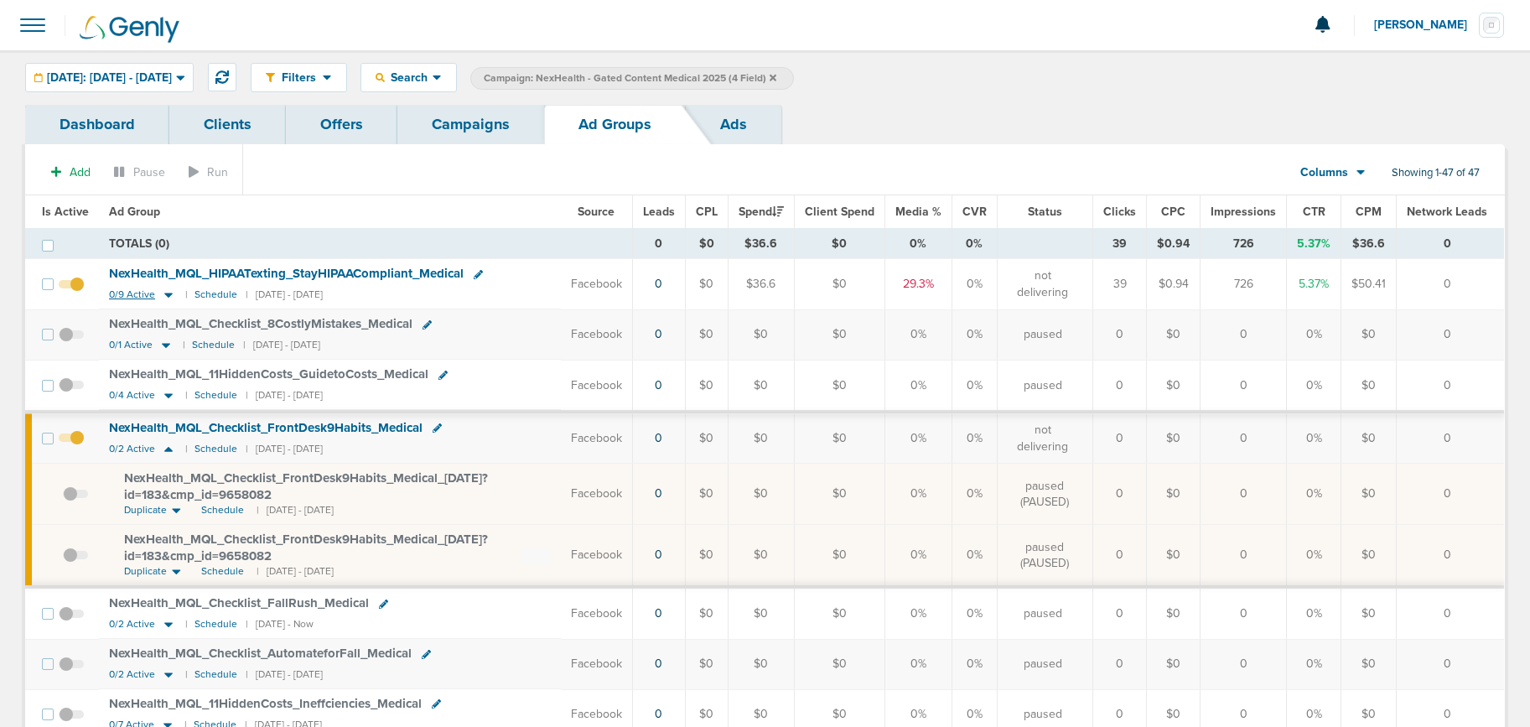
click at [161, 293] on icon at bounding box center [168, 294] width 17 height 14
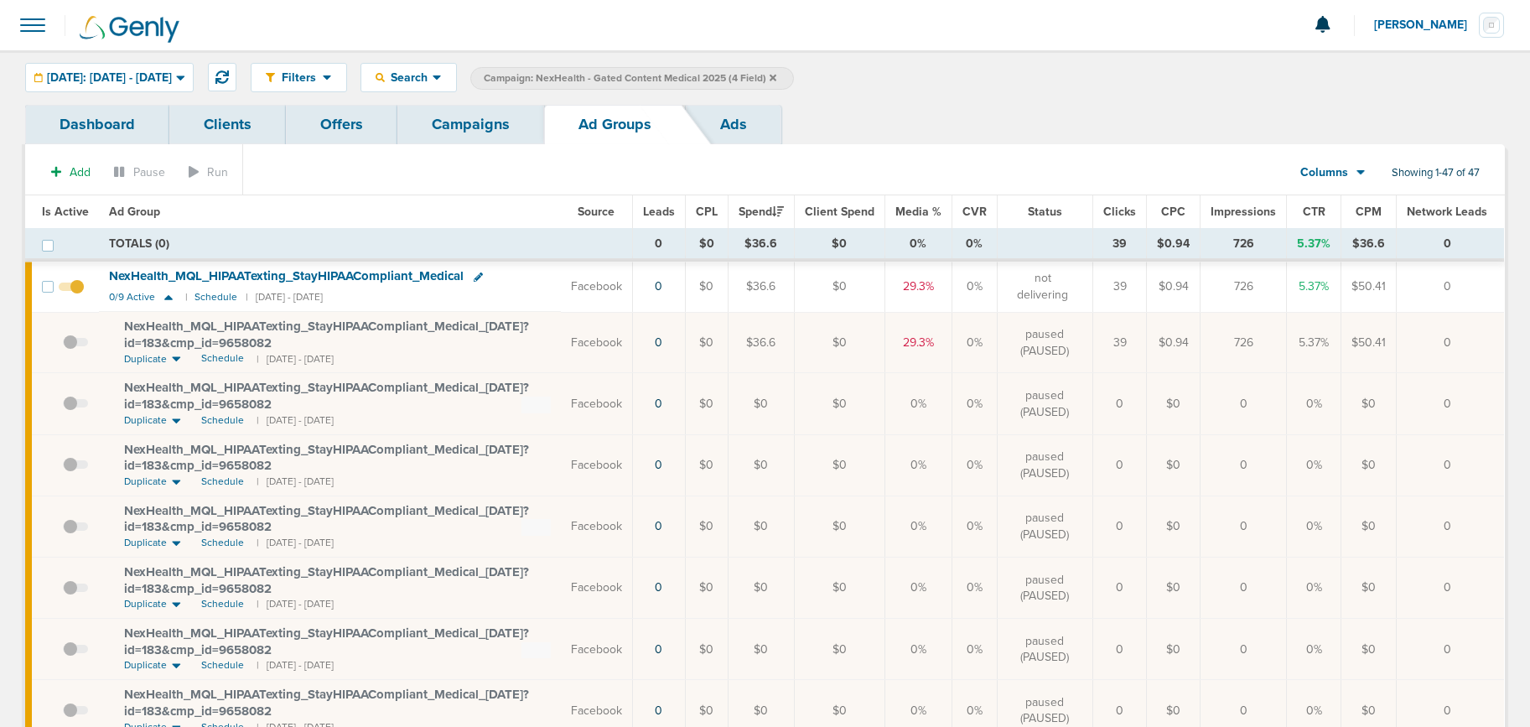
click at [503, 131] on link "Campaigns" at bounding box center [470, 124] width 147 height 39
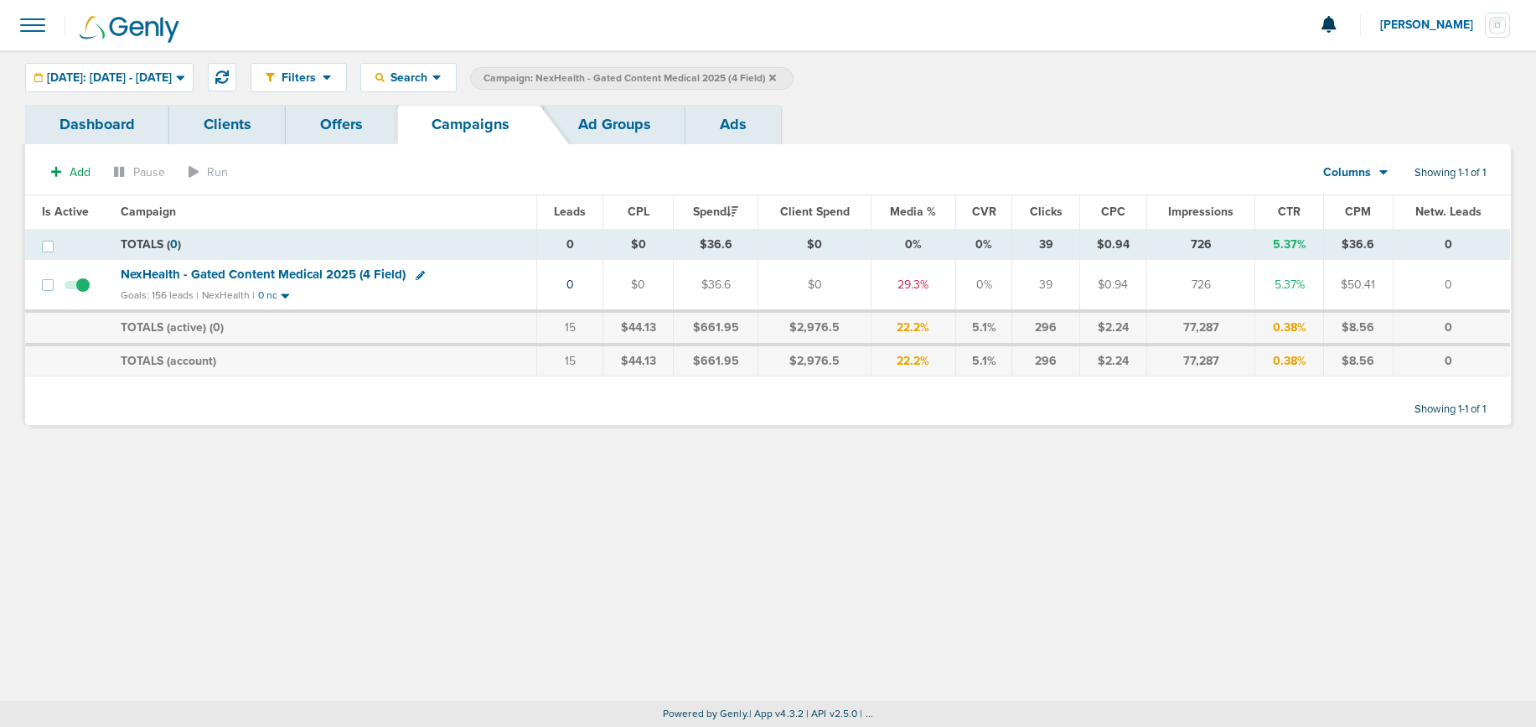
click at [776, 75] on icon at bounding box center [772, 77] width 7 height 7
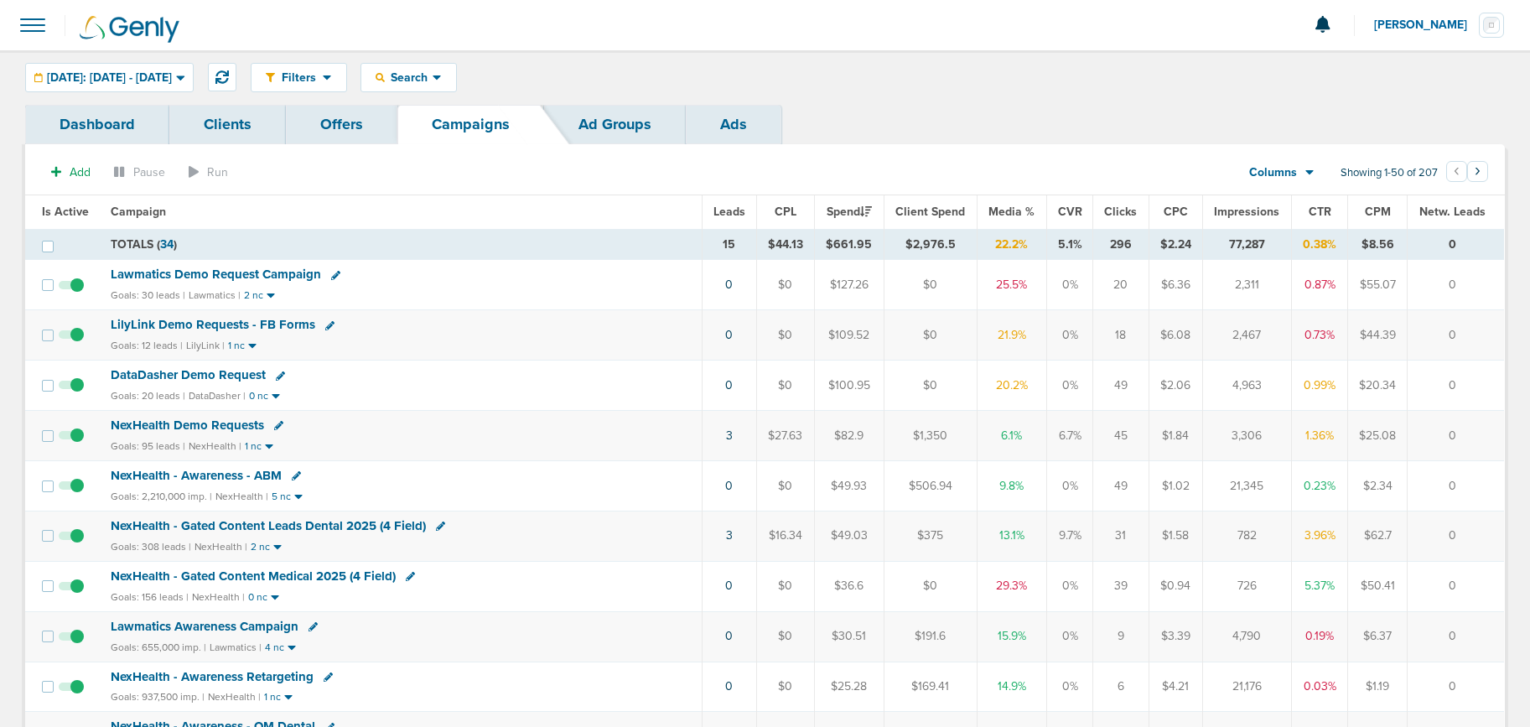
click at [178, 321] on span "LilyLink Demo Requests - FB Forms" at bounding box center [213, 324] width 205 height 15
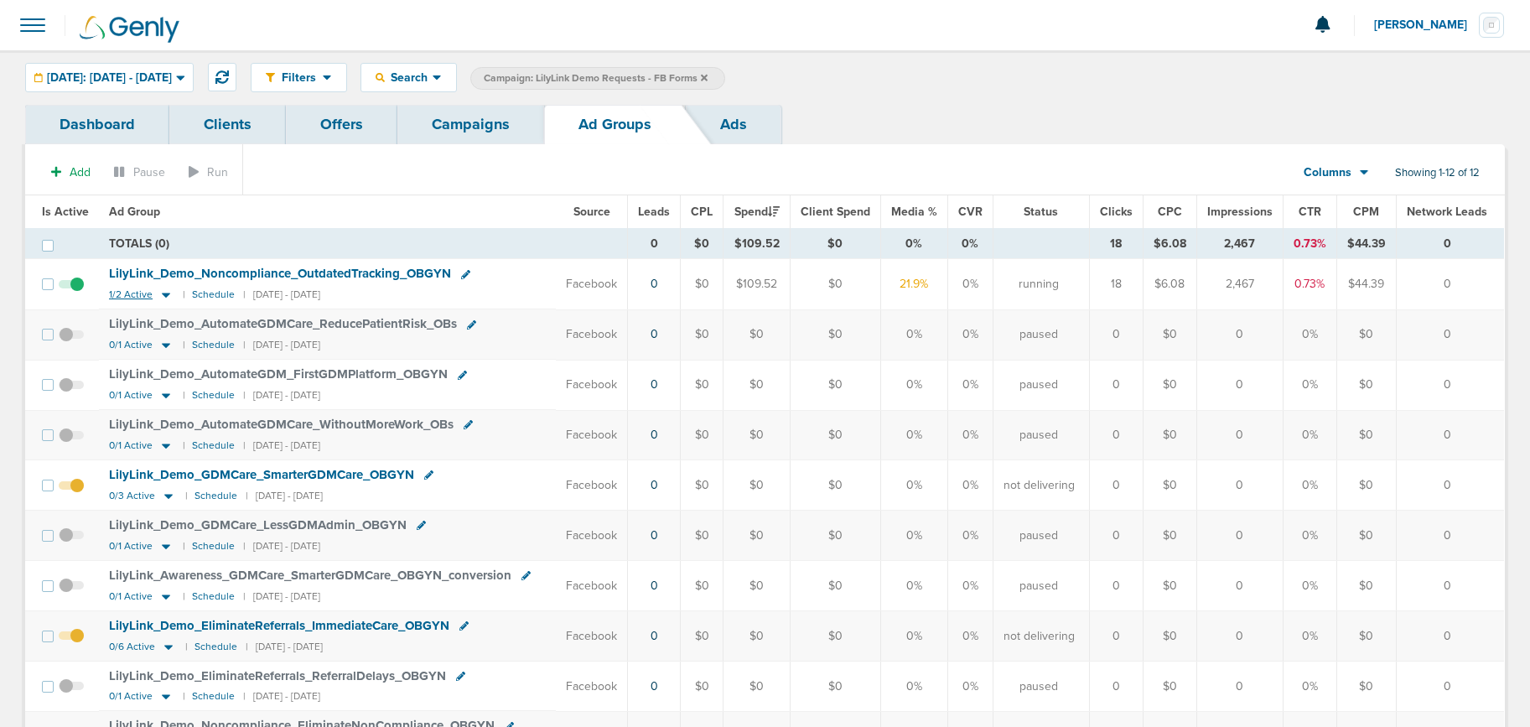
click at [162, 293] on icon at bounding box center [166, 295] width 8 height 5
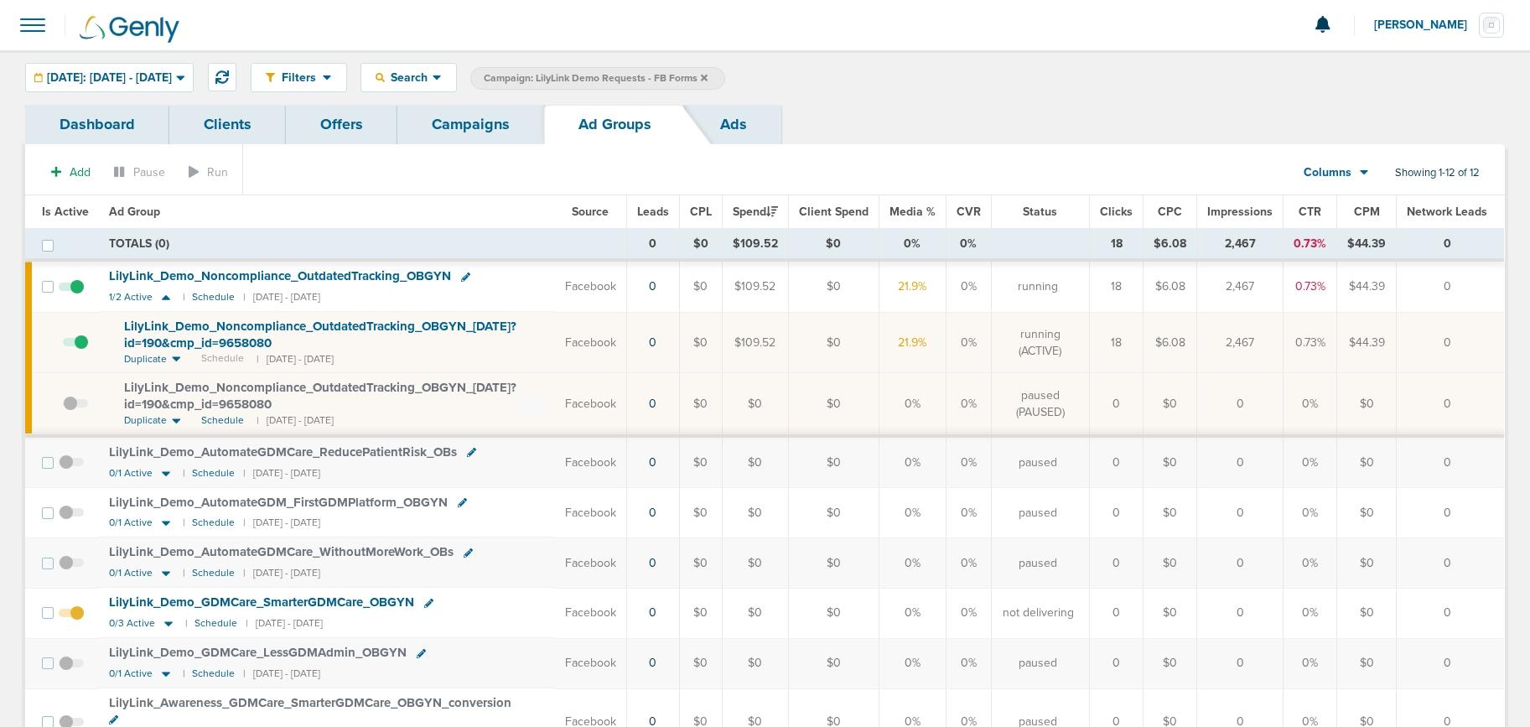
click at [80, 350] on span at bounding box center [75, 350] width 25 height 0
click at [63, 346] on input "checkbox" at bounding box center [63, 346] width 0 height 0
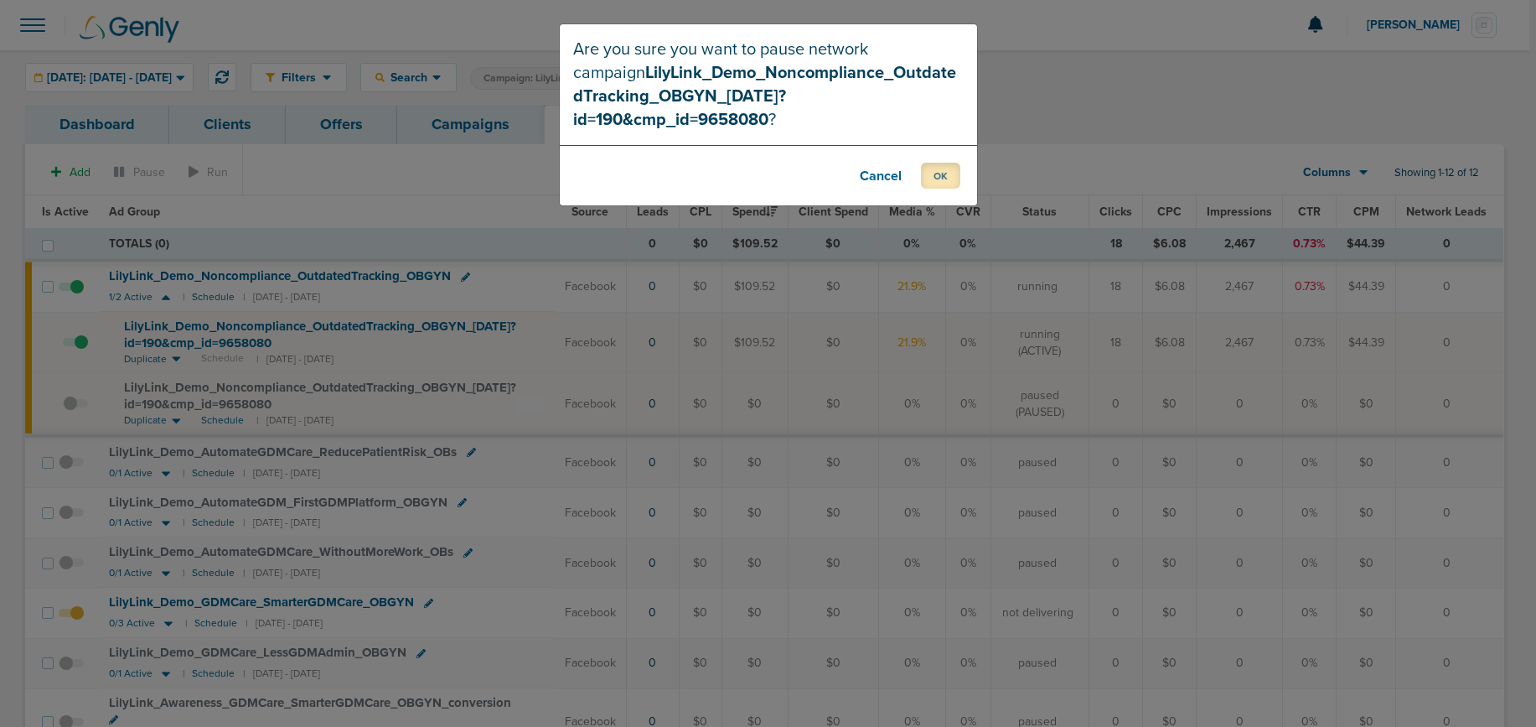
drag, startPoint x: 950, startPoint y: 159, endPoint x: 773, endPoint y: 259, distance: 203.0
click at [950, 163] on button "OK" at bounding box center [940, 176] width 39 height 26
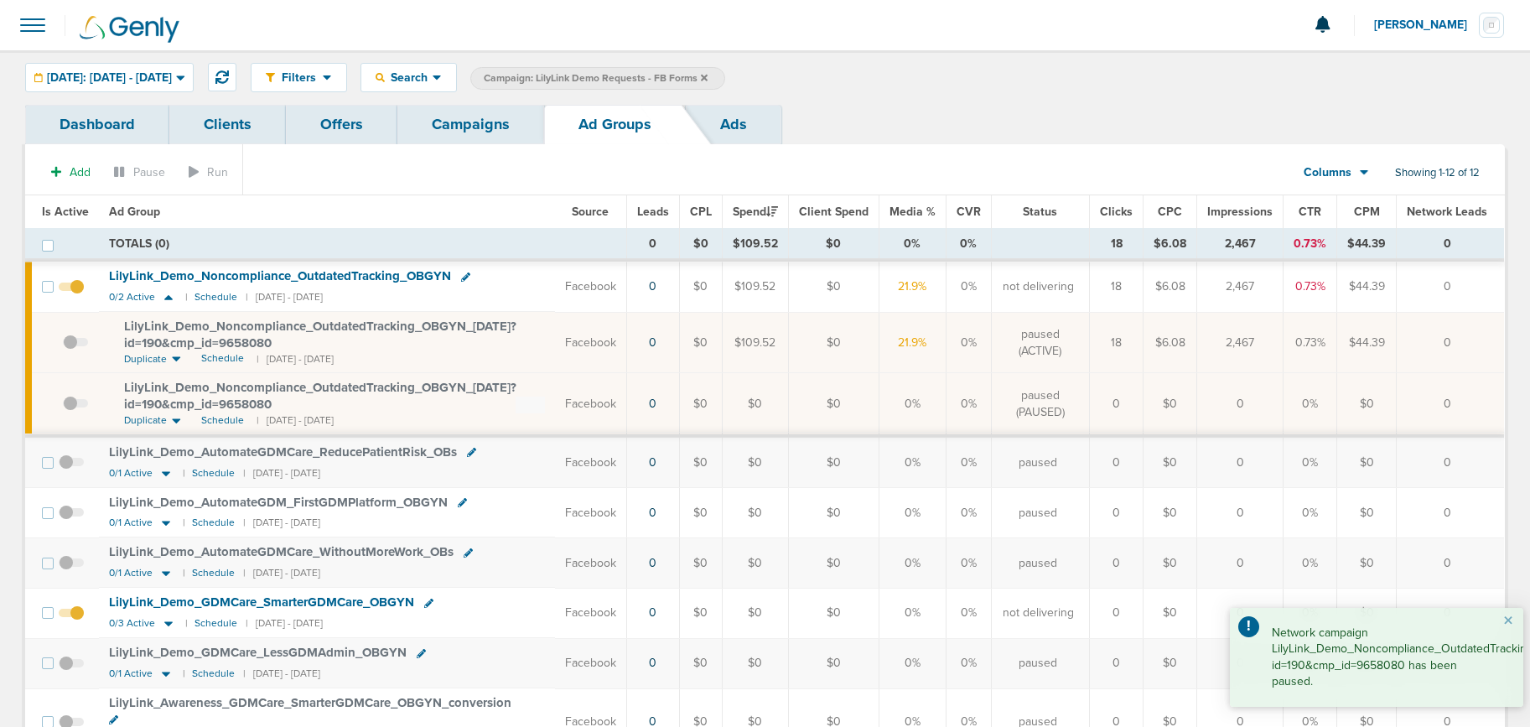
click at [463, 121] on link "Campaigns" at bounding box center [470, 124] width 147 height 39
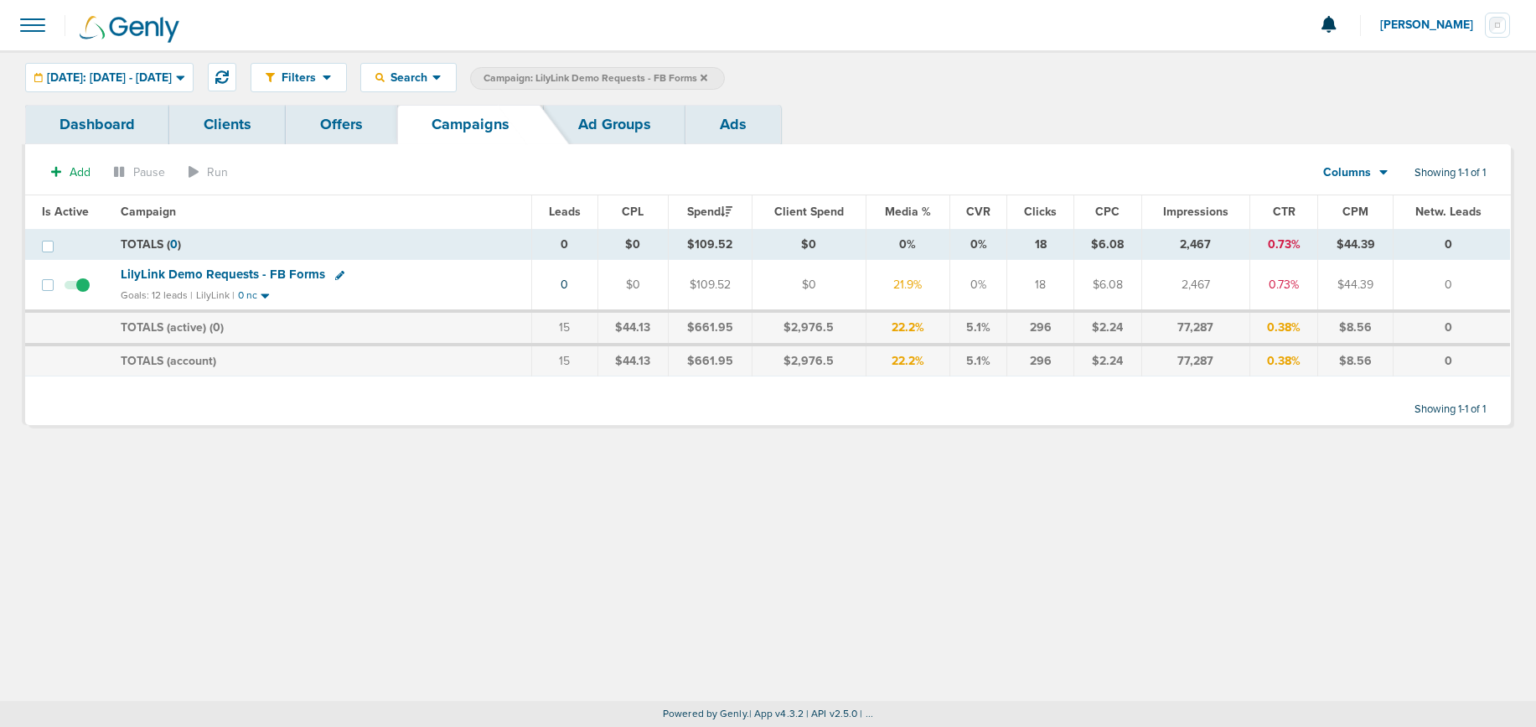
click at [707, 75] on icon at bounding box center [704, 77] width 7 height 7
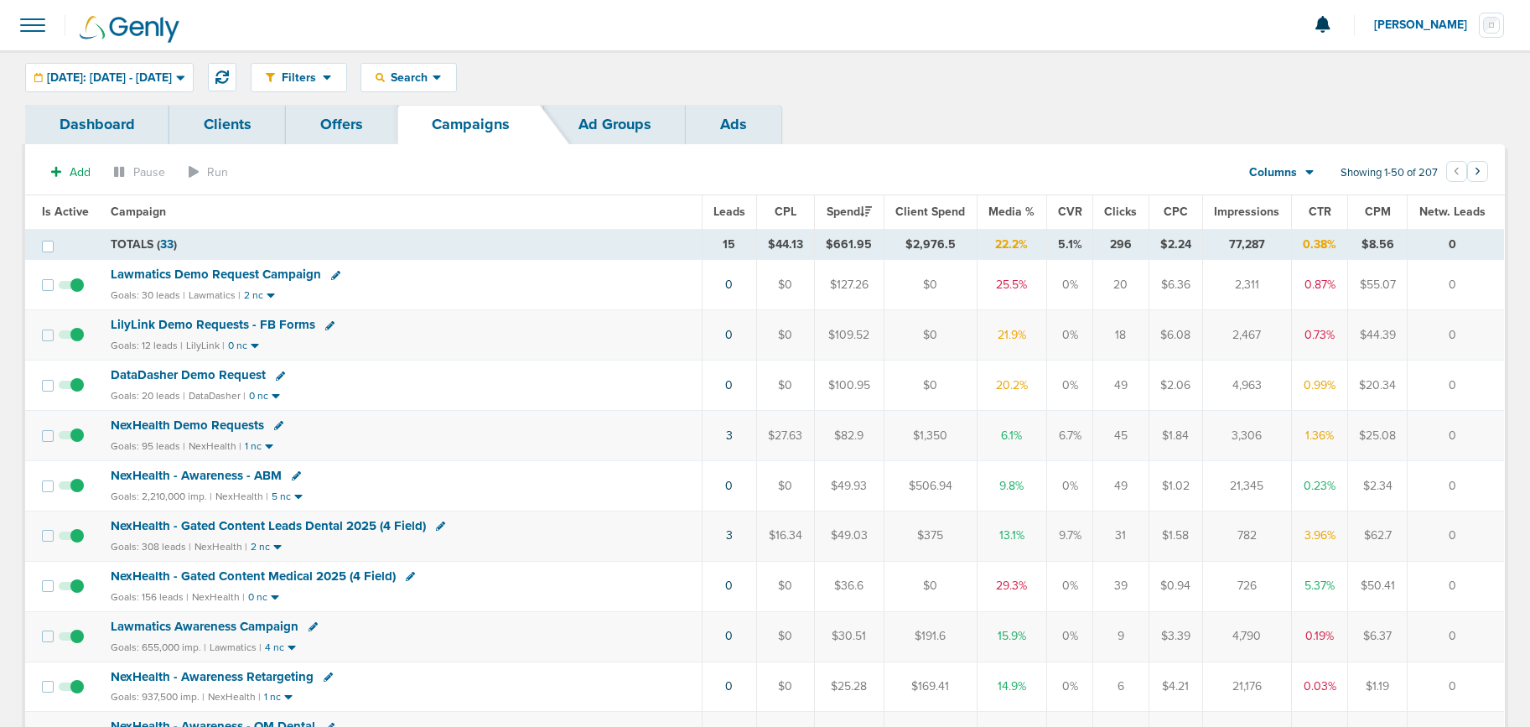
click at [255, 272] on span "Lawmatics Demo Request Campaign" at bounding box center [216, 274] width 210 height 15
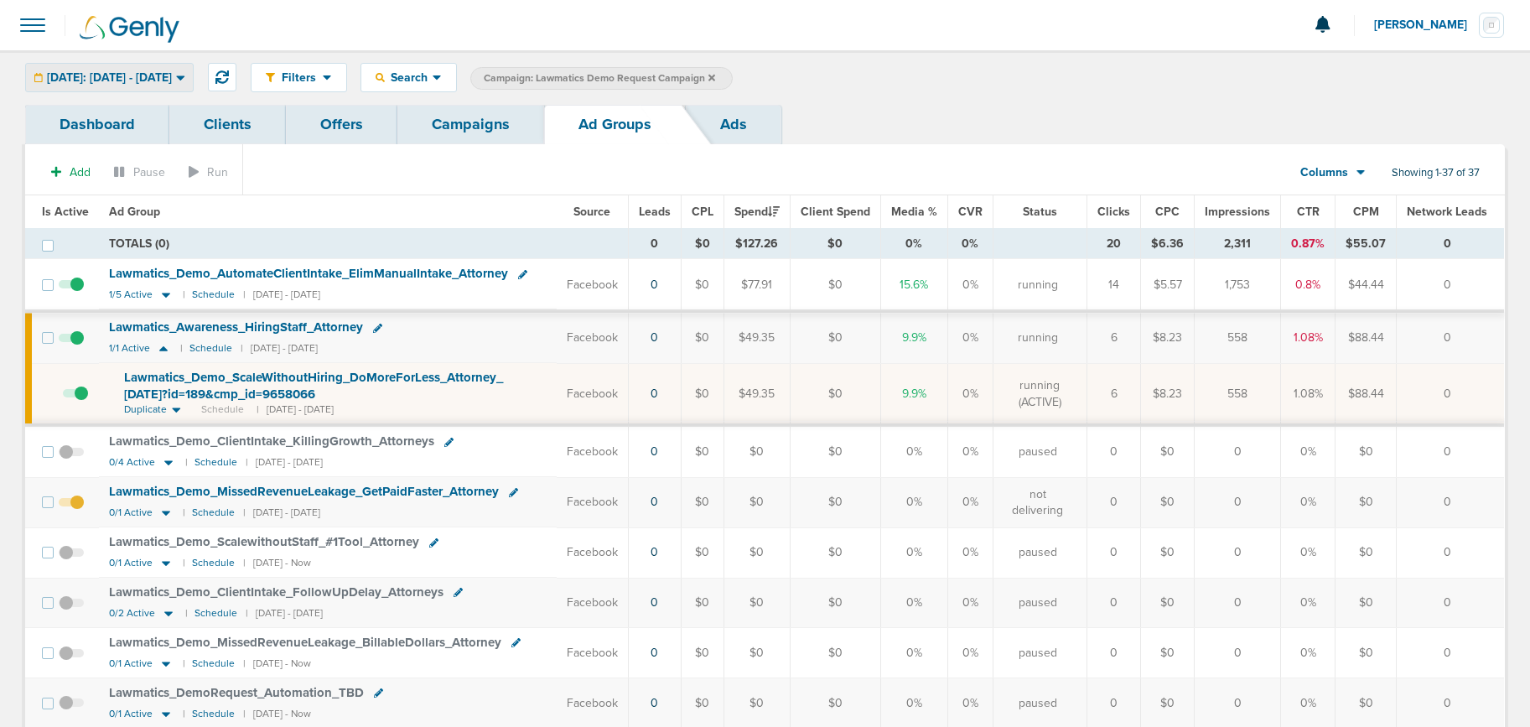
click at [108, 79] on span "[DATE]: [DATE] - [DATE]" at bounding box center [109, 78] width 125 height 12
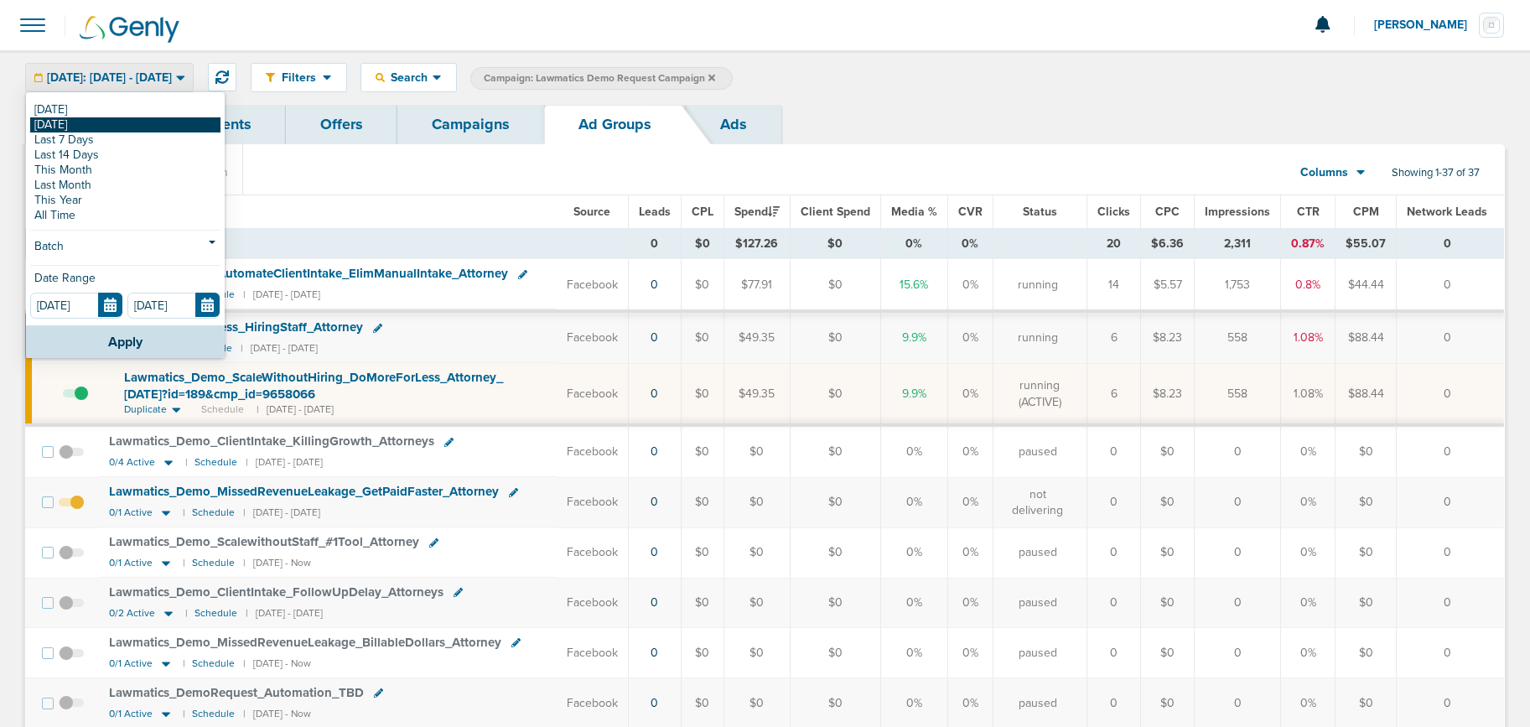
click at [105, 120] on link "[DATE]" at bounding box center [125, 124] width 190 height 15
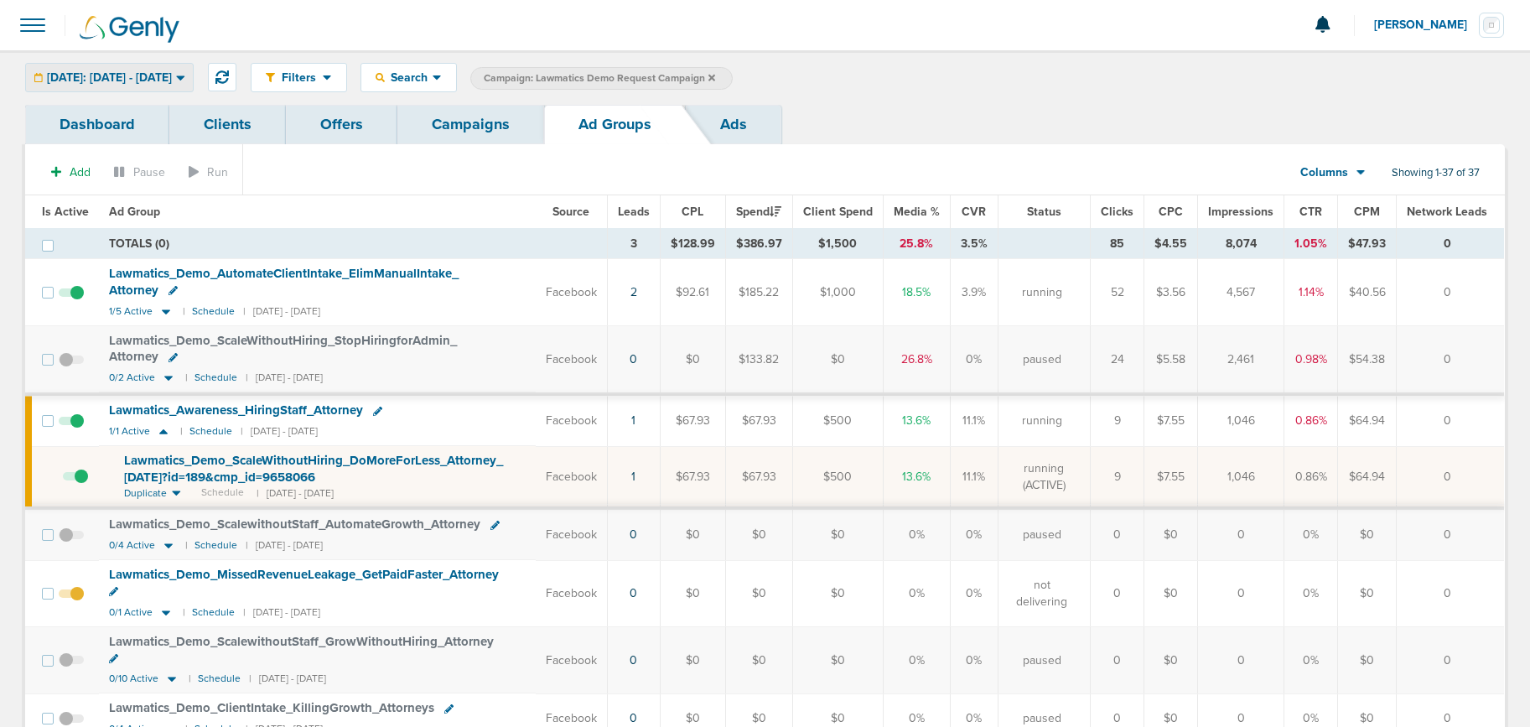
click at [161, 76] on span "[DATE]: [DATE] - [DATE]" at bounding box center [109, 78] width 125 height 12
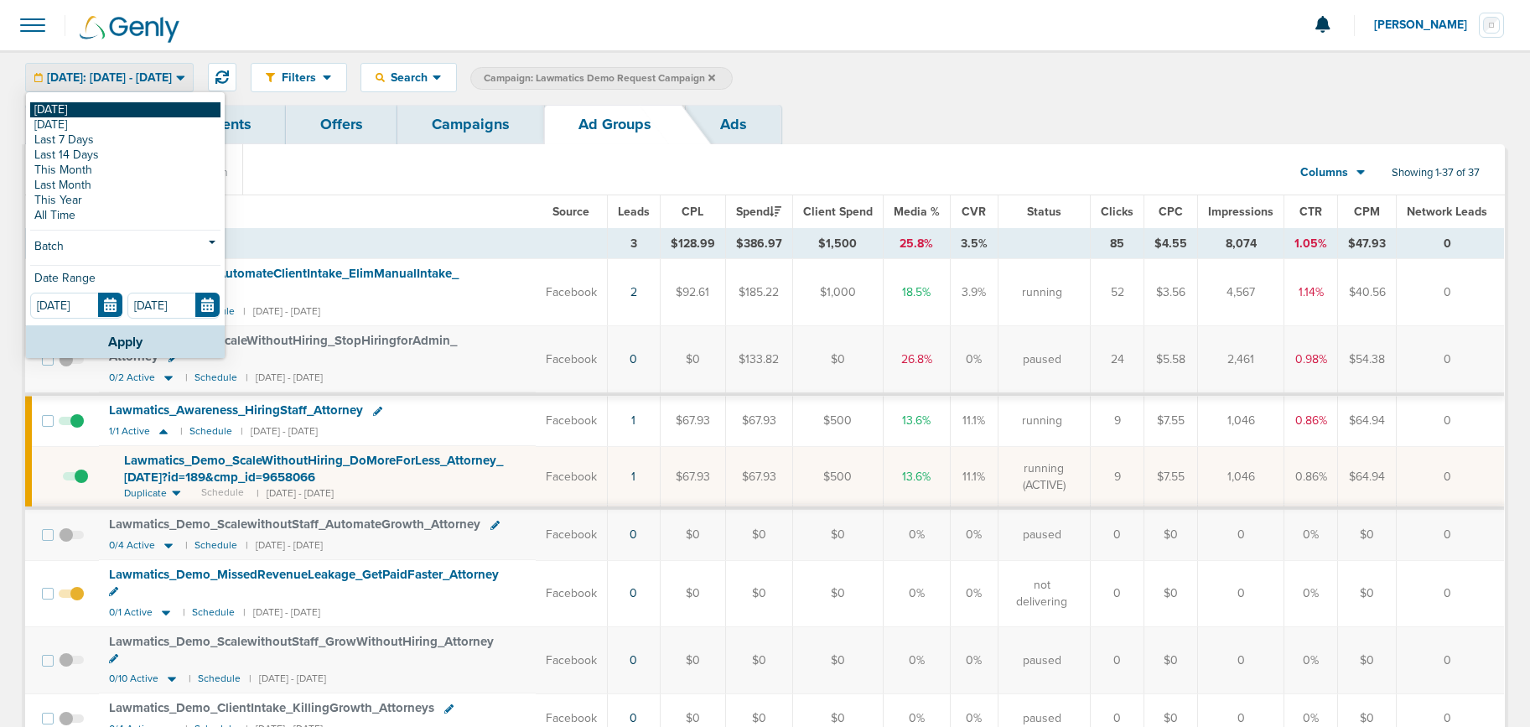
click at [142, 106] on link "[DATE]" at bounding box center [125, 109] width 190 height 15
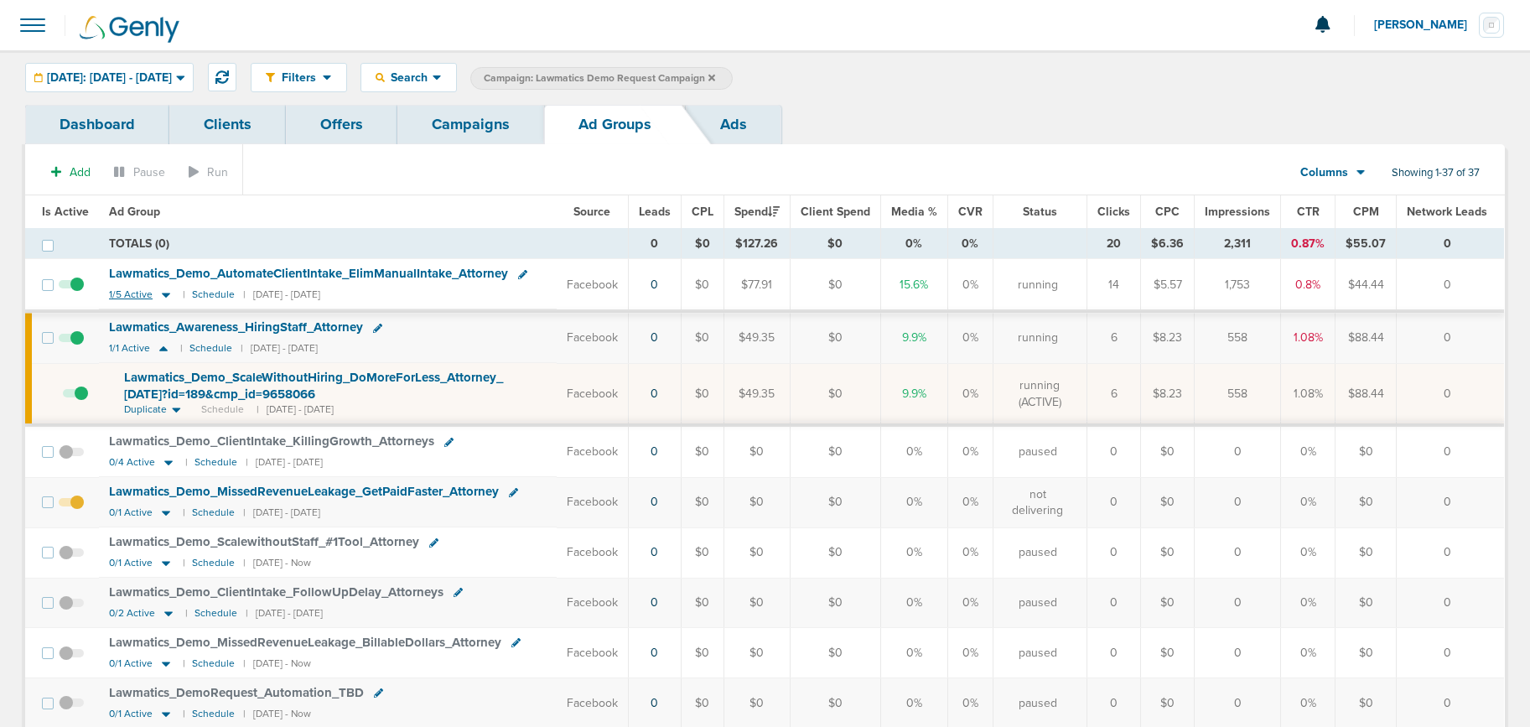
click at [158, 292] on icon at bounding box center [166, 294] width 17 height 14
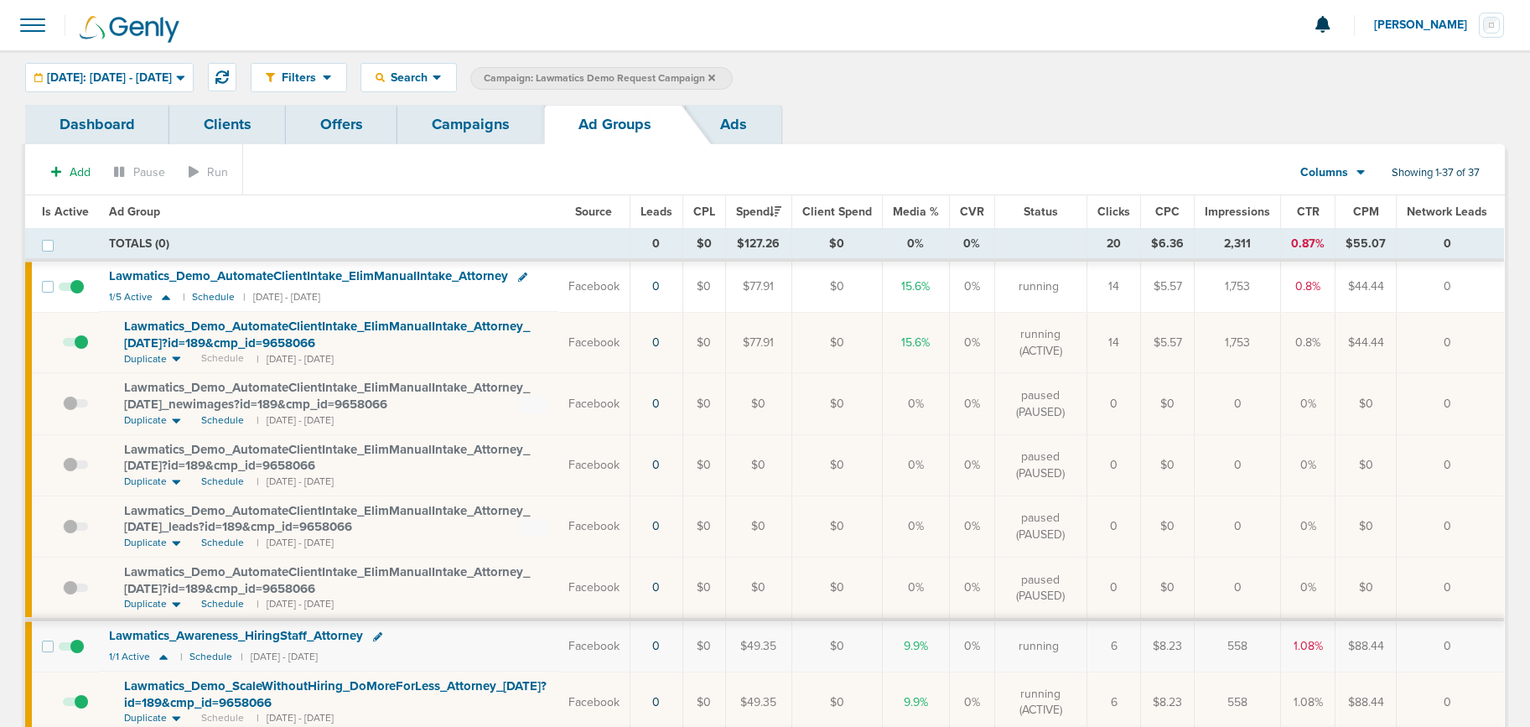
drag, startPoint x: 207, startPoint y: 334, endPoint x: 203, endPoint y: 344, distance: 10.9
click at [205, 337] on span "Lawmatics_ Demo_ AutomateClientIntake_ ElimManualIntake_ Attorney_ [DATE]?id=18…" at bounding box center [327, 334] width 406 height 32
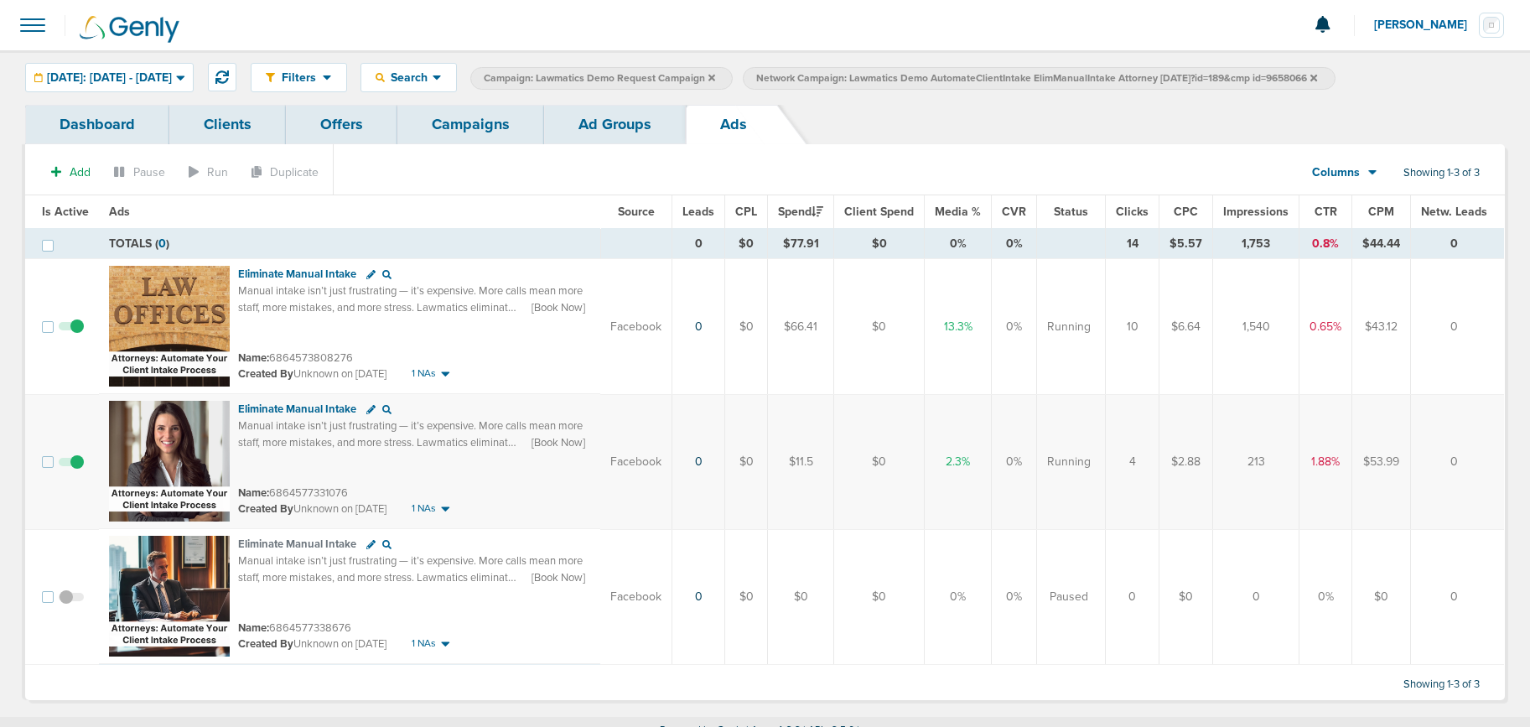
click at [577, 122] on link "Ad Groups" at bounding box center [615, 124] width 142 height 39
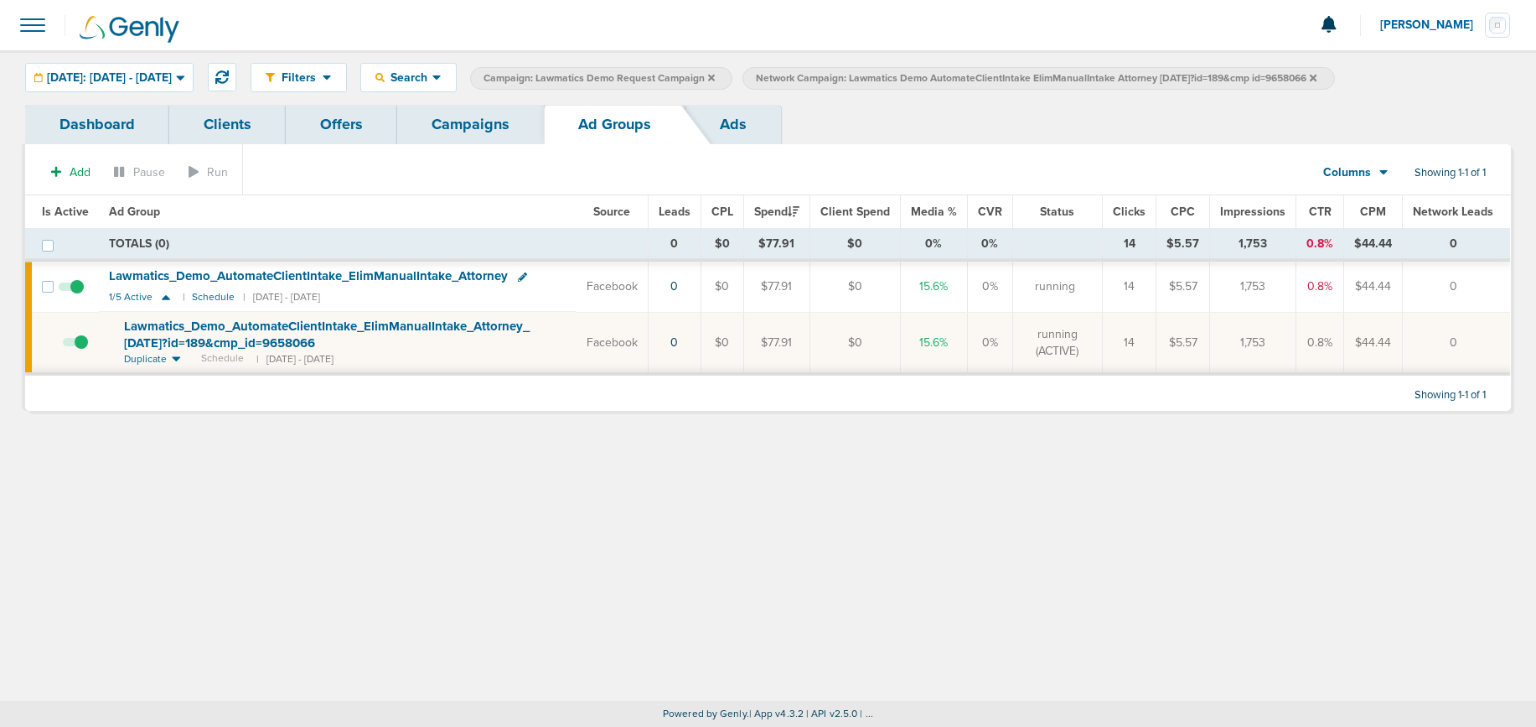
click at [485, 119] on link "Campaigns" at bounding box center [470, 124] width 147 height 39
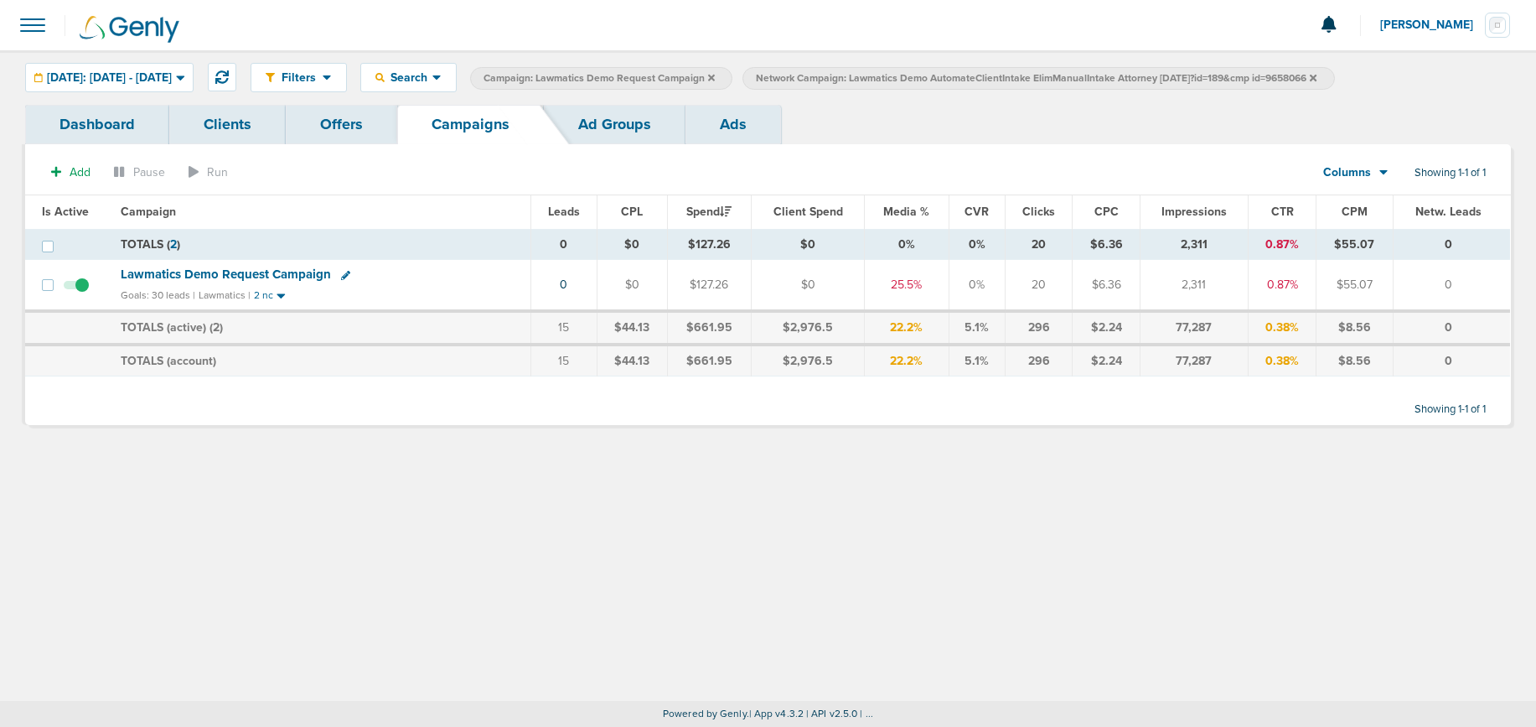
click at [1317, 78] on icon at bounding box center [1313, 78] width 7 height 10
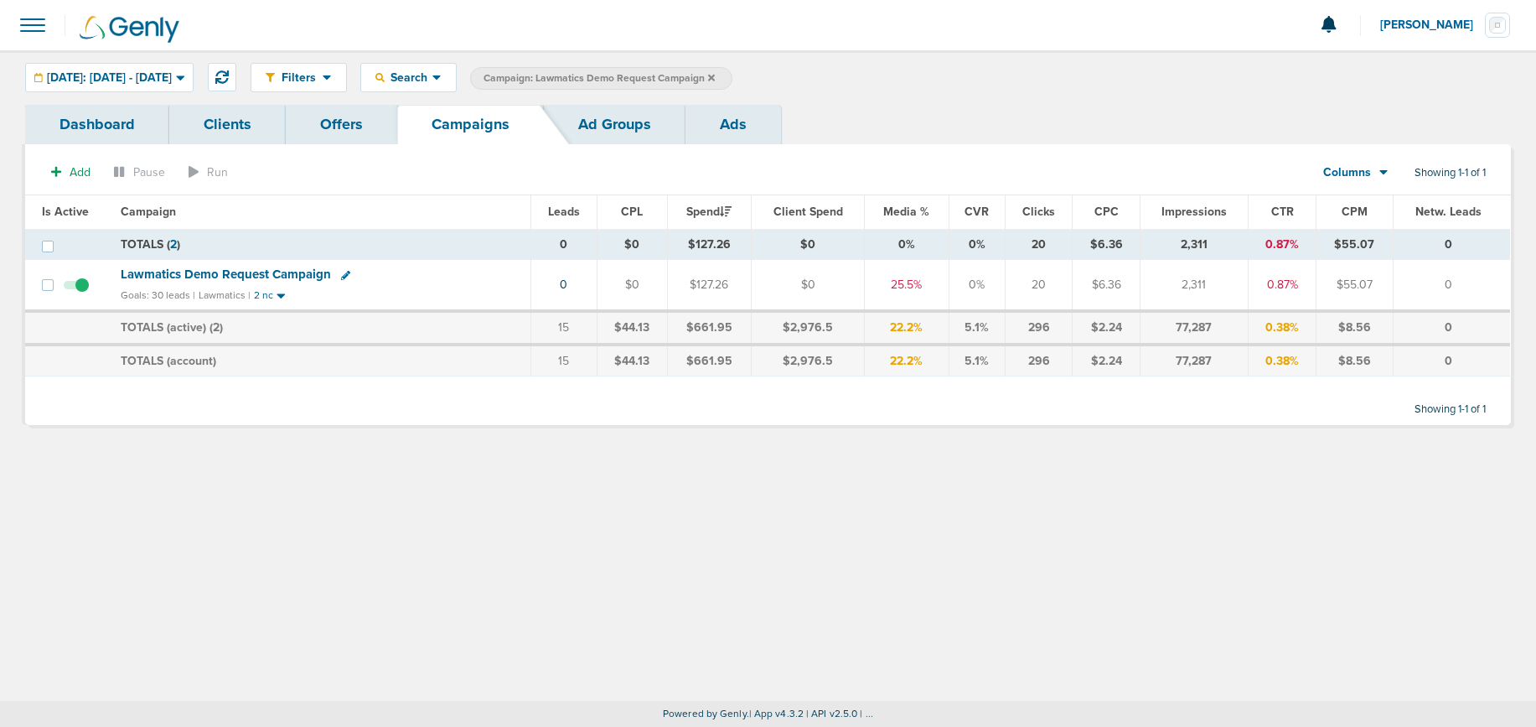
click at [715, 79] on icon at bounding box center [711, 78] width 7 height 10
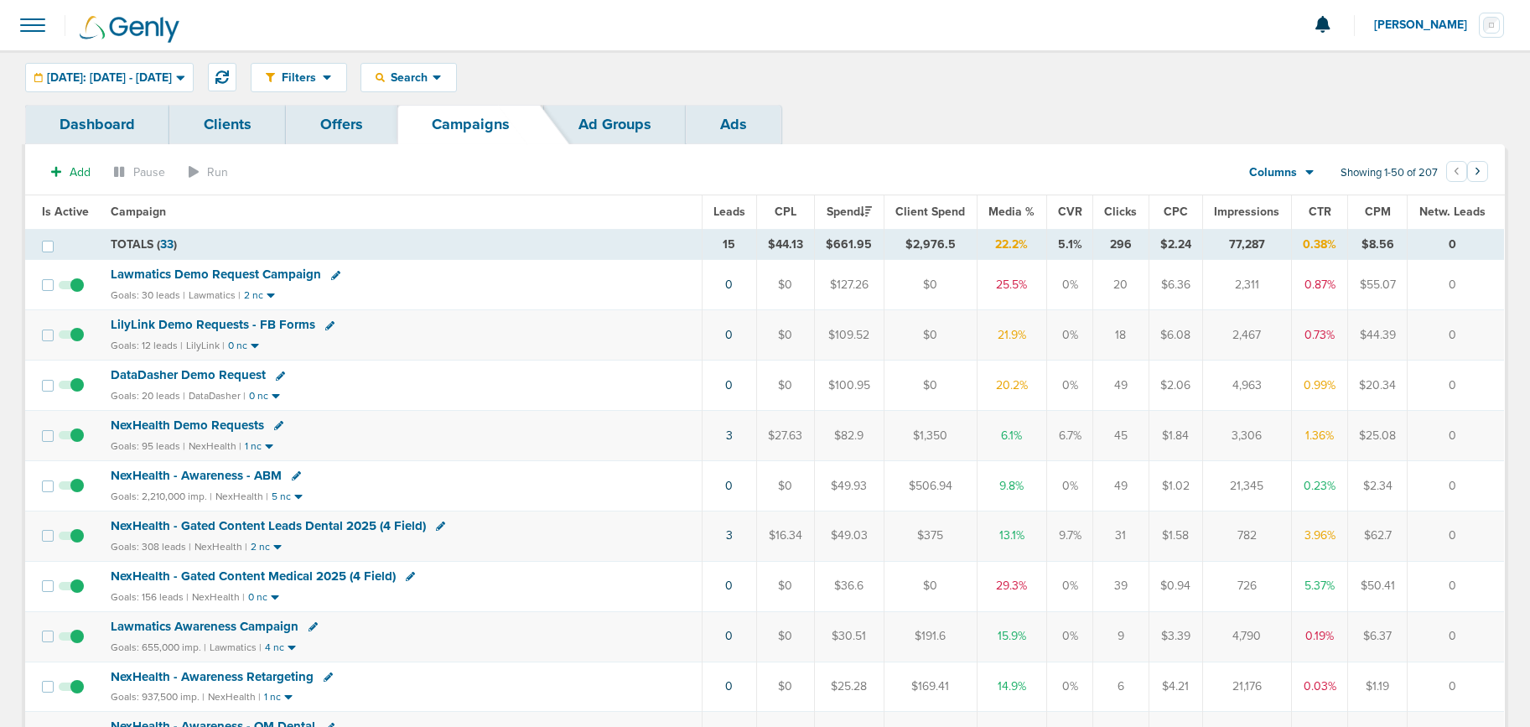
click at [279, 271] on span "Lawmatics Demo Request Campaign" at bounding box center [216, 274] width 210 height 15
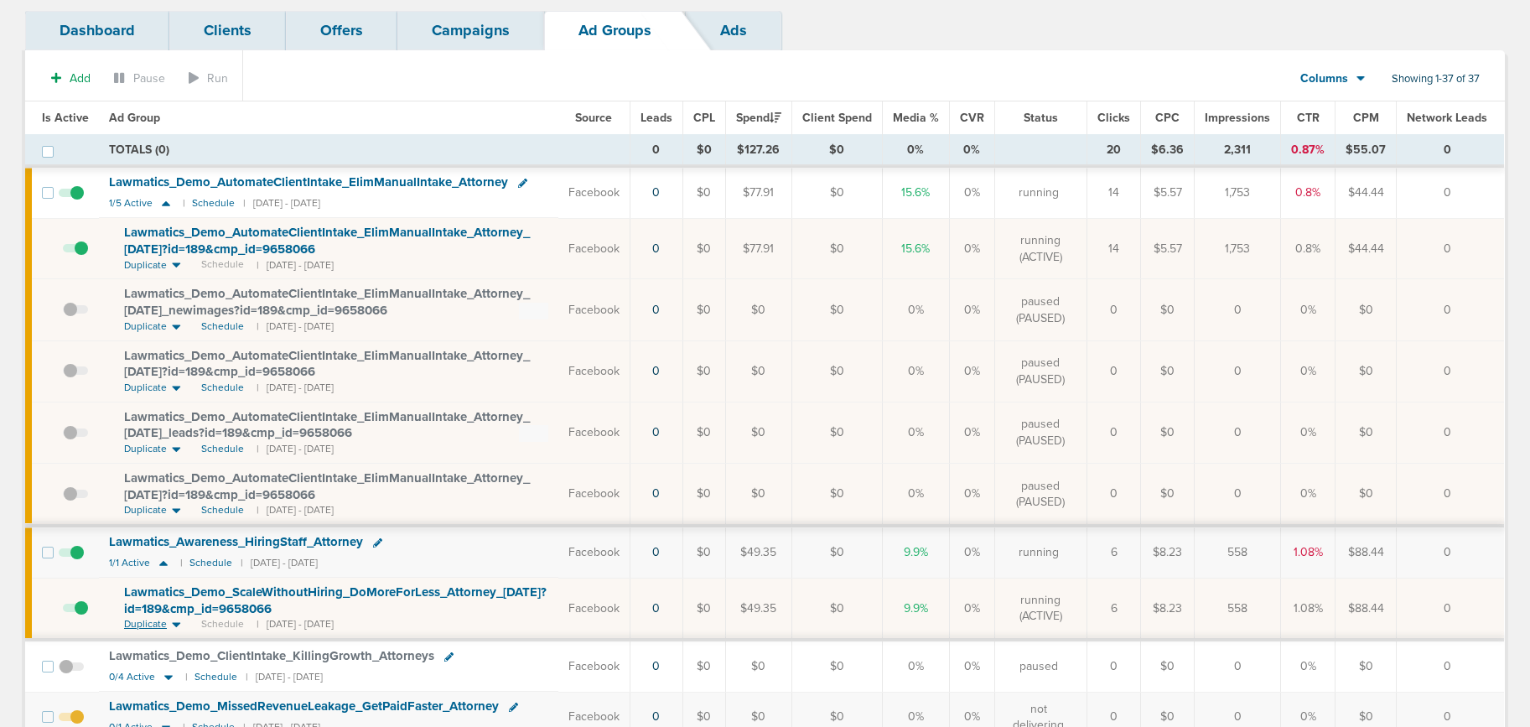
scroll to position [89, 0]
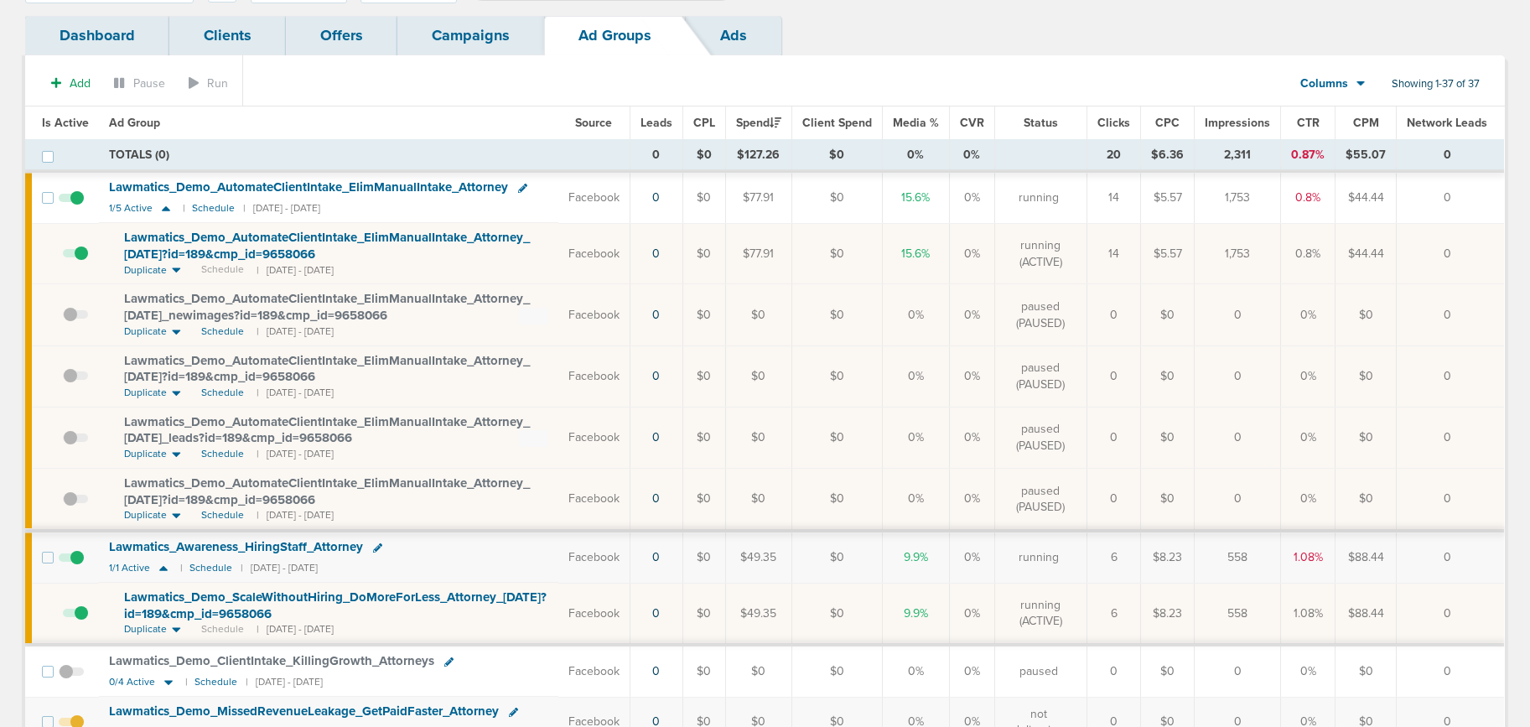
click at [85, 261] on span at bounding box center [75, 261] width 25 height 0
click at [63, 257] on input "checkbox" at bounding box center [63, 257] width 0 height 0
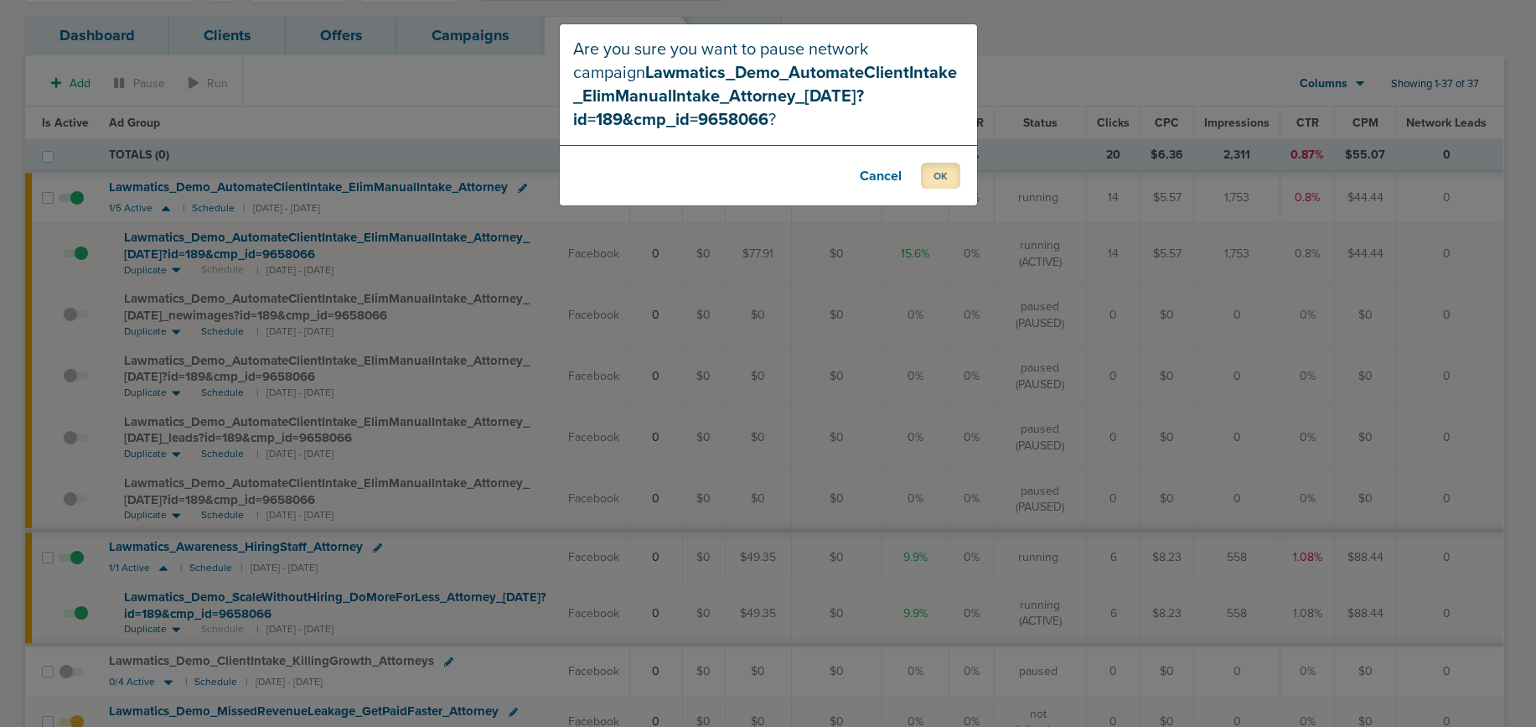
click at [936, 178] on button "OK" at bounding box center [940, 176] width 39 height 26
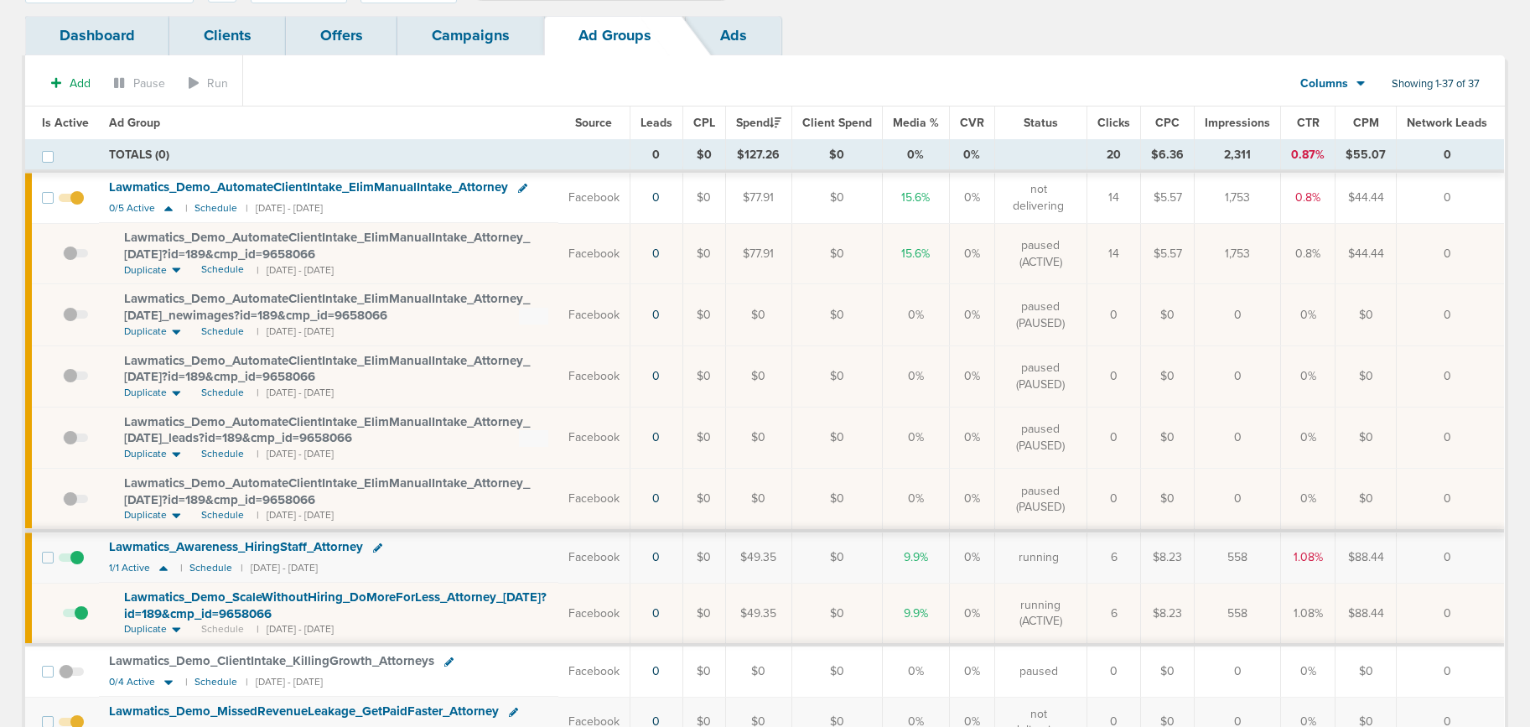
click at [80, 621] on span at bounding box center [75, 621] width 25 height 0
click at [63, 617] on input "checkbox" at bounding box center [63, 617] width 0 height 0
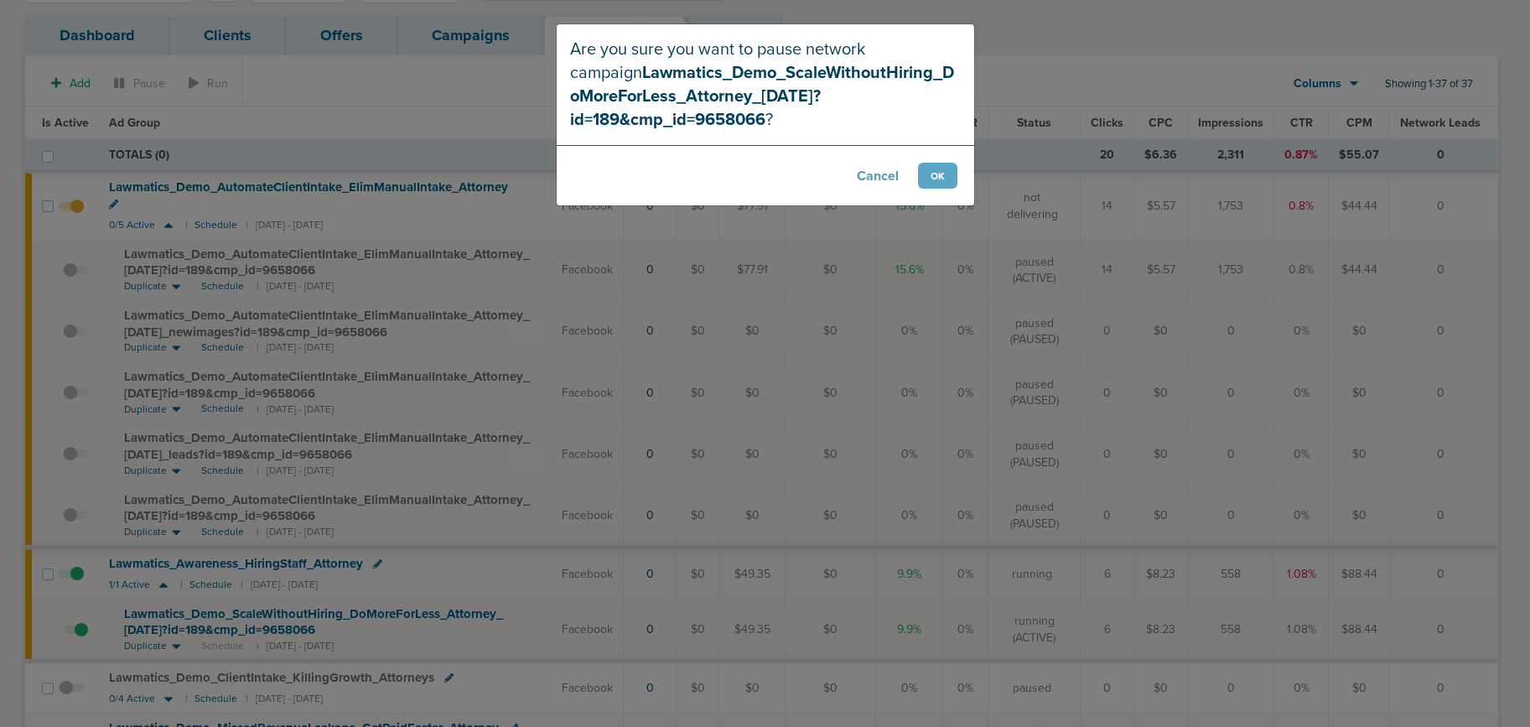
scroll to position [92, 0]
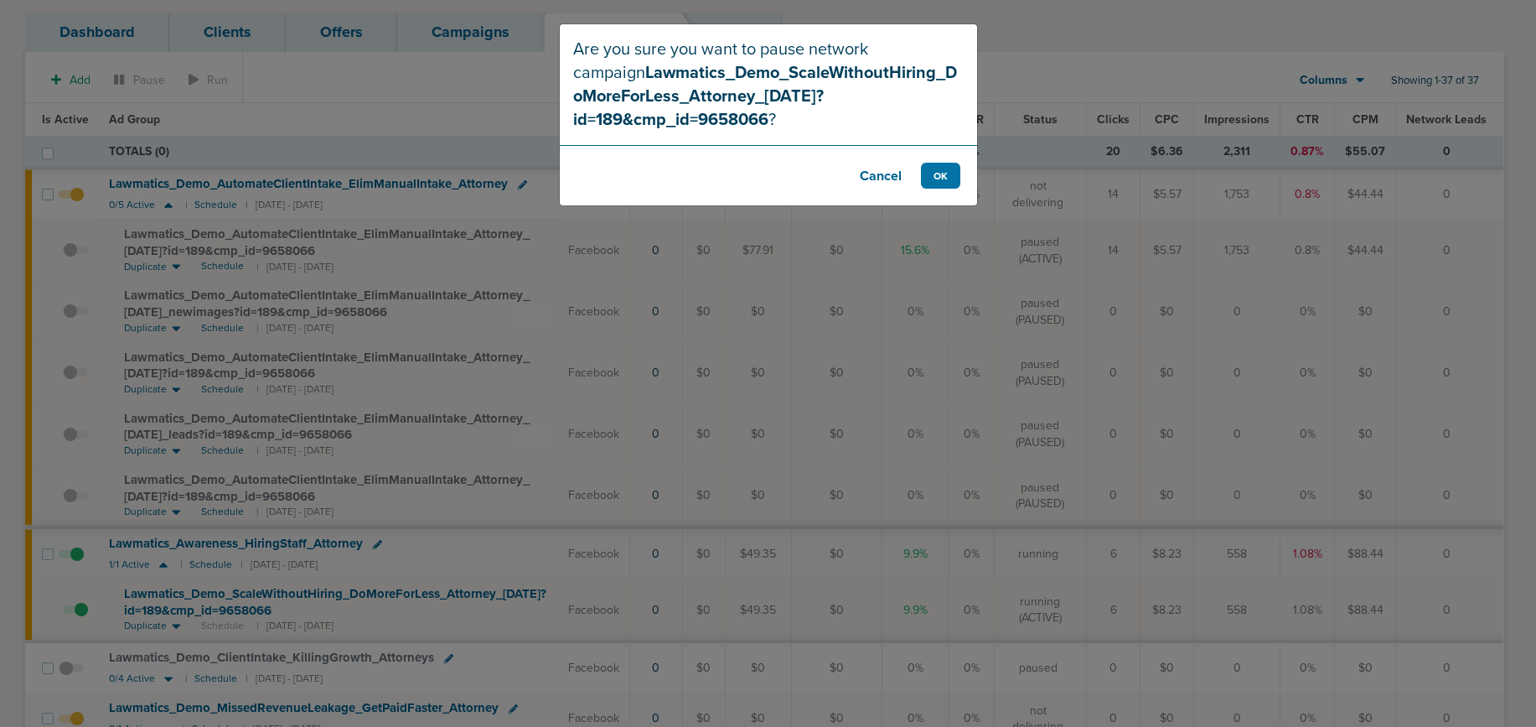
click at [872, 177] on button "Cancel" at bounding box center [880, 176] width 67 height 26
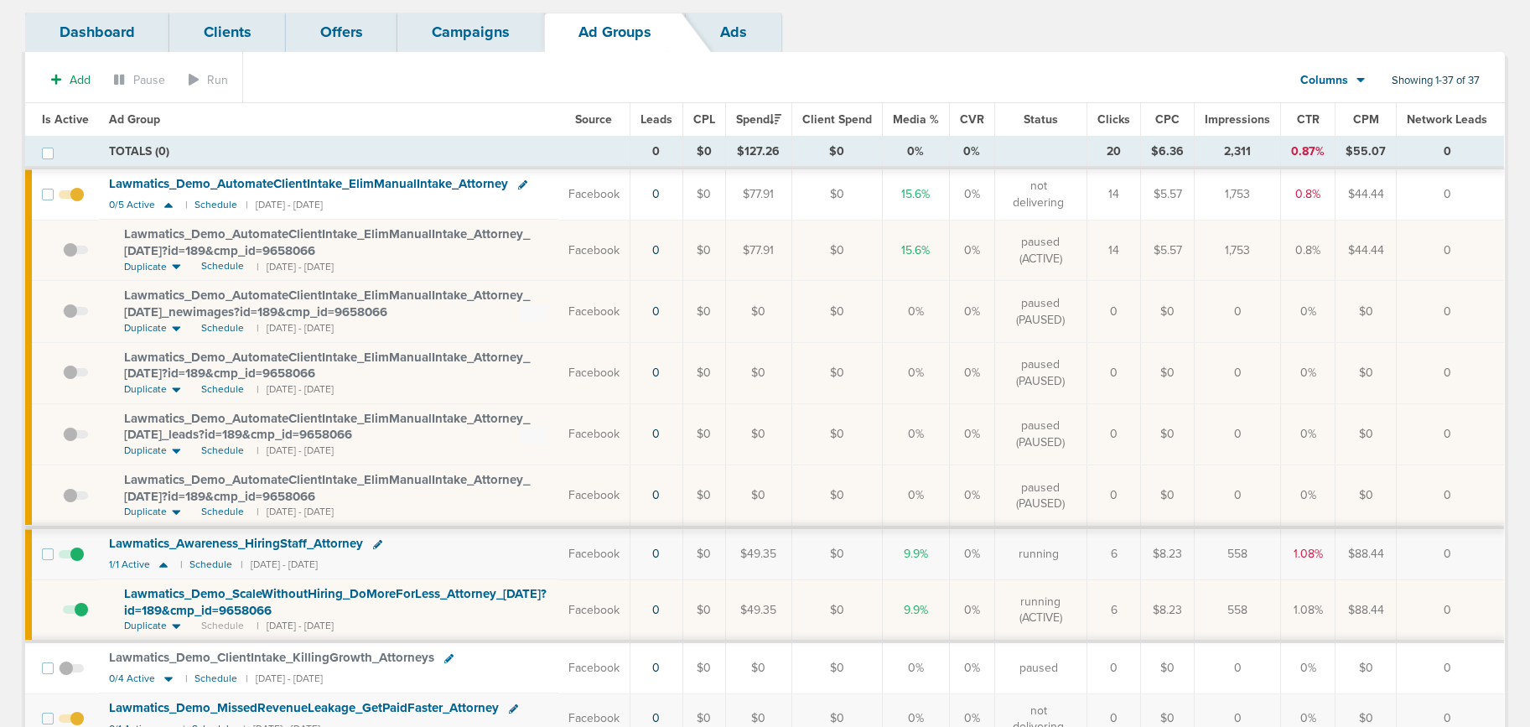
click at [80, 618] on span at bounding box center [75, 618] width 25 height 0
click at [63, 614] on input "checkbox" at bounding box center [63, 614] width 0 height 0
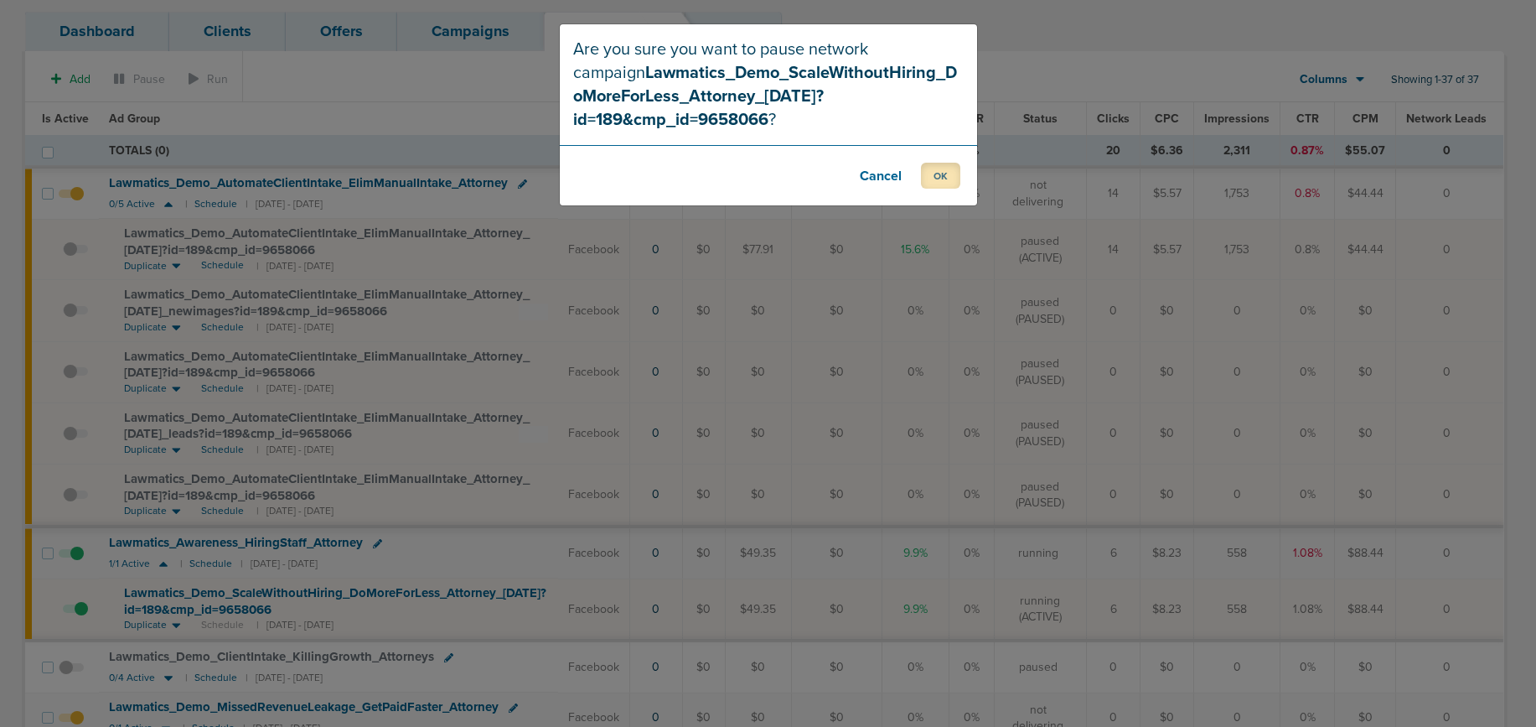
click at [935, 187] on button "OK" at bounding box center [940, 176] width 39 height 26
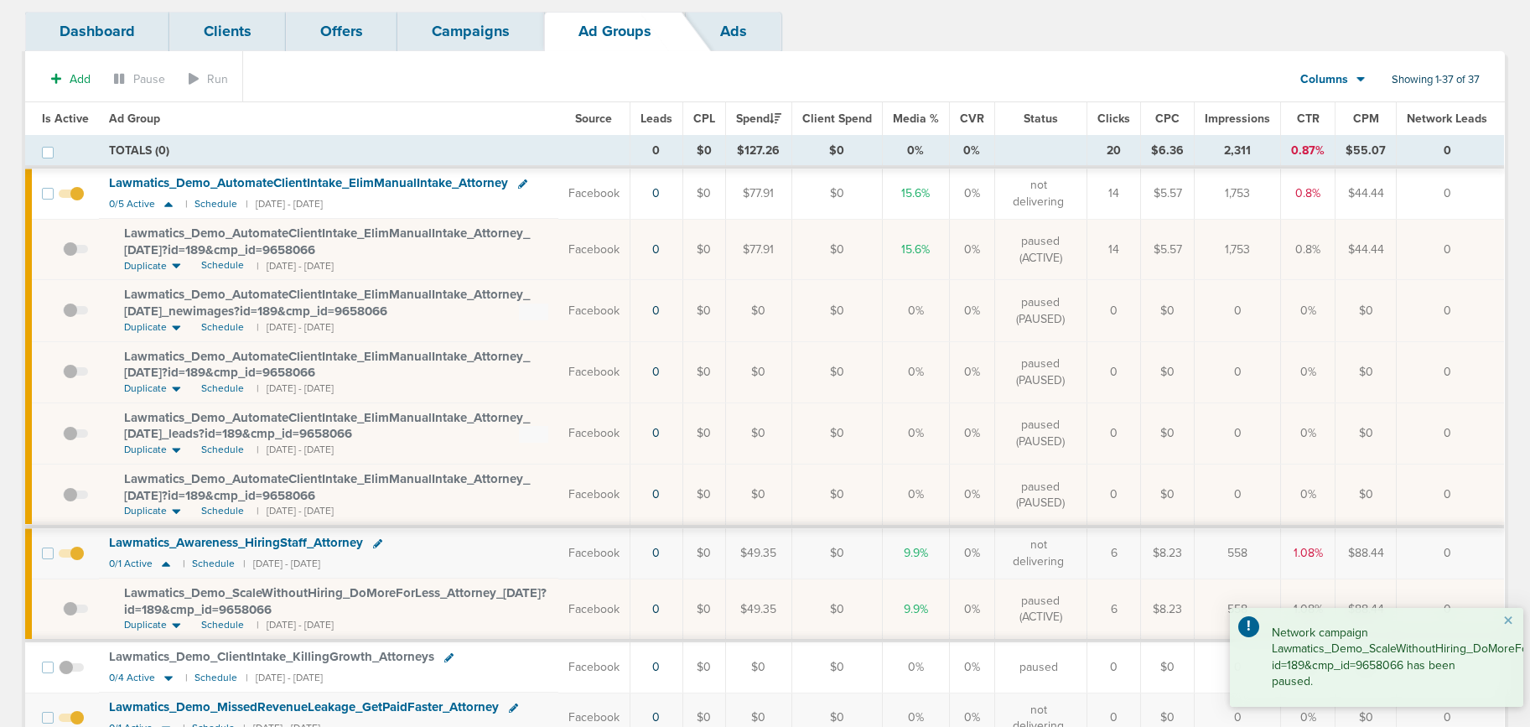
click at [495, 36] on link "Campaigns" at bounding box center [470, 31] width 147 height 39
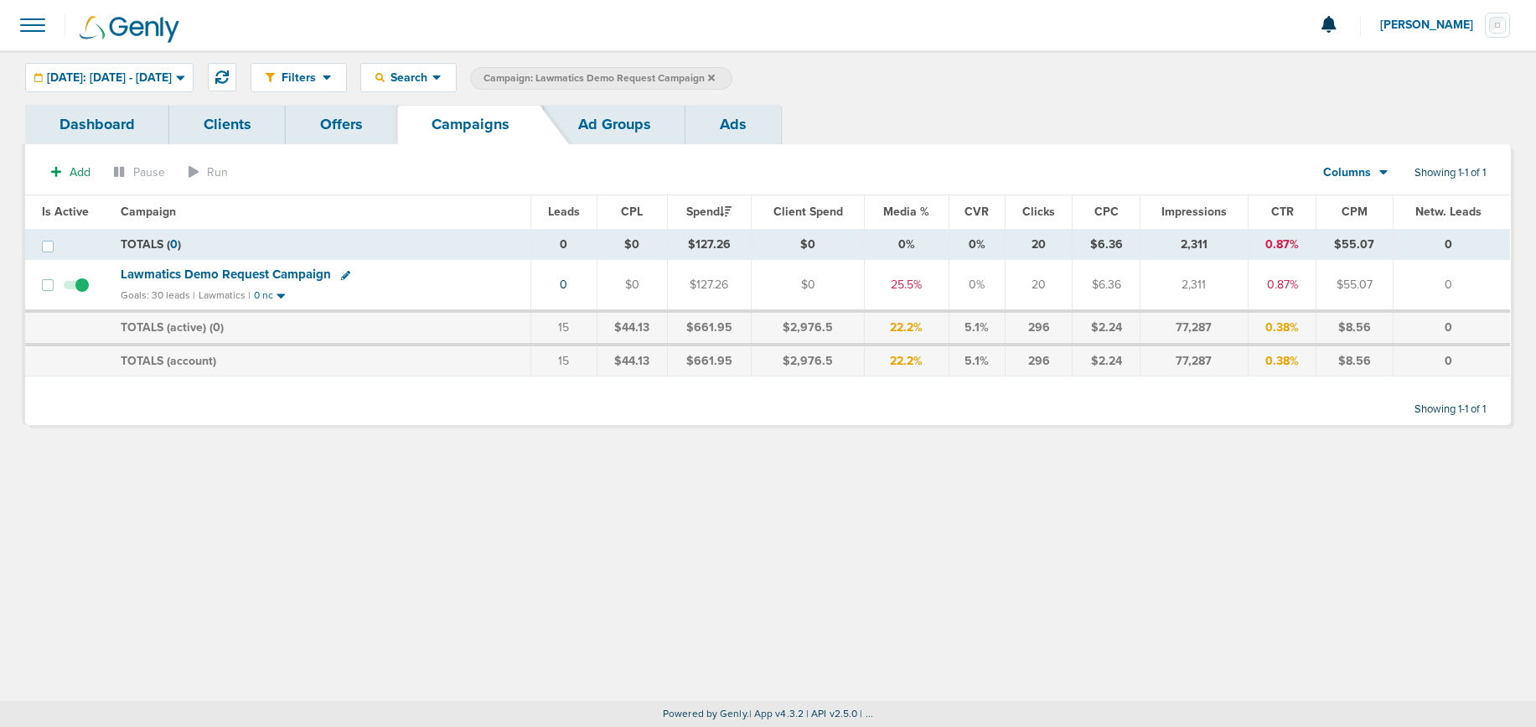
click at [715, 74] on icon at bounding box center [711, 78] width 7 height 10
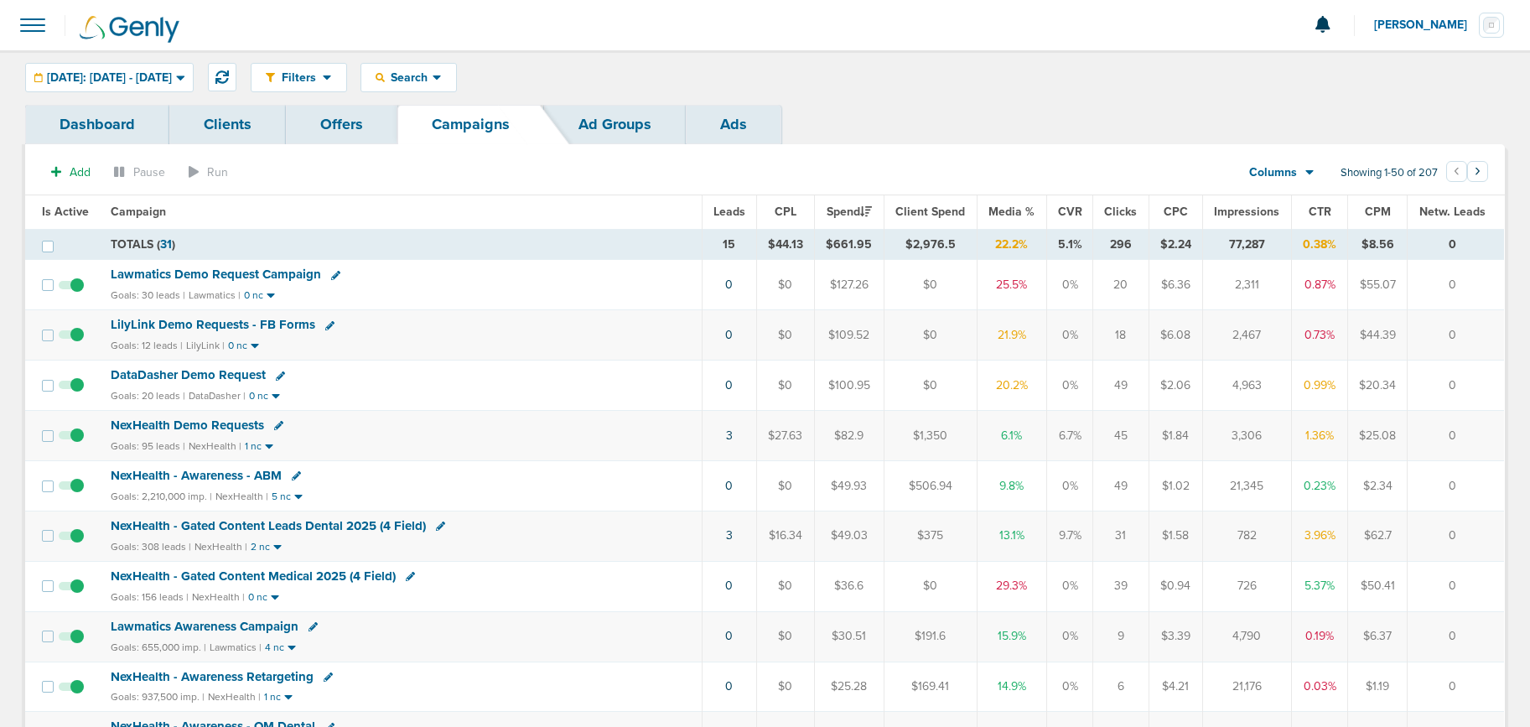
click at [28, 38] on span at bounding box center [32, 25] width 37 height 37
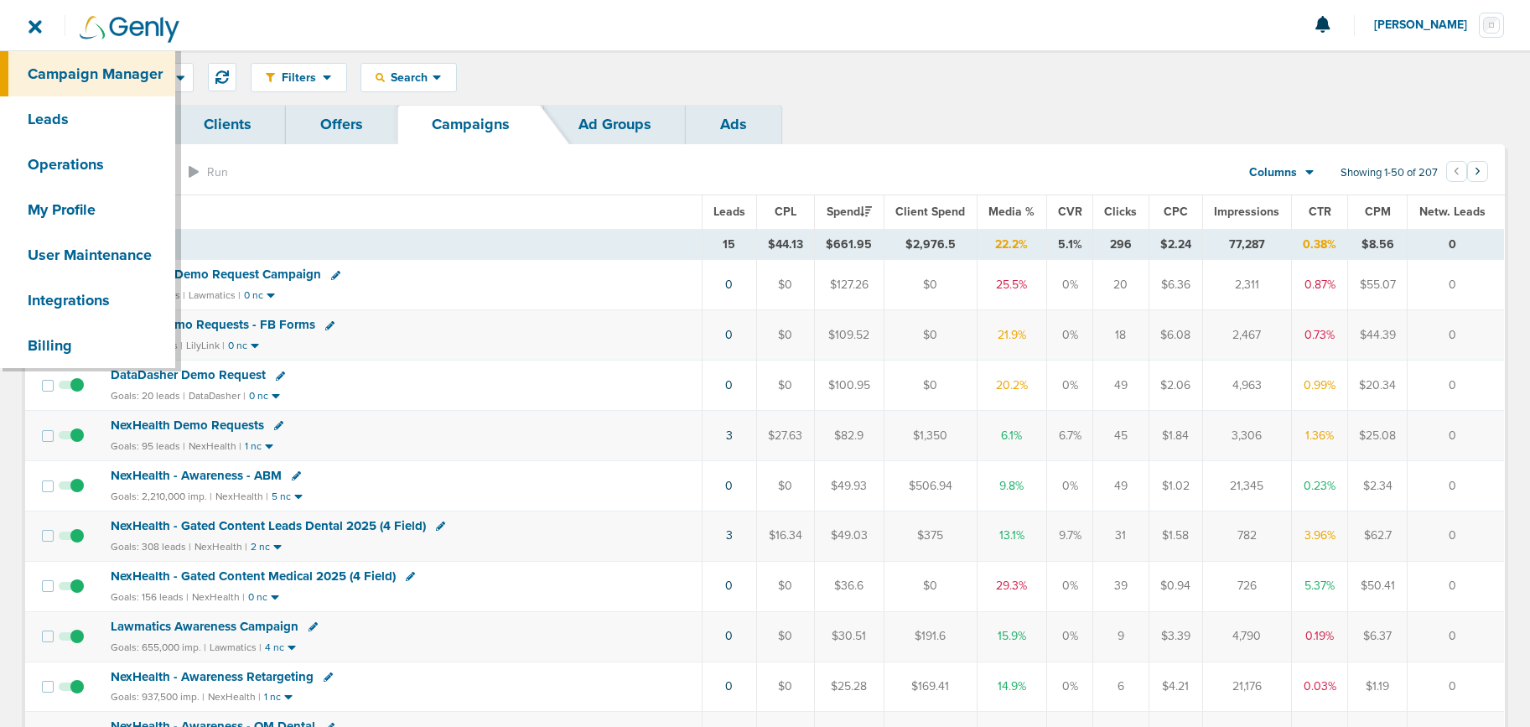
drag, startPoint x: 1340, startPoint y: 75, endPoint x: 1401, endPoint y: 37, distance: 71.6
click at [1343, 74] on div "Filters Active Only Settings Status Active Inactive Objectives MQL SQL Traffic …" at bounding box center [878, 77] width 1254 height 29
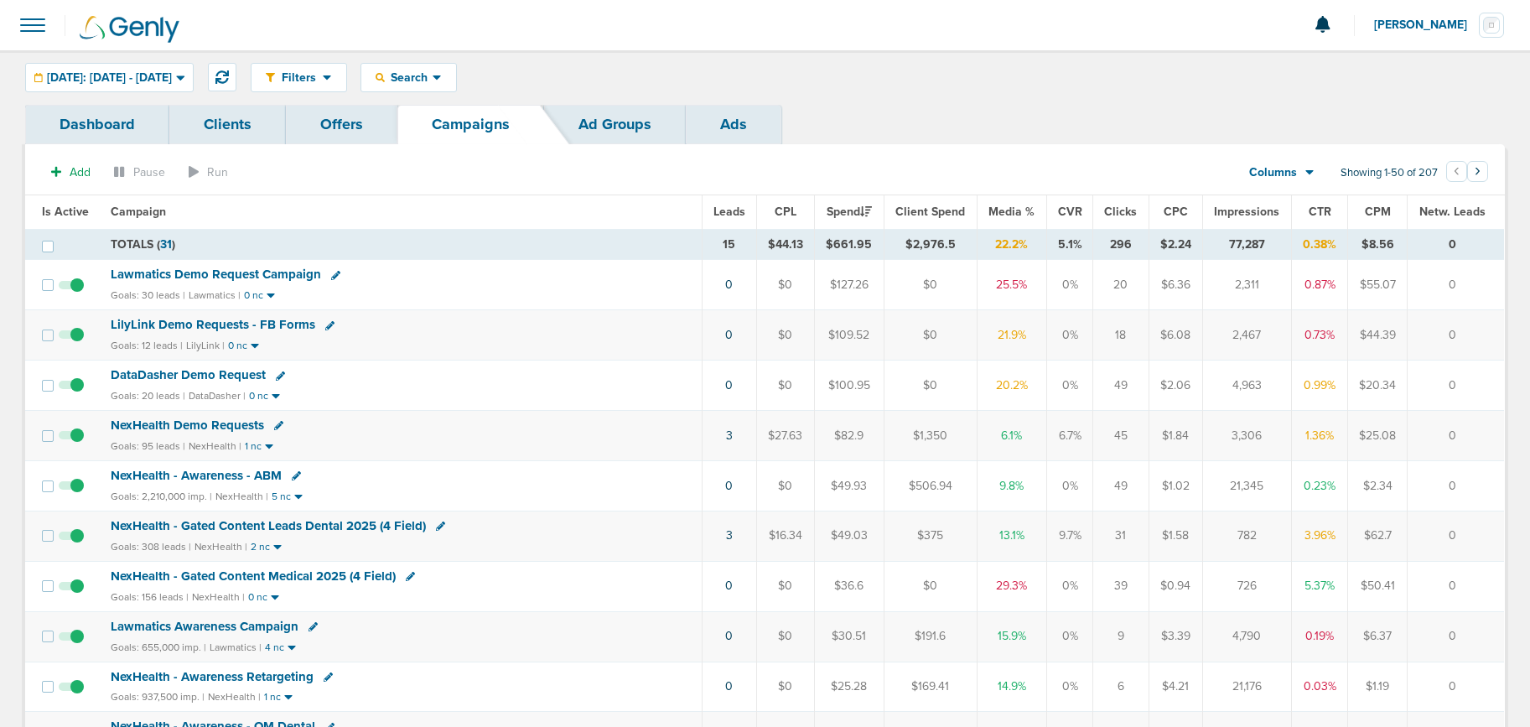
click at [1439, 7] on button "[PERSON_NAME]" at bounding box center [1439, 25] width 132 height 50
click at [1409, 75] on link "Sign Out" at bounding box center [1421, 72] width 168 height 21
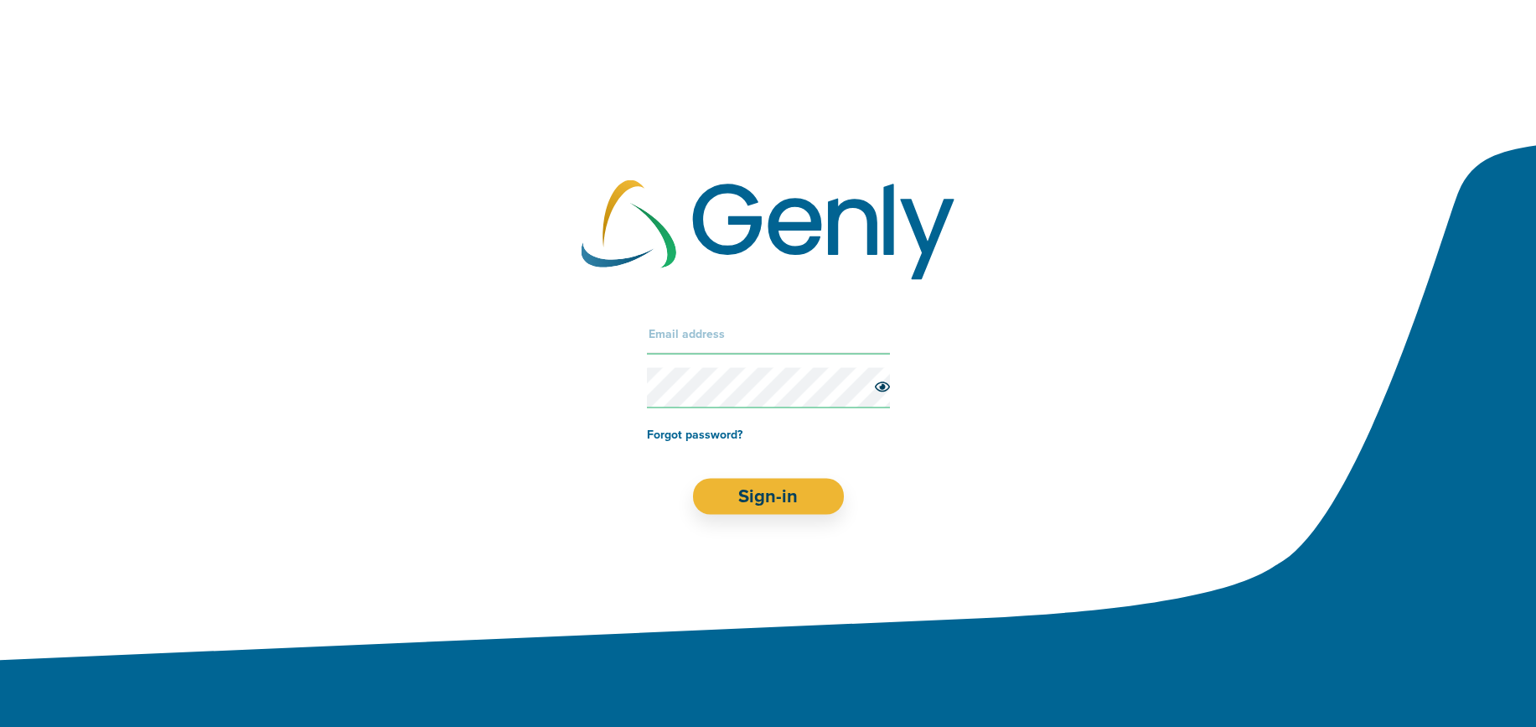
click at [722, 330] on input "text" at bounding box center [768, 333] width 243 height 40
type input "[EMAIL_ADDRESS][DOMAIN_NAME]"
click at [772, 500] on button "Sign-in" at bounding box center [768, 496] width 152 height 36
